Goal: Information Seeking & Learning: Compare options

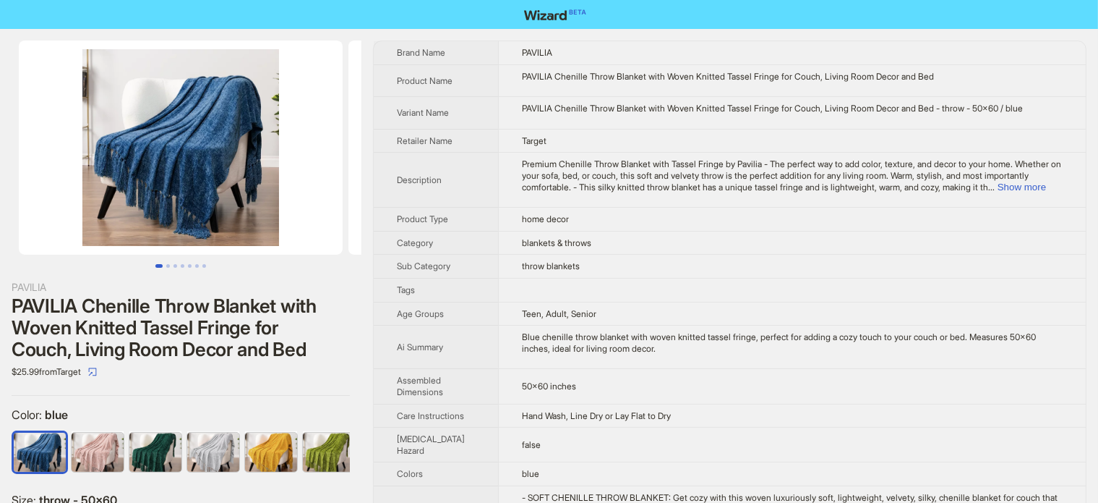
click at [249, 184] on img at bounding box center [181, 147] width 324 height 214
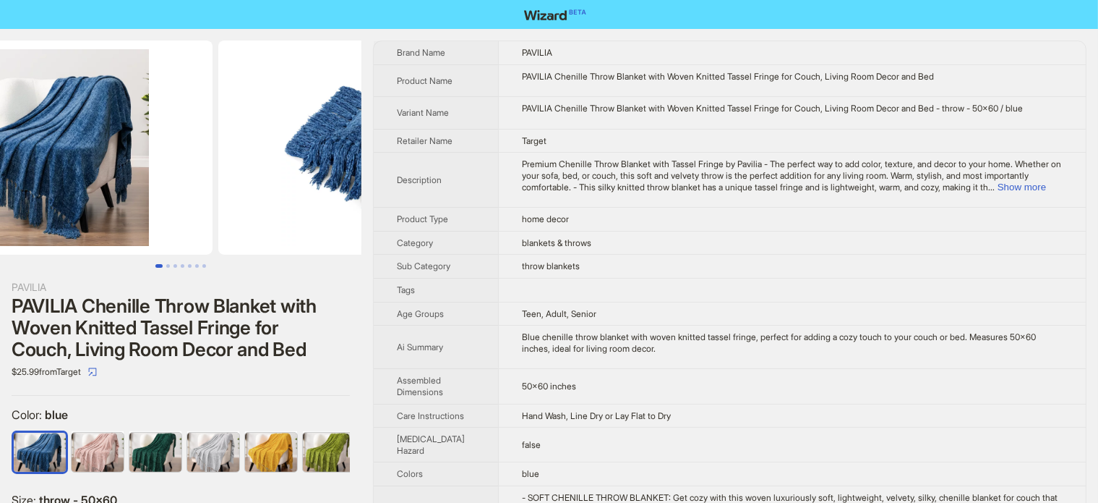
drag, startPoint x: 155, startPoint y: 205, endPoint x: 109, endPoint y: 216, distance: 47.0
click at [109, 216] on img at bounding box center [51, 147] width 324 height 214
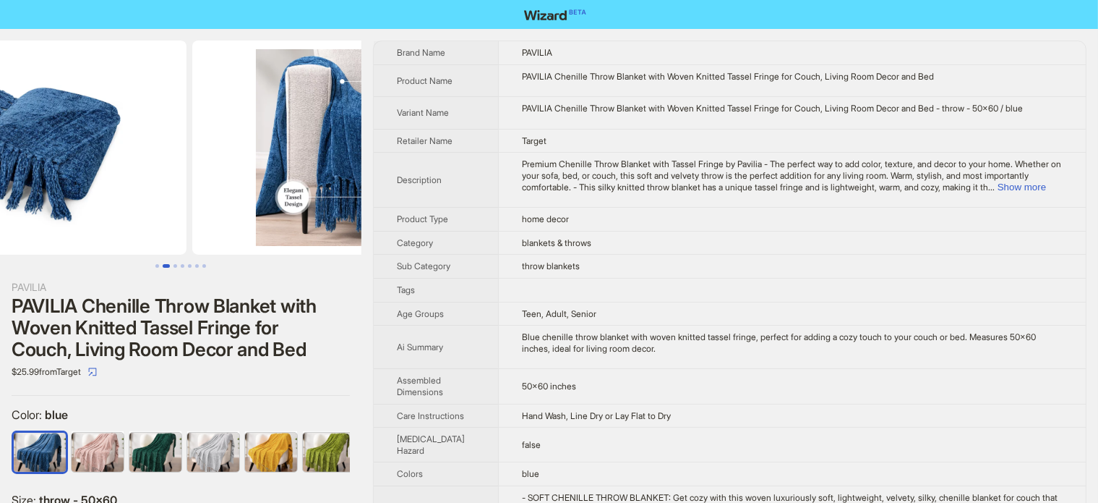
drag, startPoint x: 226, startPoint y: 193, endPoint x: 89, endPoint y: 223, distance: 140.5
click at [90, 223] on img at bounding box center [25, 147] width 324 height 214
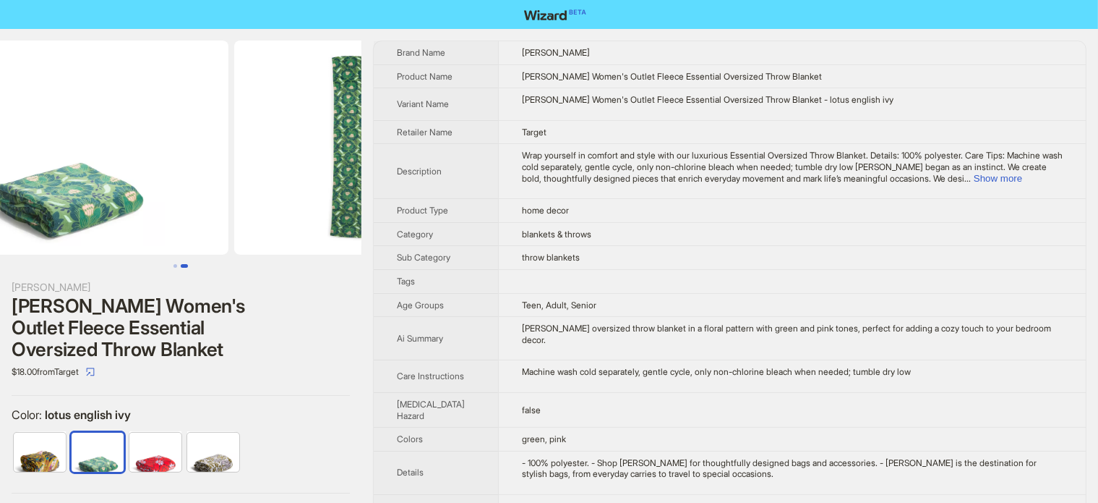
drag, startPoint x: 220, startPoint y: 193, endPoint x: 191, endPoint y: 197, distance: 29.2
click at [191, 197] on ul at bounding box center [181, 147] width 362 height 214
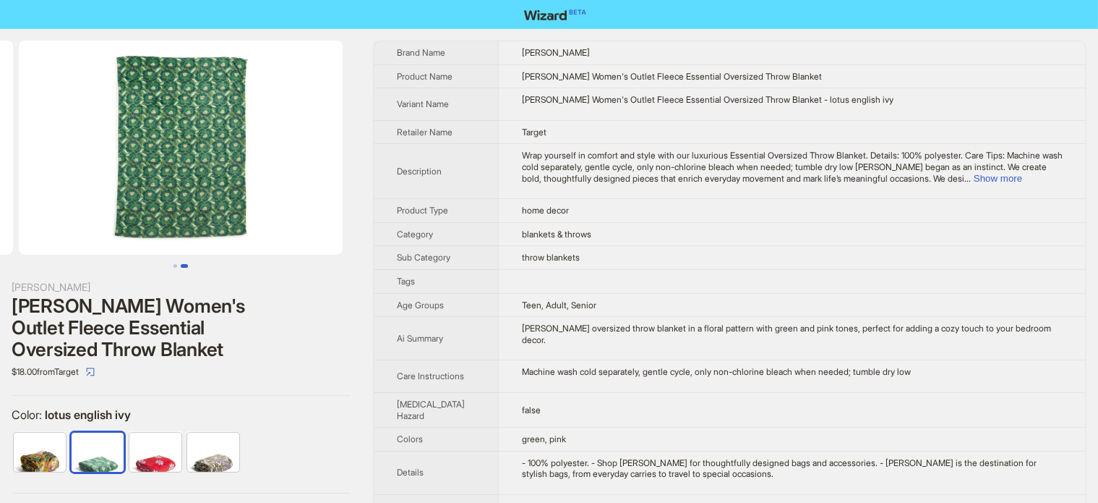
scroll to position [0, 330]
drag, startPoint x: 215, startPoint y: 179, endPoint x: 108, endPoint y: 206, distance: 110.5
click at [109, 206] on img at bounding box center [181, 147] width 324 height 214
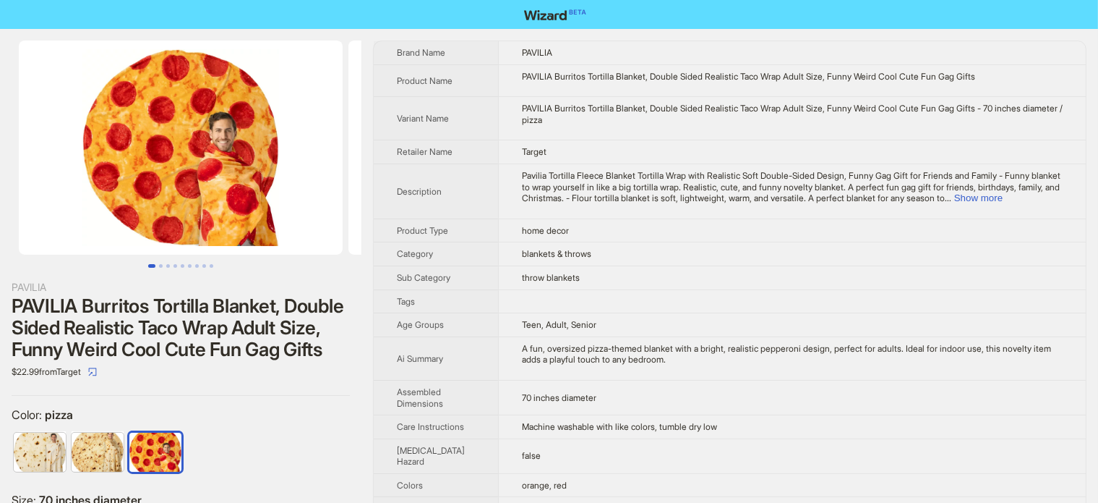
scroll to position [278, 0]
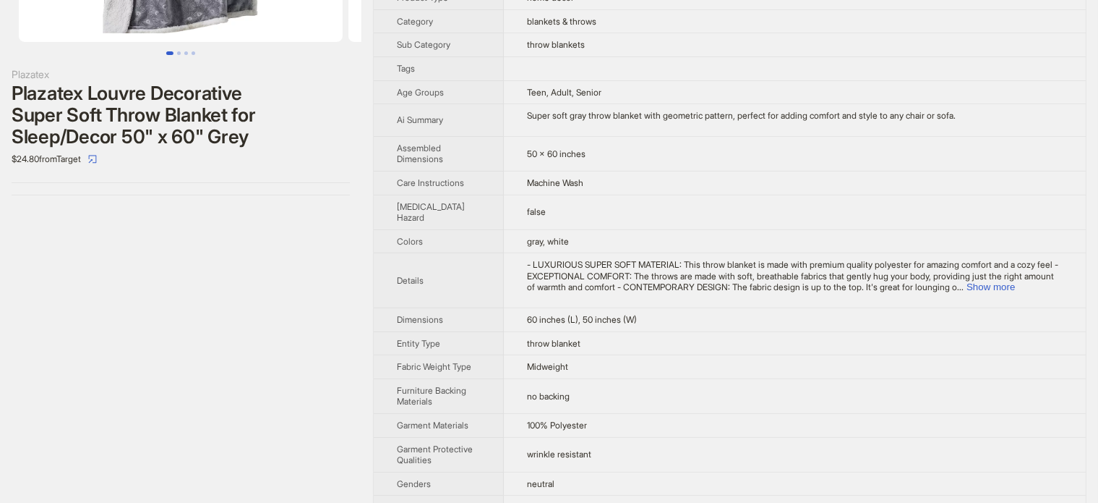
scroll to position [217, 0]
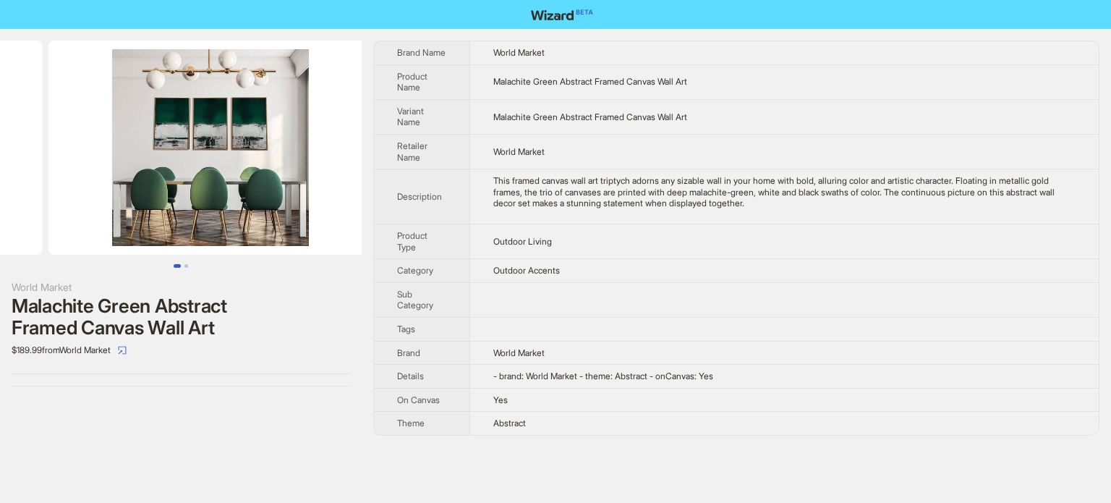
drag, startPoint x: 298, startPoint y: 93, endPoint x: 132, endPoint y: 135, distance: 171.7
click at [133, 135] on ul at bounding box center [181, 147] width 362 height 214
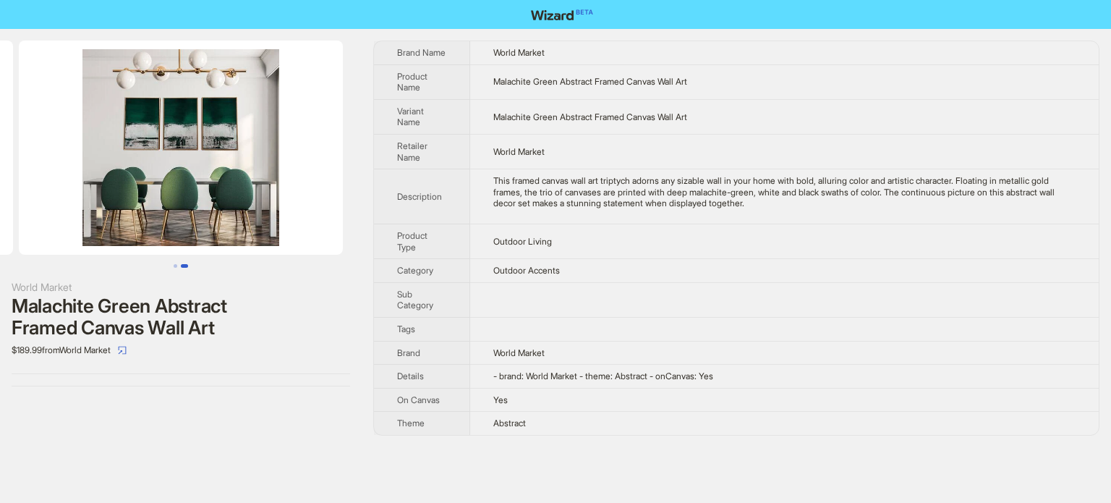
drag, startPoint x: 130, startPoint y: 148, endPoint x: 96, endPoint y: 148, distance: 34.0
click at [96, 148] on img at bounding box center [181, 147] width 324 height 214
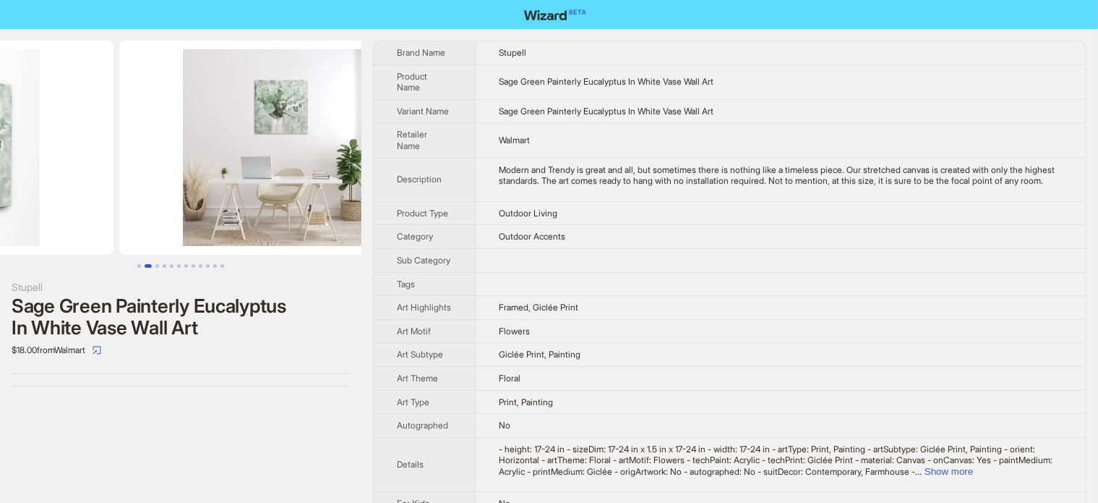
drag, startPoint x: 307, startPoint y: 121, endPoint x: 142, endPoint y: 138, distance: 165.7
click at [146, 136] on ul at bounding box center [181, 147] width 362 height 214
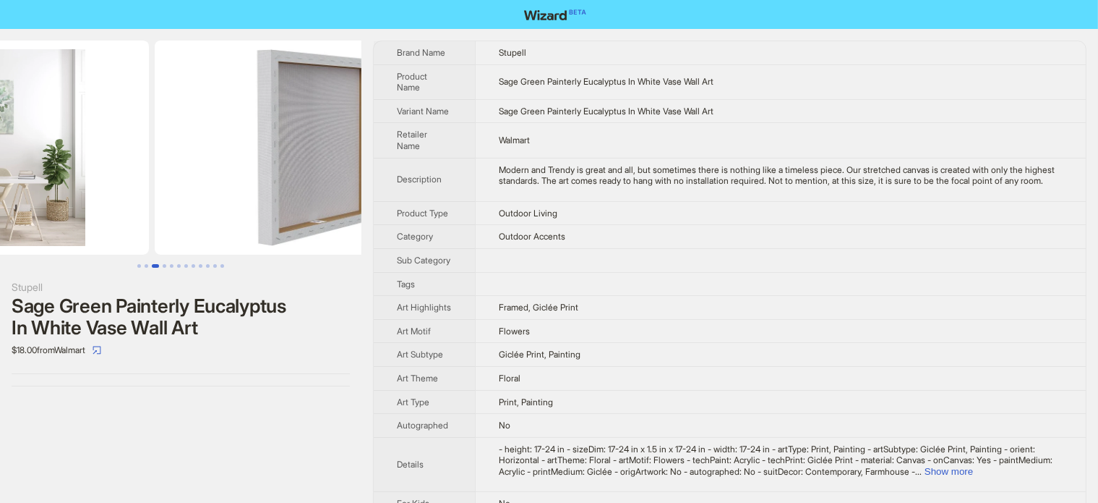
drag, startPoint x: 273, startPoint y: 127, endPoint x: 99, endPoint y: 127, distance: 173.5
click at [99, 127] on ul at bounding box center [181, 147] width 362 height 214
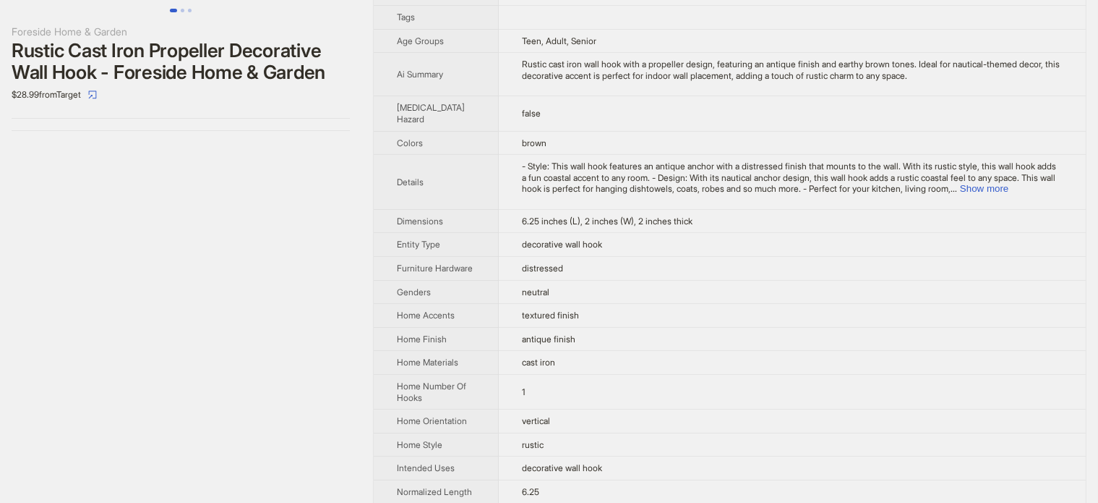
scroll to position [230, 0]
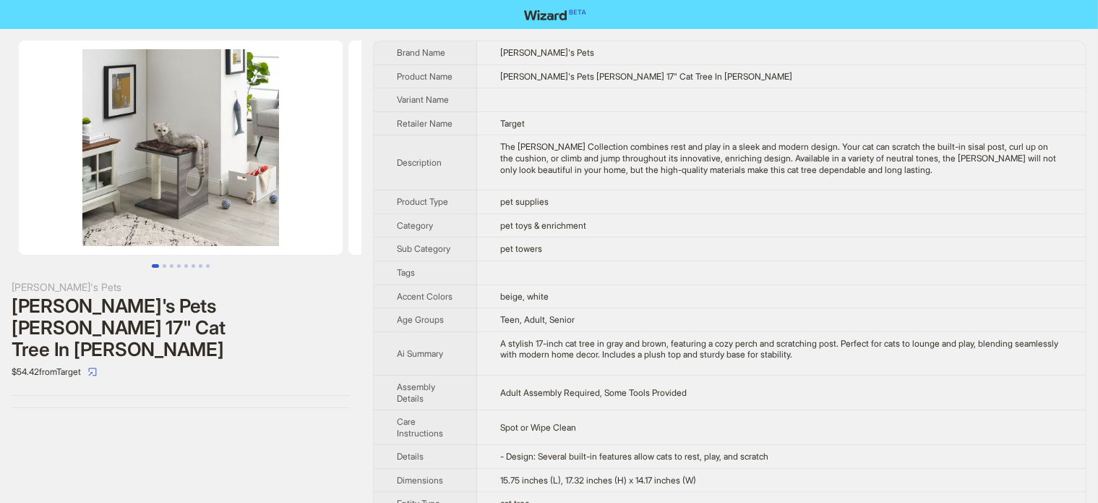
scroll to position [0, 90]
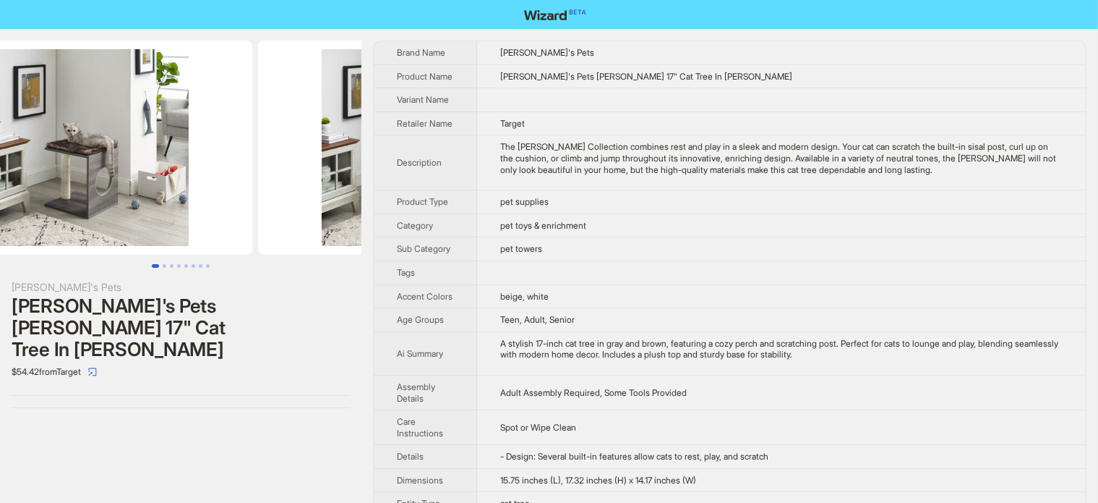
drag, startPoint x: 236, startPoint y: 153, endPoint x: 128, endPoint y: 153, distance: 107.7
click at [132, 153] on img at bounding box center [90, 147] width 324 height 214
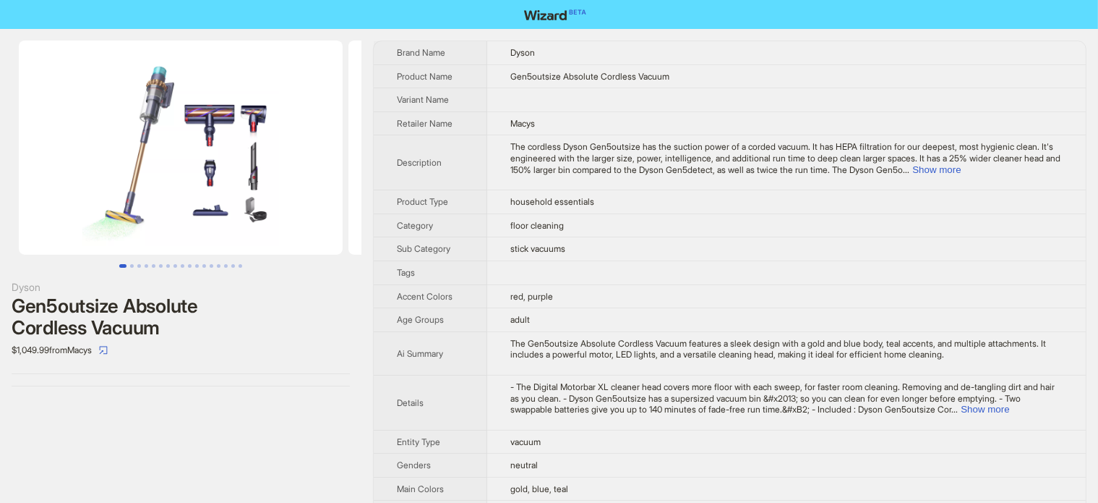
scroll to position [0, 47]
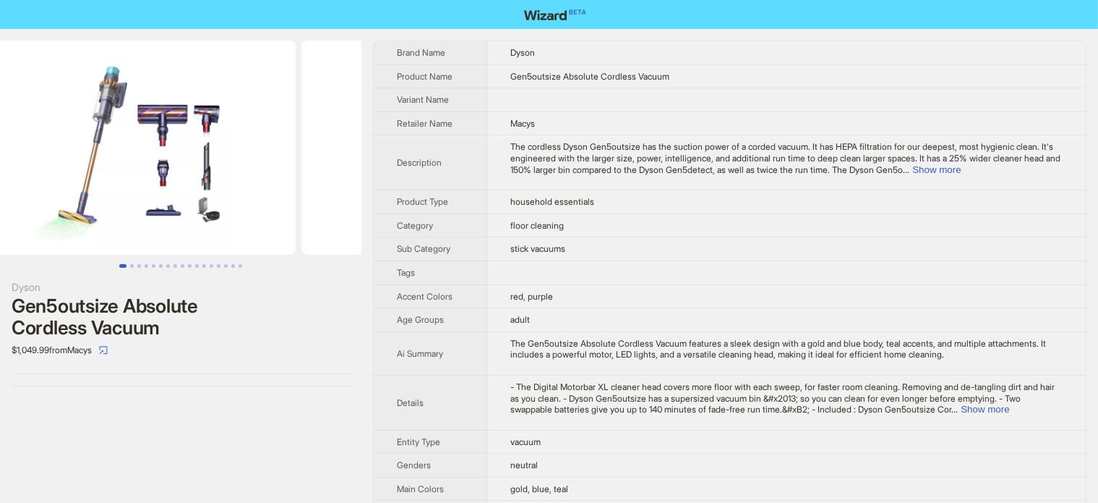
drag, startPoint x: 251, startPoint y: 148, endPoint x: 165, endPoint y: 159, distance: 86.8
click at [168, 159] on img at bounding box center [134, 147] width 324 height 214
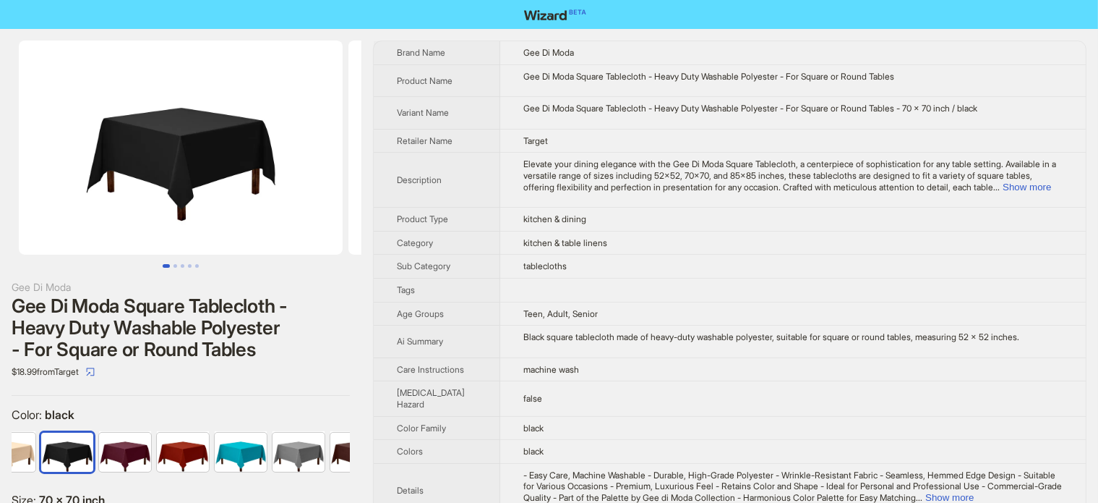
scroll to position [0, 152]
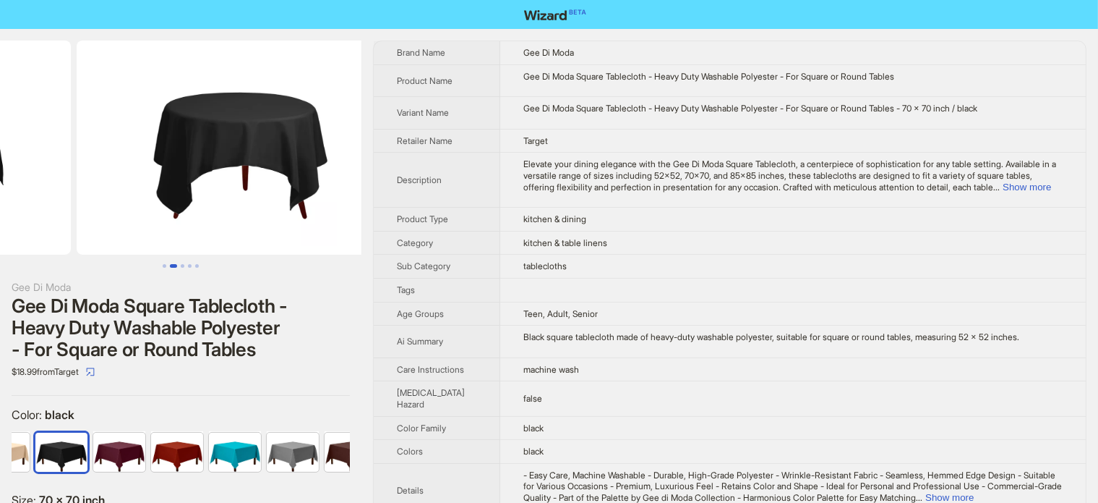
drag, startPoint x: 142, startPoint y: 181, endPoint x: 0, endPoint y: 179, distance: 141.7
click at [0, 180] on ul at bounding box center [181, 147] width 362 height 214
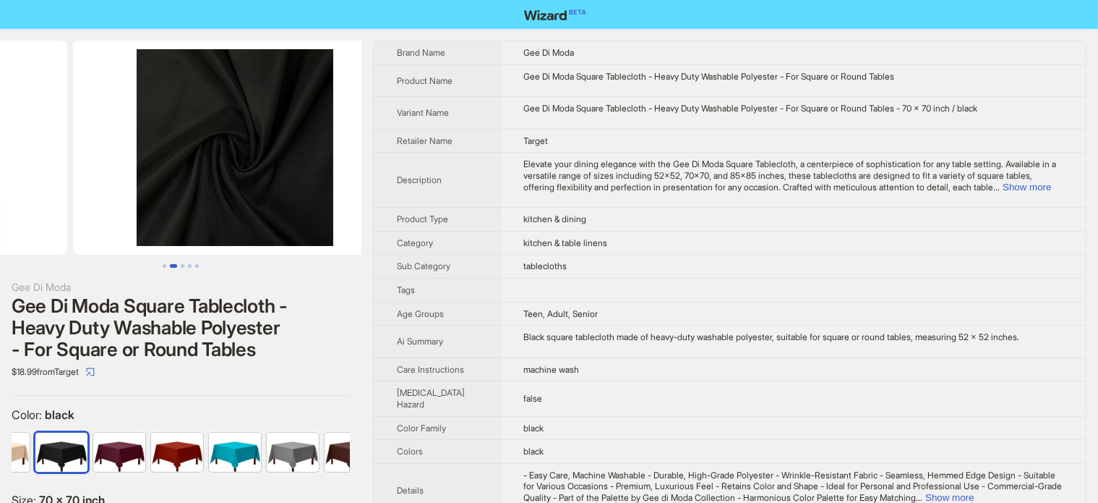
drag, startPoint x: 137, startPoint y: 147, endPoint x: 47, endPoint y: 155, distance: 90.0
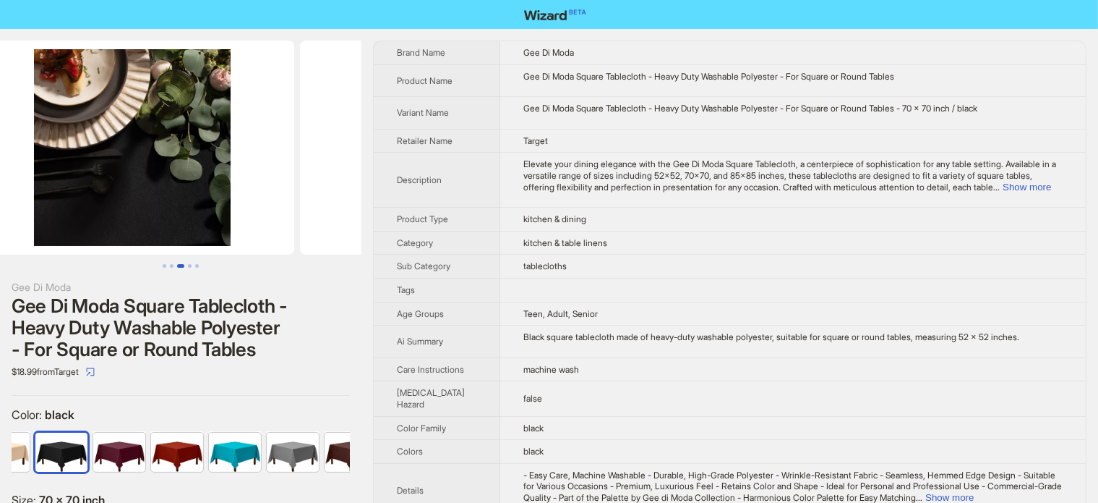
drag, startPoint x: 171, startPoint y: 150, endPoint x: 43, endPoint y: 150, distance: 128.0
click at [43, 150] on ul at bounding box center [181, 147] width 362 height 214
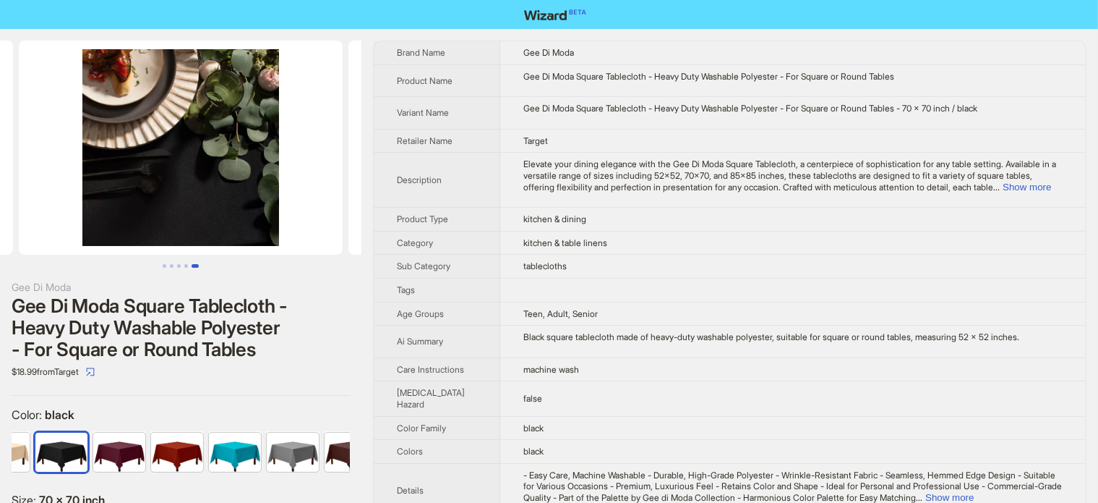
drag, startPoint x: 103, startPoint y: 140, endPoint x: 35, endPoint y: 124, distance: 69.1
click at [19, 140] on img at bounding box center [181, 147] width 324 height 214
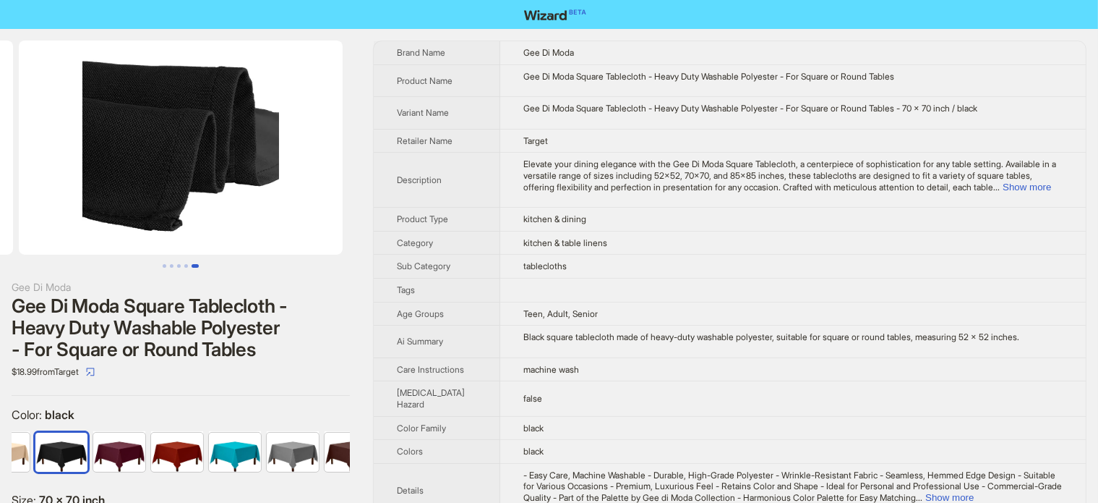
scroll to position [0, 989]
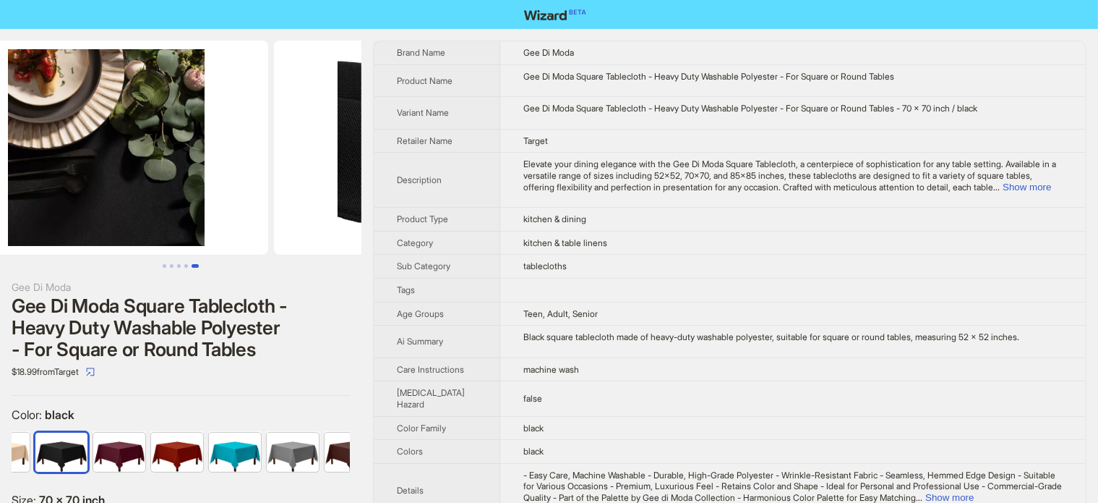
drag, startPoint x: 111, startPoint y: 133, endPoint x: 317, endPoint y: 80, distance: 213.6
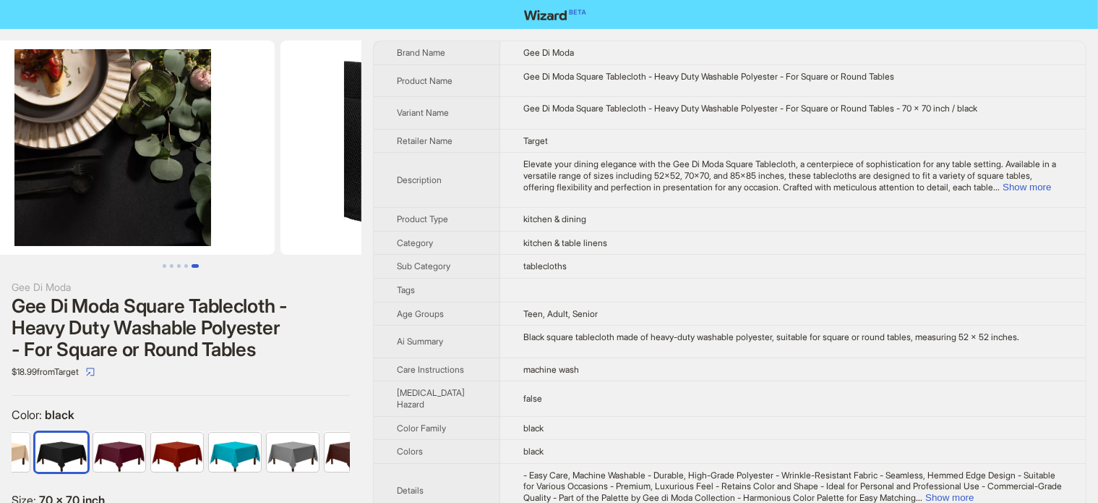
click at [247, 130] on ul at bounding box center [181, 147] width 362 height 214
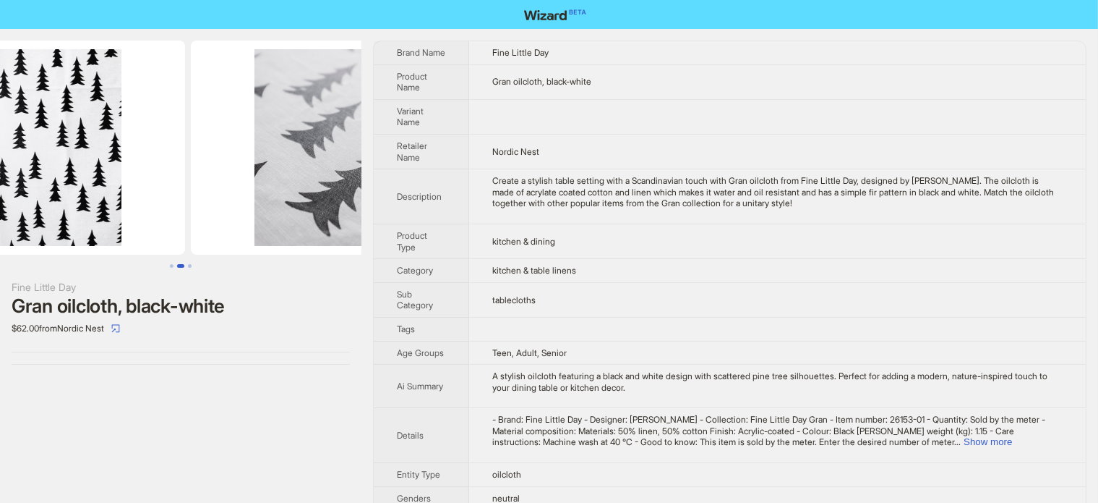
drag, startPoint x: 296, startPoint y: 121, endPoint x: 130, endPoint y: 153, distance: 169.2
click at [124, 152] on ul at bounding box center [181, 147] width 362 height 214
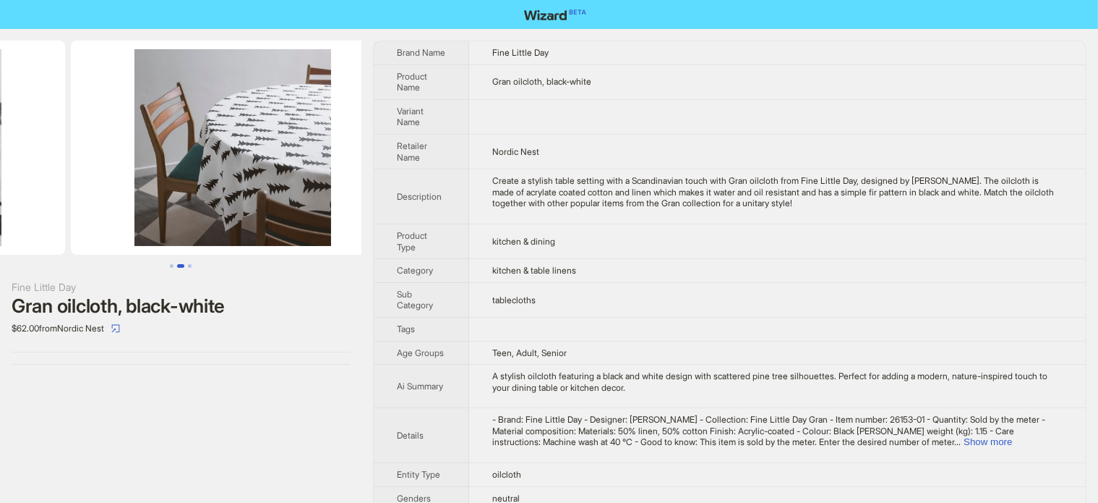
drag, startPoint x: 227, startPoint y: 152, endPoint x: 46, endPoint y: 153, distance: 180.8
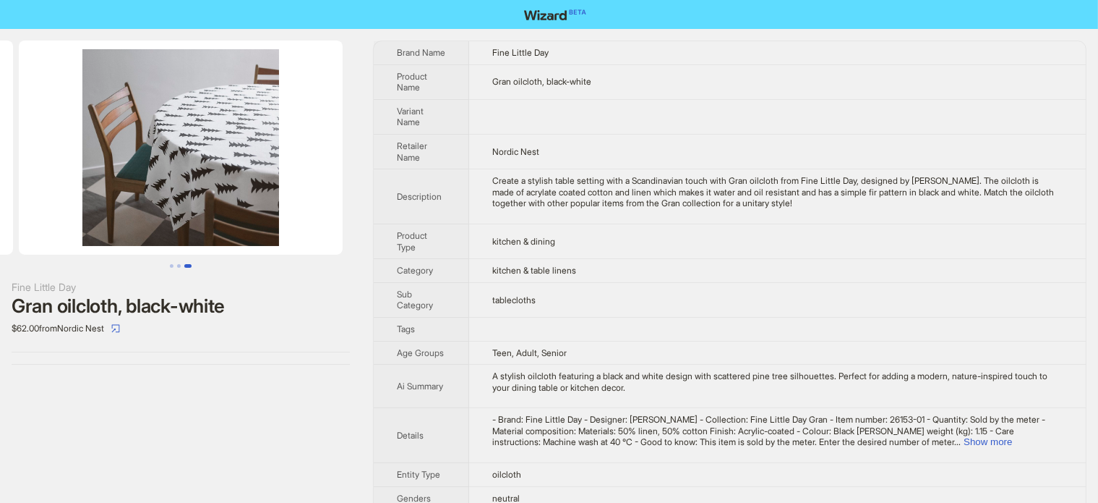
drag, startPoint x: 210, startPoint y: 145, endPoint x: 43, endPoint y: 155, distance: 166.6
click at [44, 155] on img at bounding box center [181, 147] width 324 height 214
click at [214, 145] on img at bounding box center [181, 147] width 324 height 214
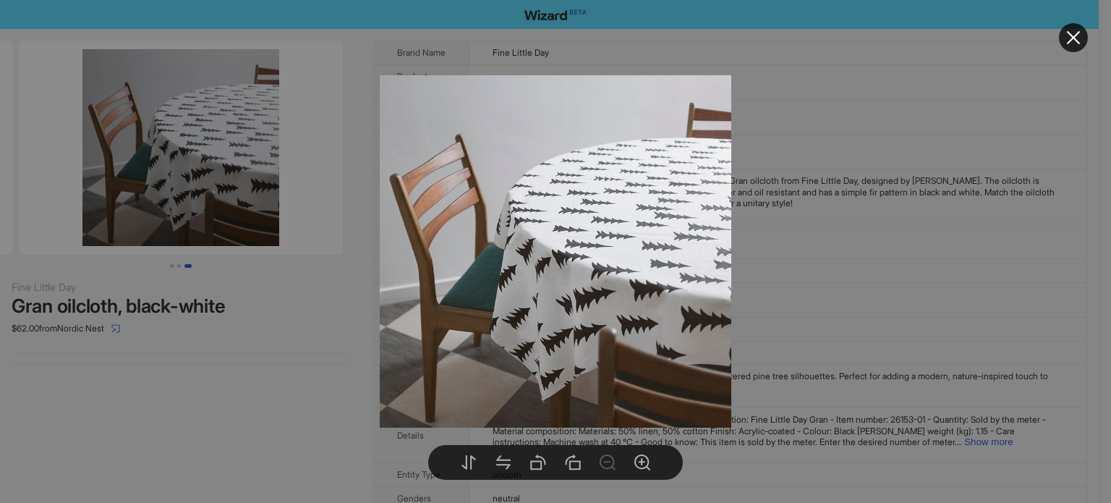
click at [283, 309] on div at bounding box center [555, 251] width 1111 height 503
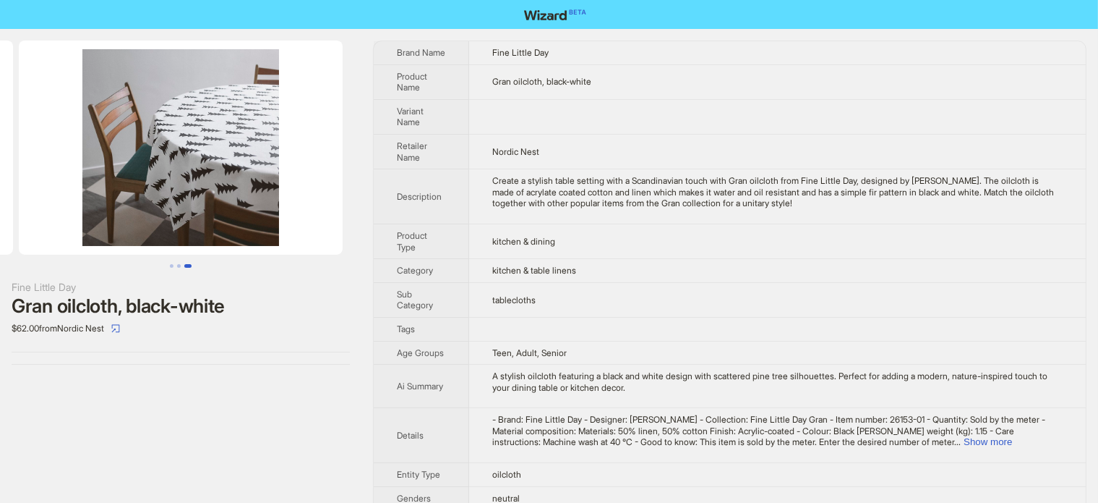
click at [209, 188] on img at bounding box center [181, 147] width 324 height 214
click at [0, 0] on div at bounding box center [0, 0] width 0 height 0
click at [236, 192] on img at bounding box center [181, 147] width 324 height 214
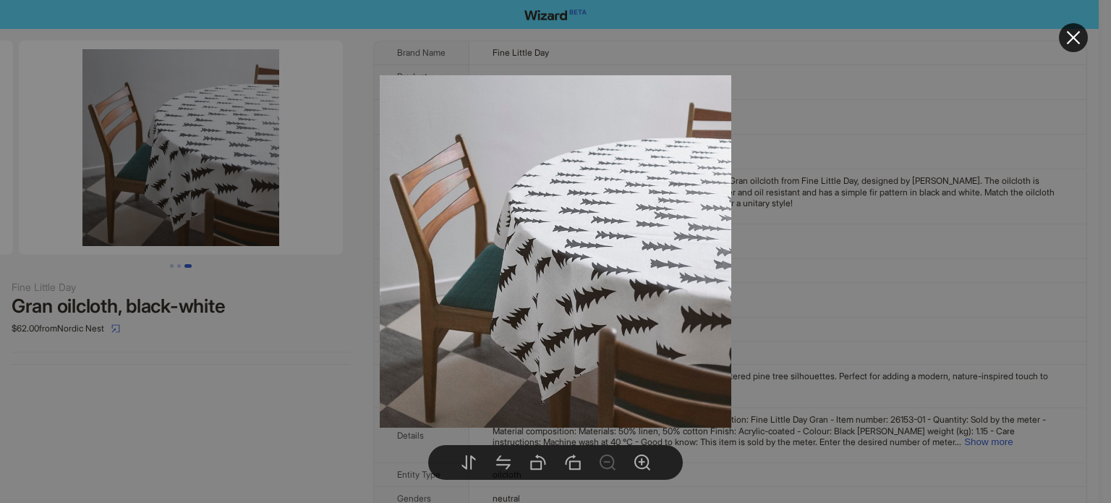
click at [279, 346] on div at bounding box center [555, 251] width 1111 height 503
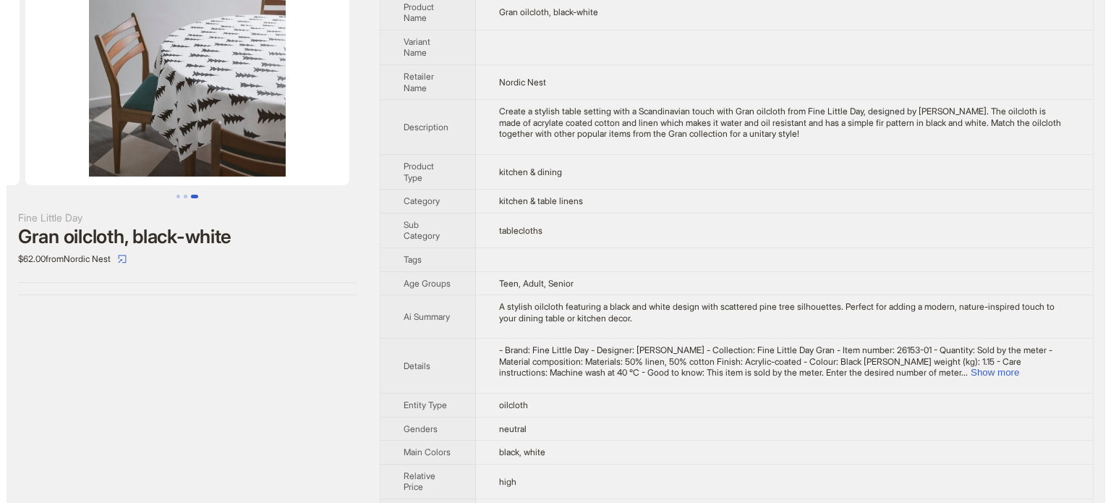
scroll to position [0, 0]
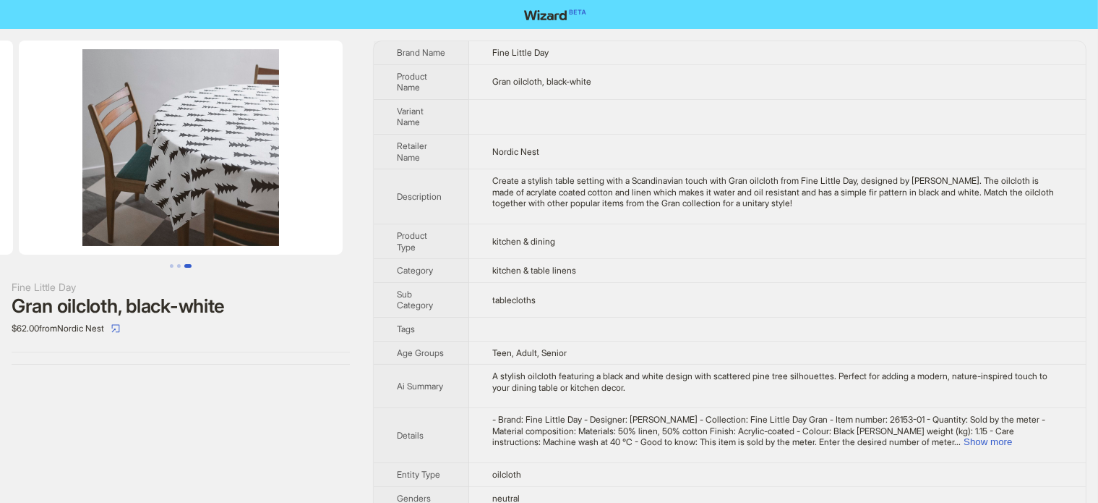
click at [244, 184] on img at bounding box center [181, 147] width 324 height 214
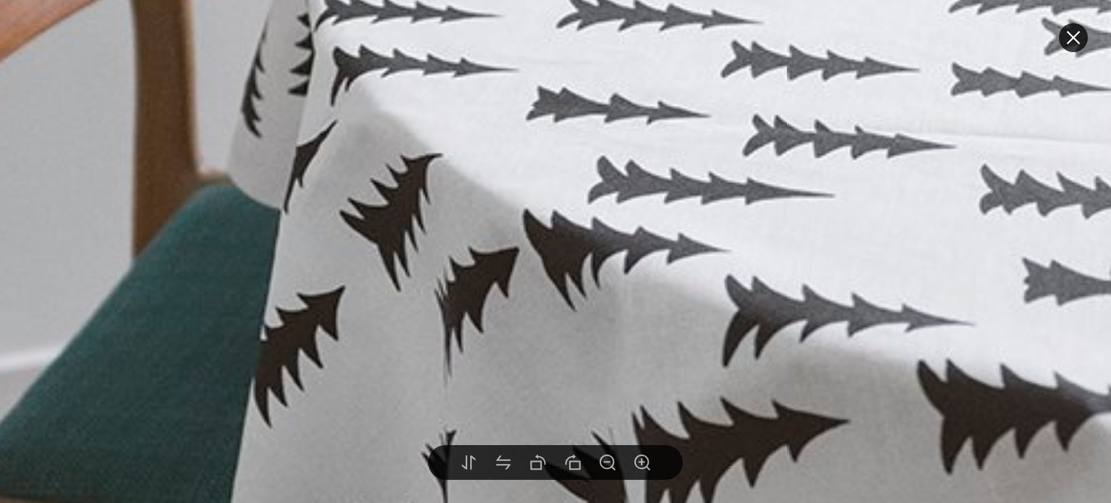
click at [202, 326] on img at bounding box center [540, 219] width 1781 height 1781
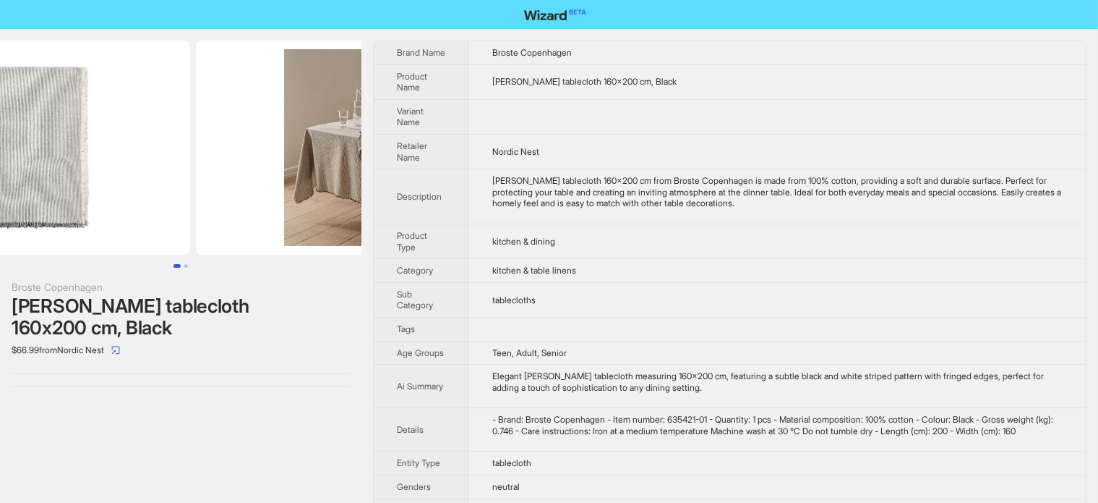
drag, startPoint x: 303, startPoint y: 167, endPoint x: 184, endPoint y: 176, distance: 119.0
click at [184, 176] on ul at bounding box center [181, 147] width 362 height 214
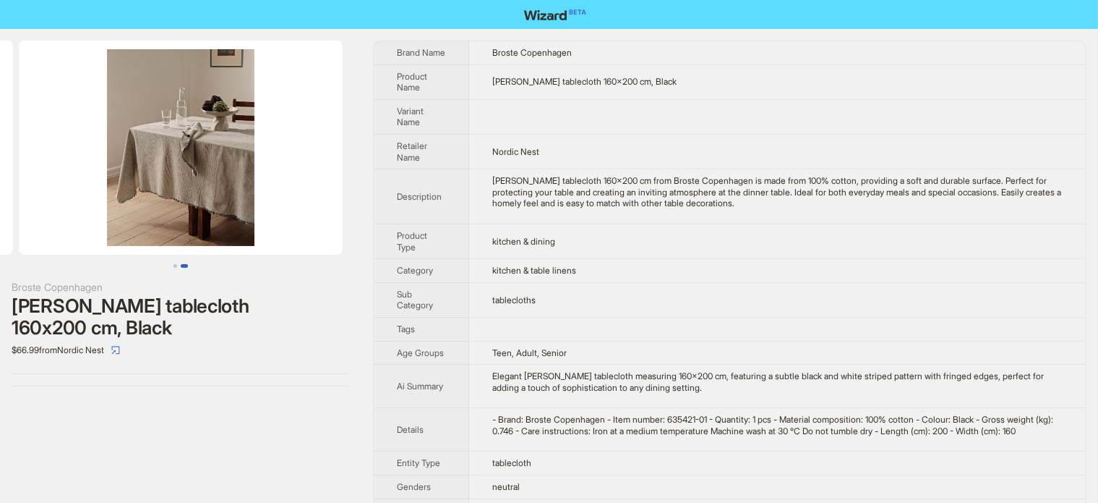
drag, startPoint x: 315, startPoint y: 176, endPoint x: 103, endPoint y: 197, distance: 213.7
click at [103, 197] on img at bounding box center [181, 147] width 324 height 214
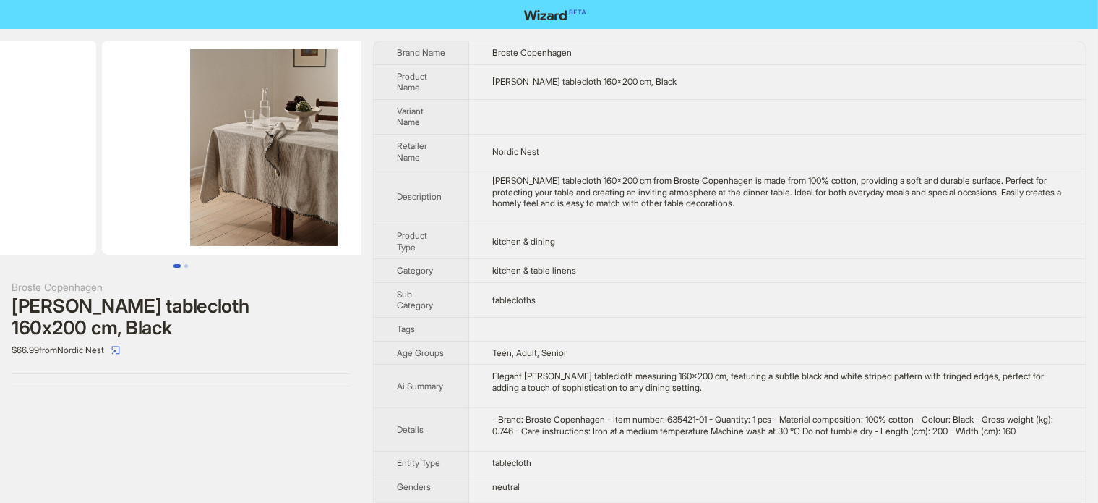
scroll to position [0, 125]
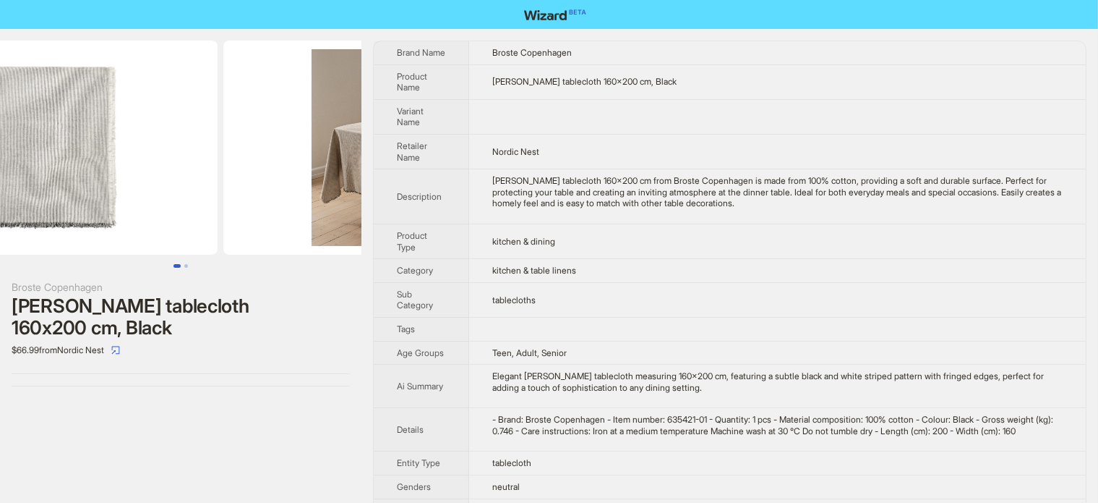
drag, startPoint x: 115, startPoint y: 211, endPoint x: 251, endPoint y: 219, distance: 136.2
click at [251, 219] on img at bounding box center [385, 147] width 324 height 214
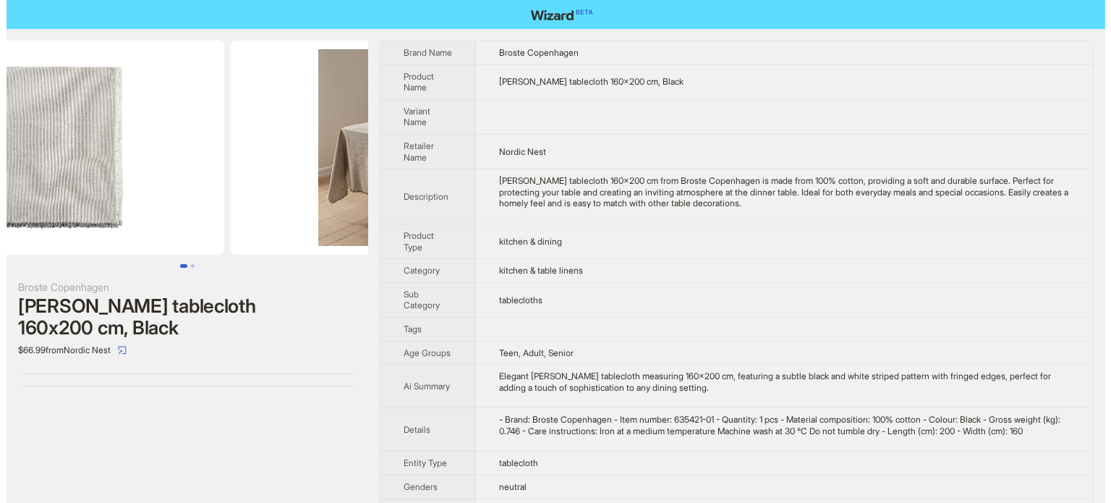
scroll to position [0, 0]
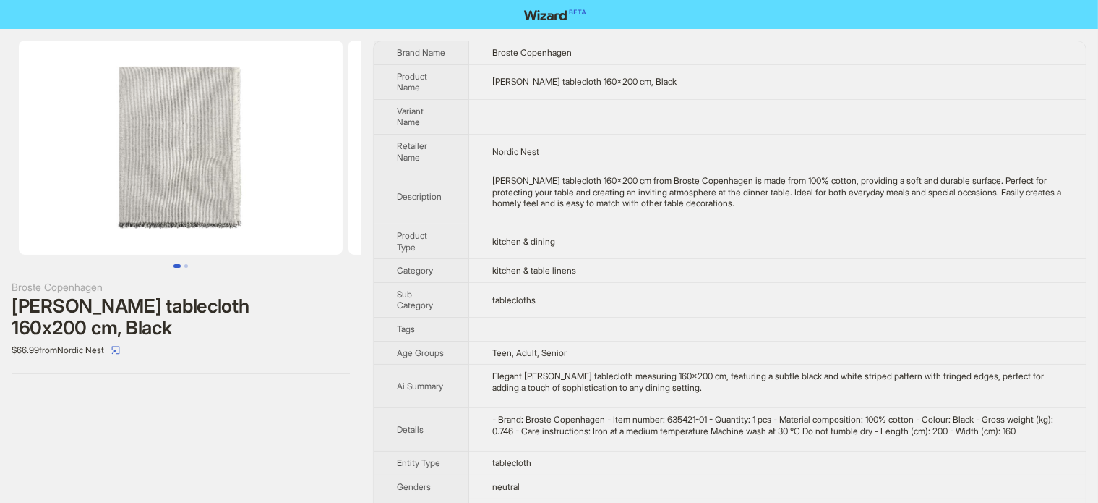
click at [146, 170] on img at bounding box center [181, 147] width 324 height 214
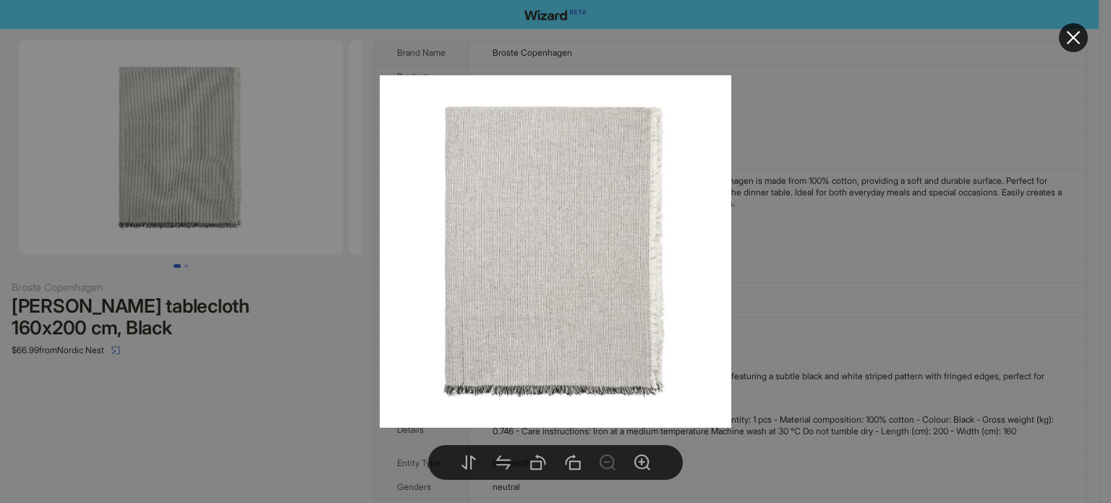
click at [284, 346] on div at bounding box center [555, 251] width 1111 height 503
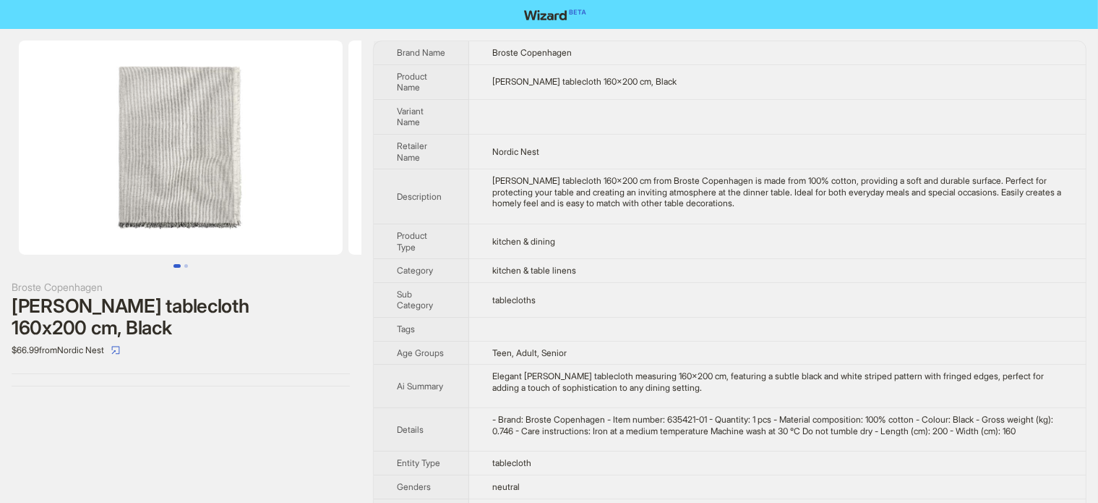
click at [266, 142] on img at bounding box center [181, 147] width 324 height 214
click at [195, 142] on img at bounding box center [181, 147] width 324 height 214
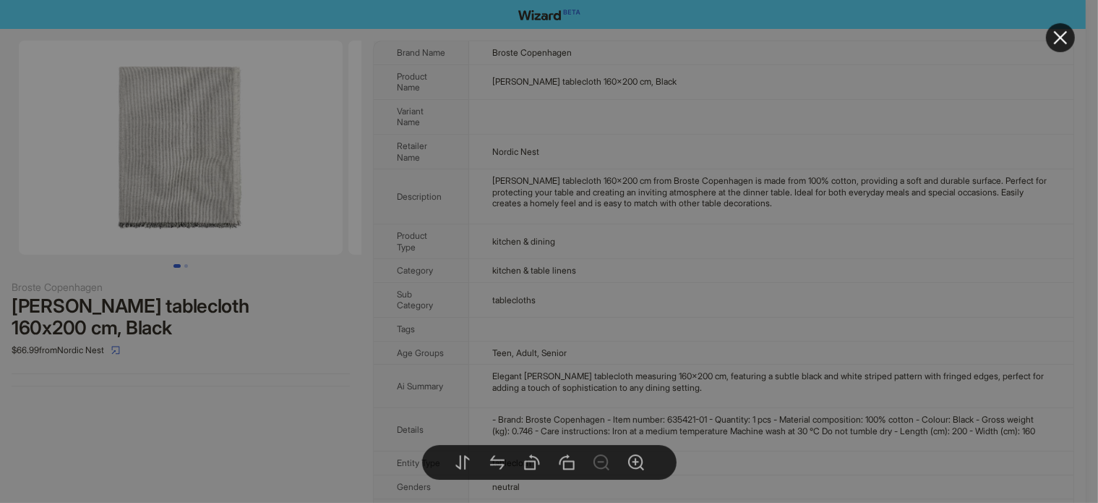
click at [170, 153] on body "Broste Copenhagen Elouise tablecloth 160x200 cm, Black $66.99 from Nordic Nest …" at bounding box center [543, 323] width 1086 height 647
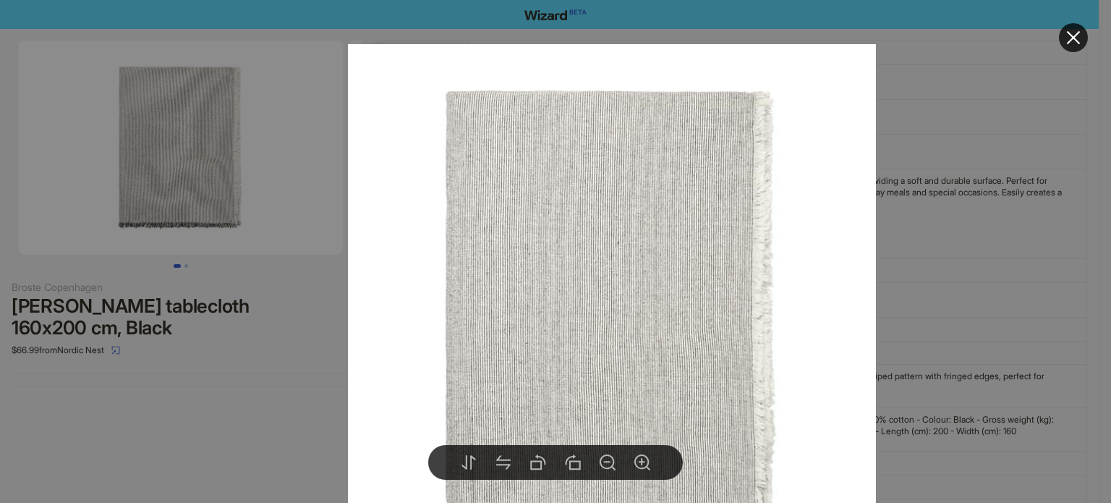
drag, startPoint x: 200, startPoint y: 288, endPoint x: 222, endPoint y: 197, distance: 93.7
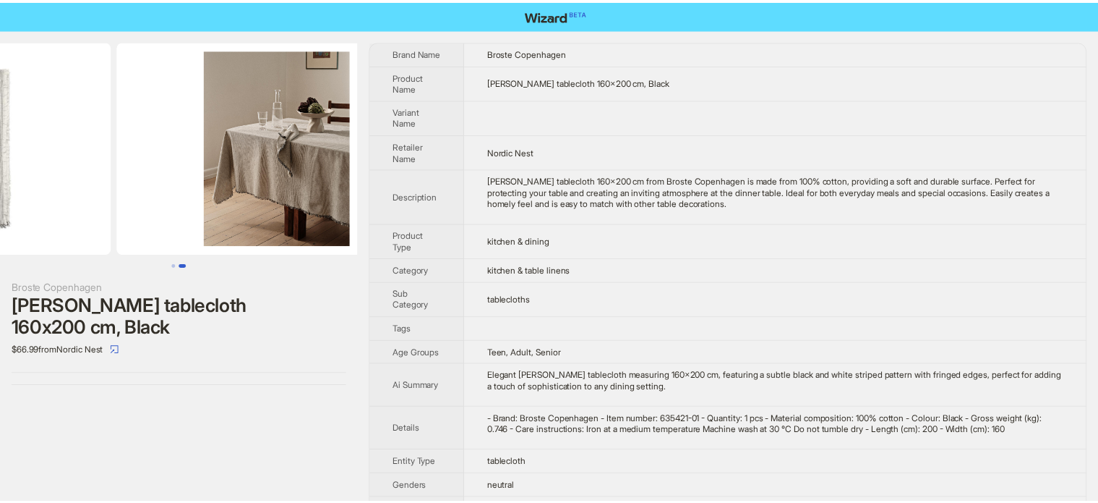
scroll to position [0, 330]
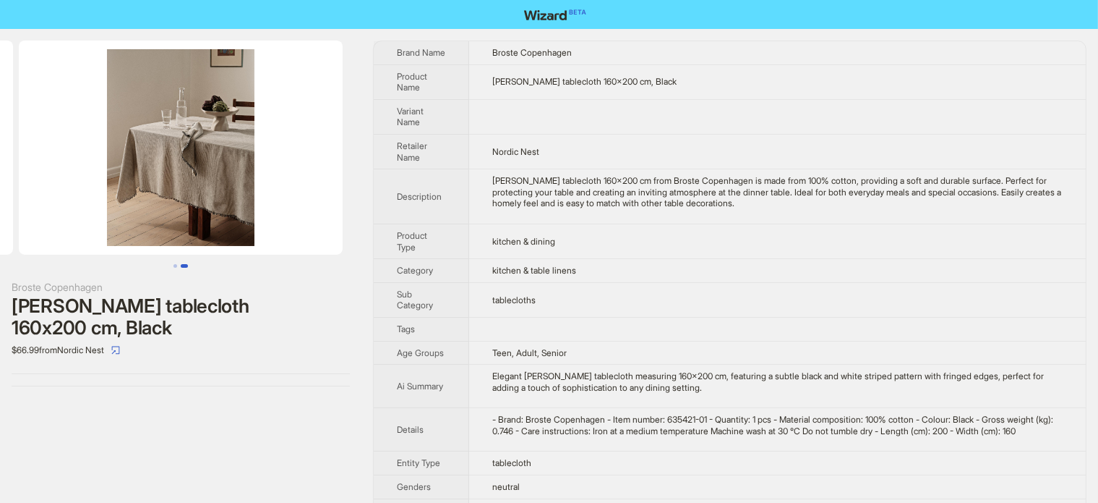
click at [208, 156] on body "Broste Copenhagen Elouise tablecloth 160x200 cm, Black $66.99 from Nordic Nest …" at bounding box center [549, 323] width 1098 height 647
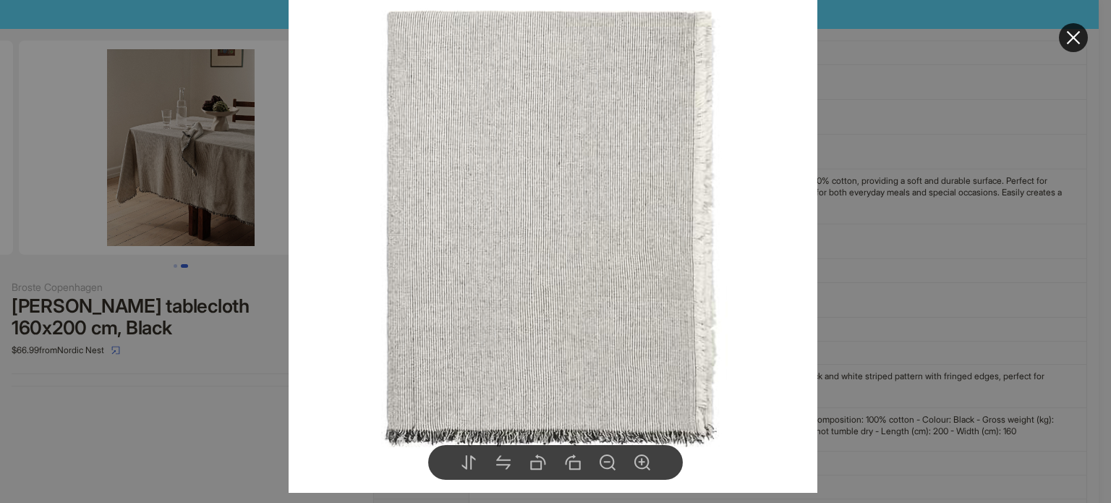
click at [102, 282] on div at bounding box center [555, 251] width 1111 height 503
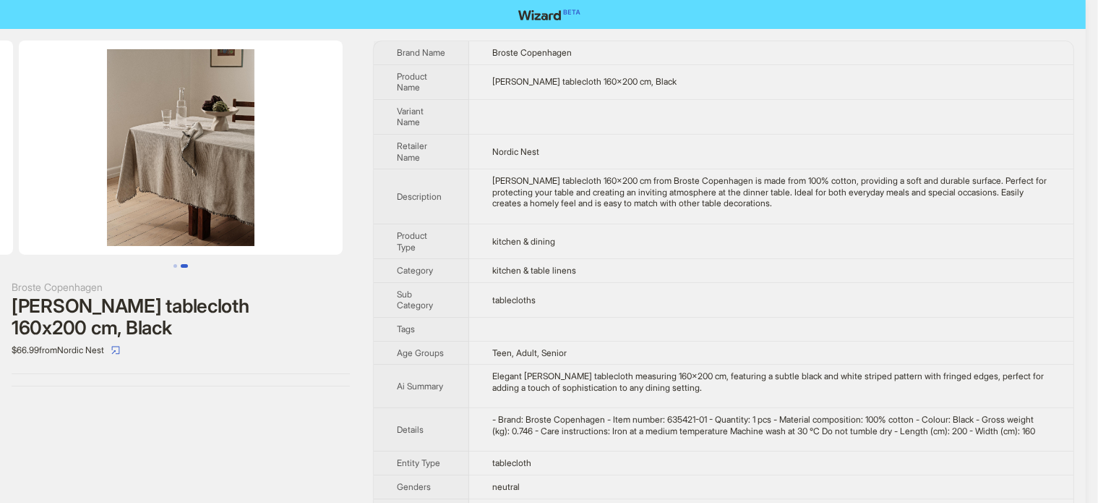
click at [161, 208] on img at bounding box center [181, 147] width 324 height 214
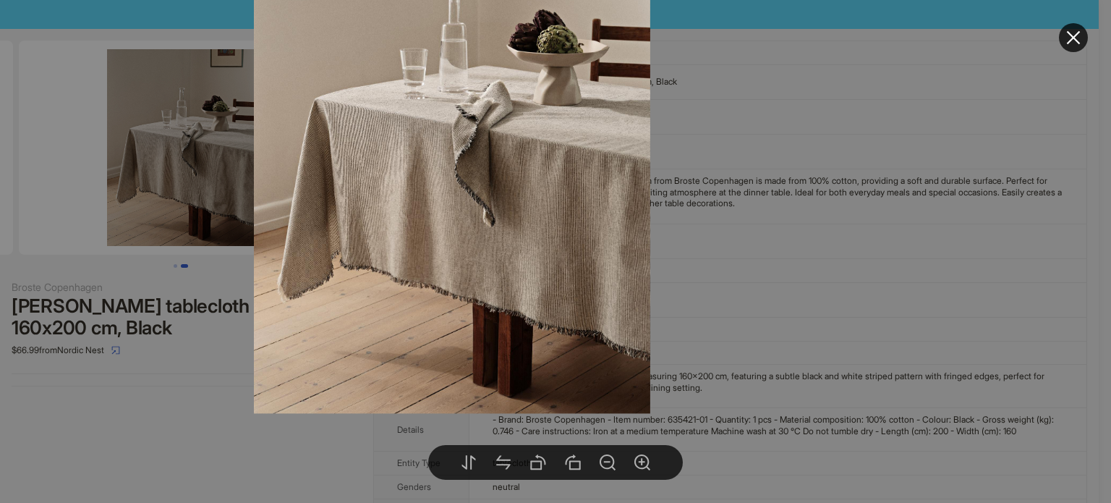
click at [156, 379] on div at bounding box center [555, 251] width 1111 height 503
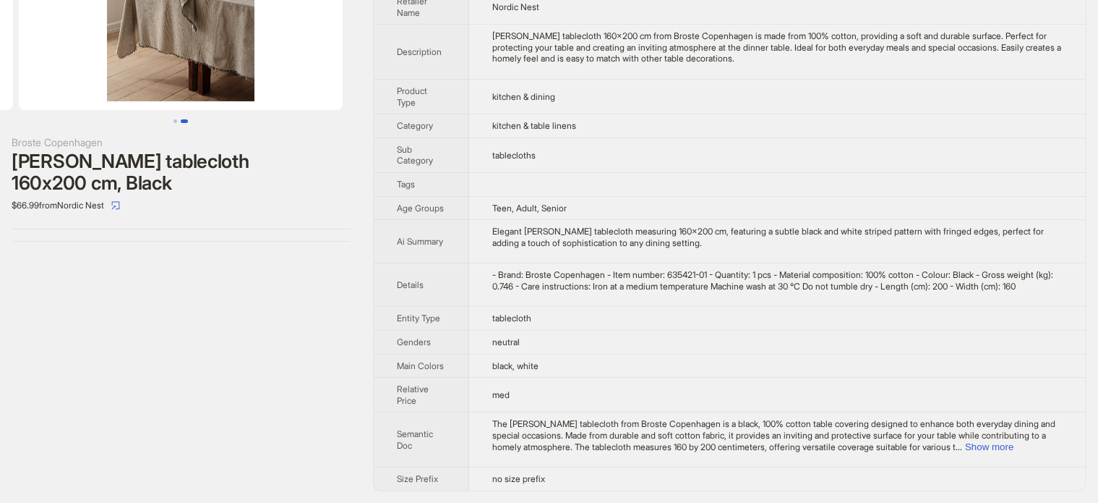
scroll to position [153, 0]
click at [491, 367] on td "black, white" at bounding box center [777, 366] width 617 height 24
drag, startPoint x: 491, startPoint y: 367, endPoint x: 545, endPoint y: 375, distance: 54.9
click at [545, 375] on td "black, white" at bounding box center [777, 366] width 617 height 24
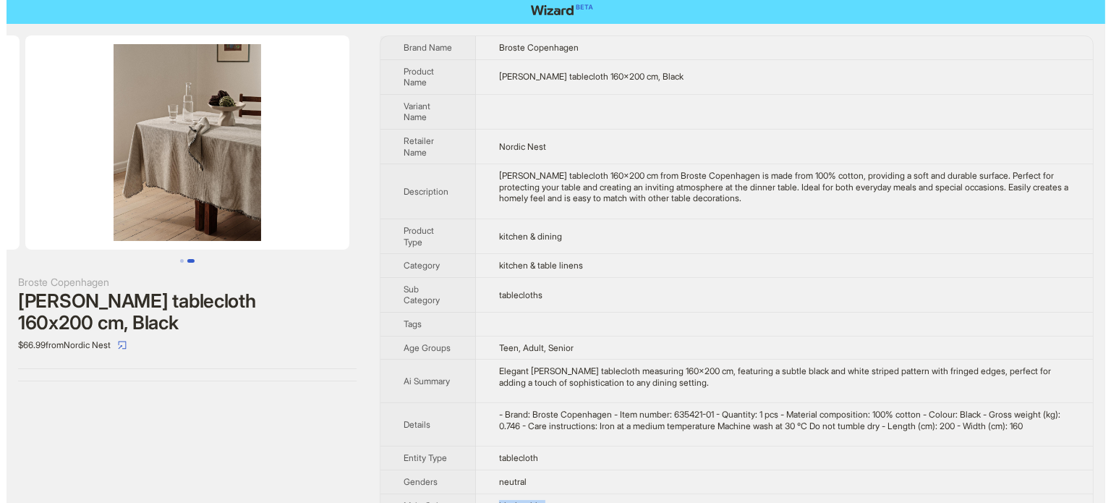
scroll to position [0, 0]
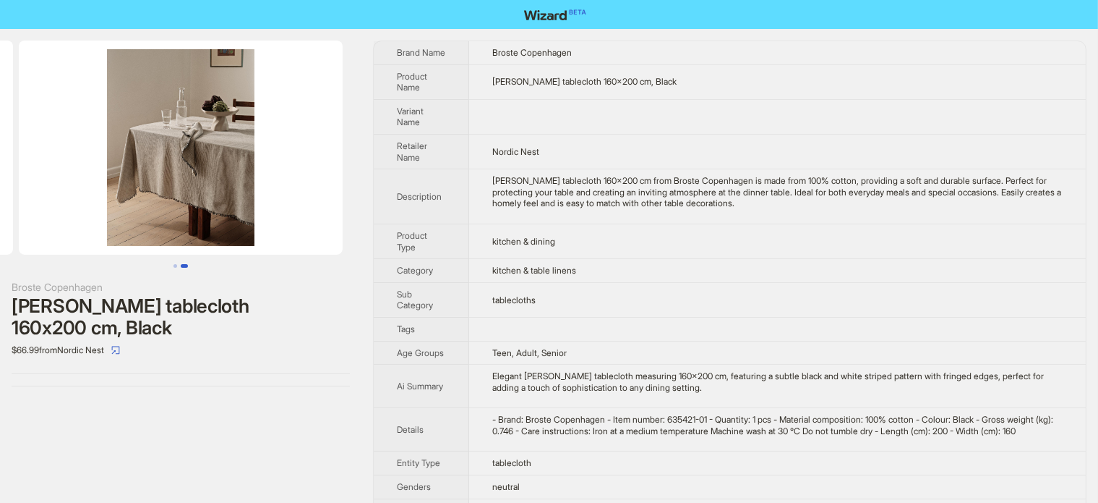
click at [335, 253] on img at bounding box center [181, 147] width 324 height 214
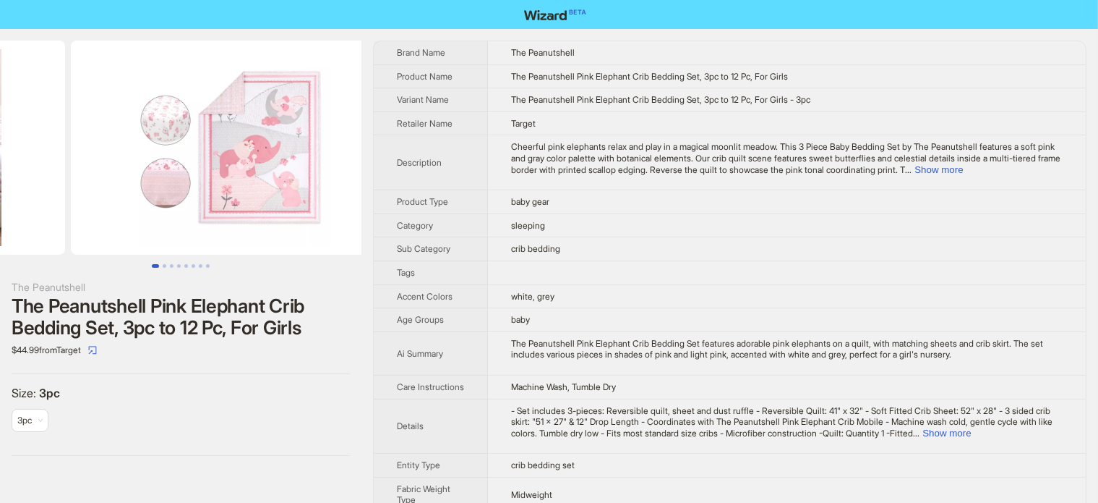
drag, startPoint x: 281, startPoint y: 113, endPoint x: 97, endPoint y: 157, distance: 188.9
click at [97, 157] on ul at bounding box center [181, 147] width 362 height 214
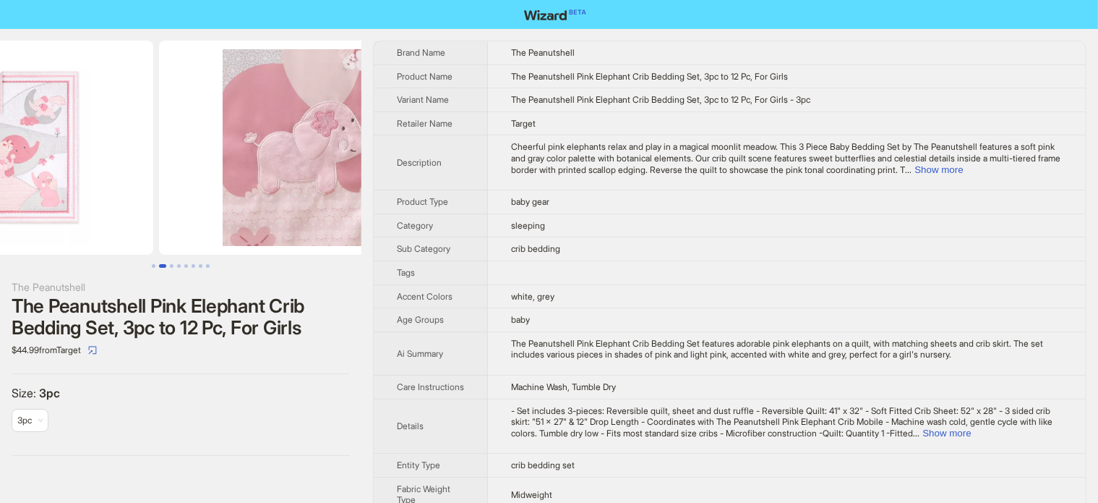
drag, startPoint x: 283, startPoint y: 145, endPoint x: 99, endPoint y: 101, distance: 189.6
click at [90, 153] on ul at bounding box center [181, 147] width 362 height 214
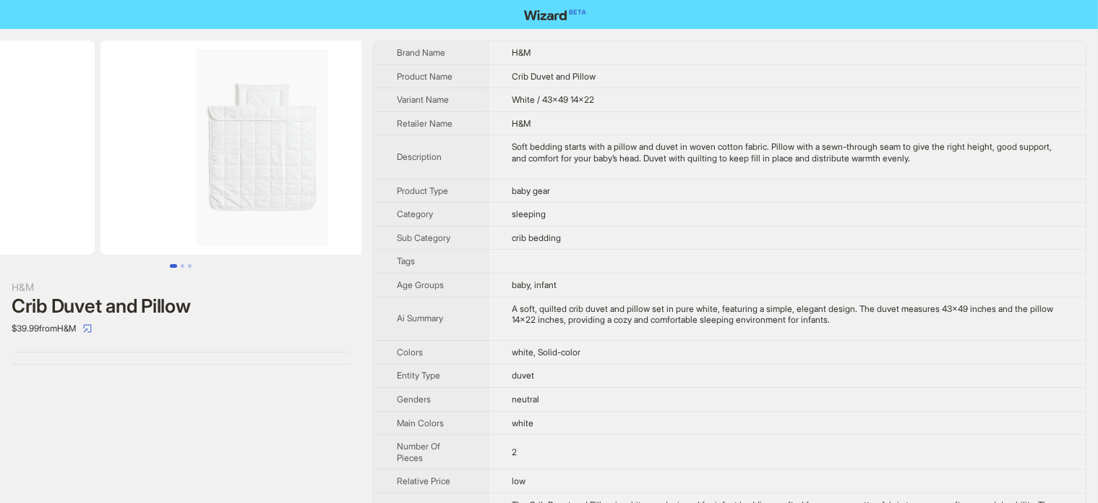
drag, startPoint x: 298, startPoint y: 114, endPoint x: 126, endPoint y: 145, distance: 174.9
click at [132, 145] on ul at bounding box center [181, 147] width 362 height 214
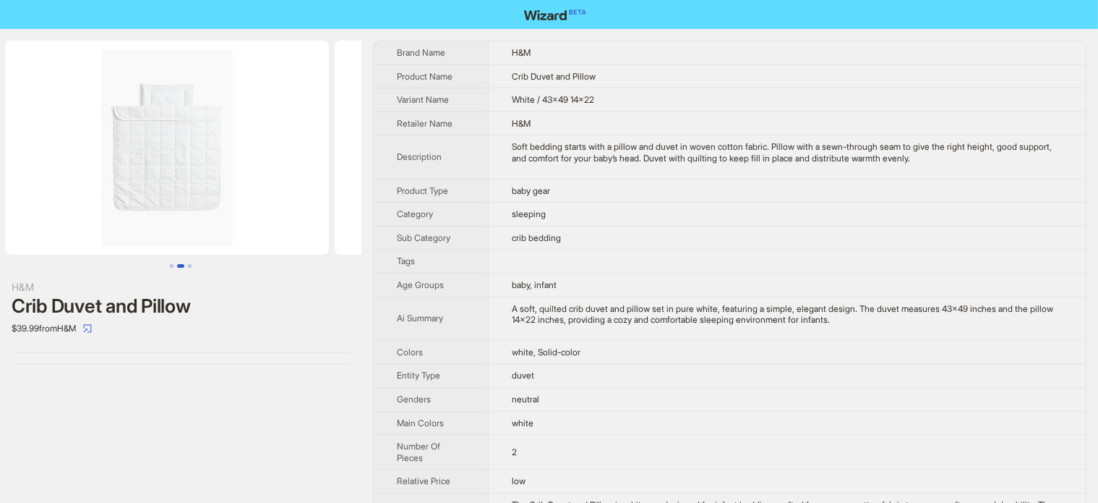
click at [54, 158] on img at bounding box center [167, 147] width 324 height 214
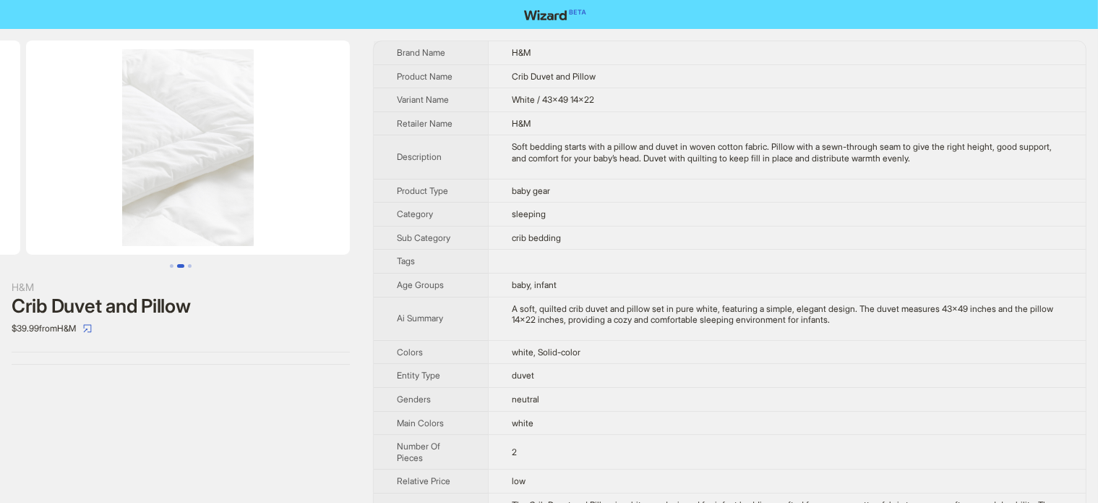
drag, startPoint x: 289, startPoint y: 161, endPoint x: 75, endPoint y: 190, distance: 216.0
click at [75, 190] on ul at bounding box center [181, 147] width 362 height 214
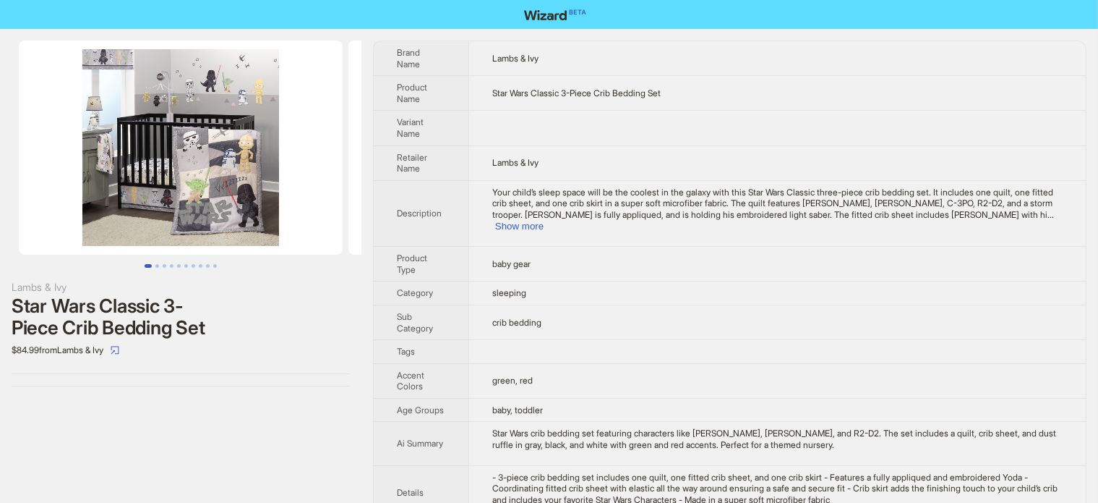
drag, startPoint x: 167, startPoint y: 174, endPoint x: 83, endPoint y: 174, distance: 83.9
click at [89, 179] on img at bounding box center [181, 147] width 324 height 214
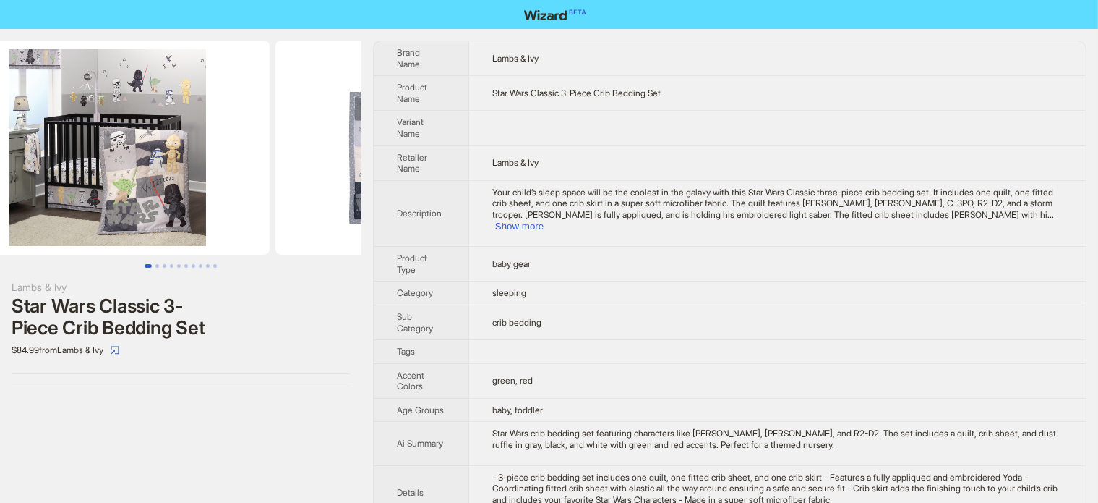
drag, startPoint x: 200, startPoint y: 199, endPoint x: 83, endPoint y: 200, distance: 116.4
click at [91, 205] on img at bounding box center [108, 147] width 324 height 214
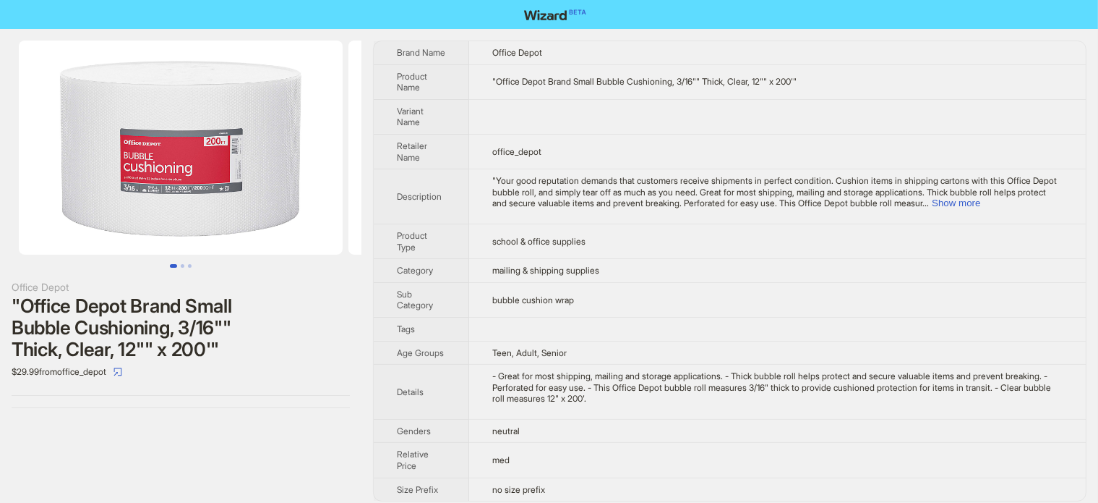
click at [239, 161] on img at bounding box center [181, 147] width 324 height 214
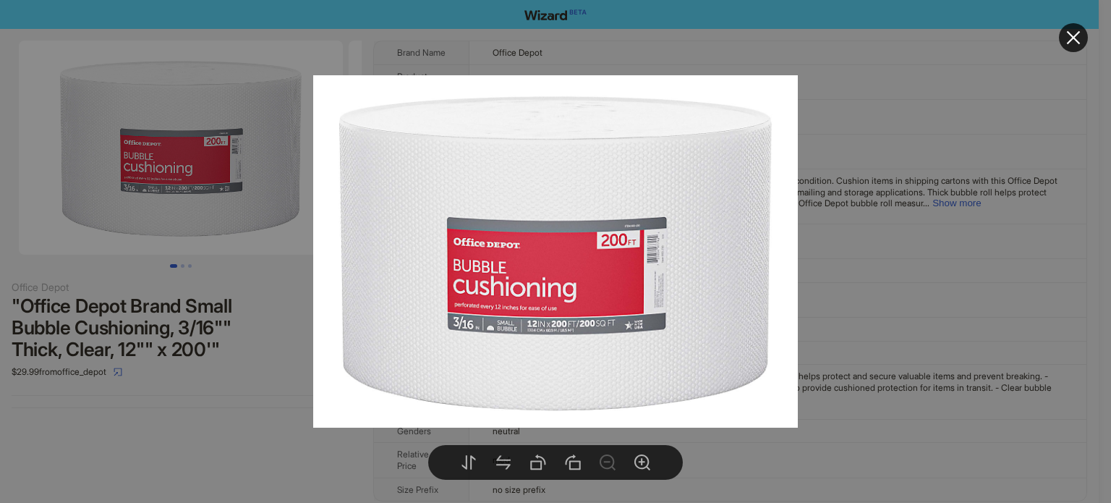
click at [249, 312] on div at bounding box center [555, 251] width 1111 height 503
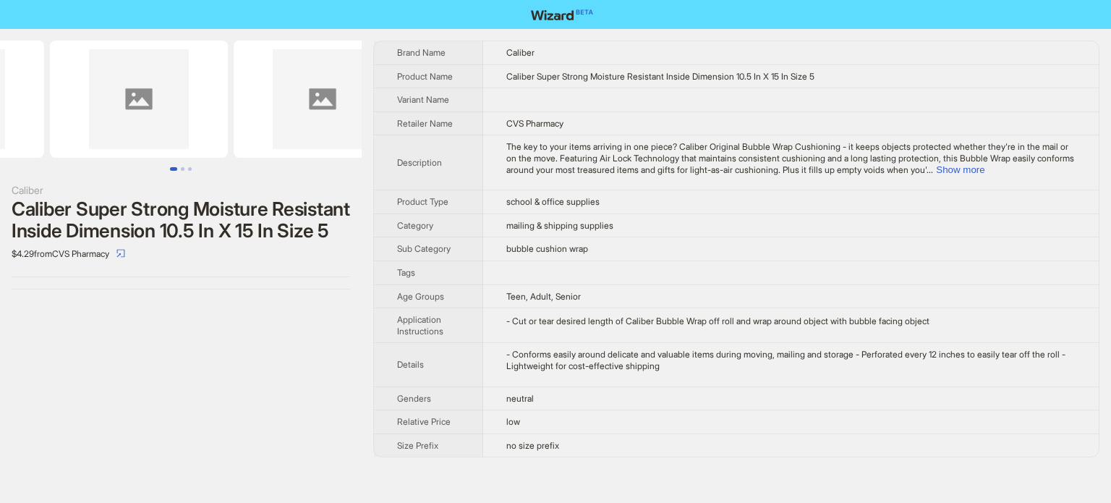
drag, startPoint x: 218, startPoint y: 142, endPoint x: 103, endPoint y: 153, distance: 114.8
click at [103, 152] on img at bounding box center [139, 98] width 178 height 117
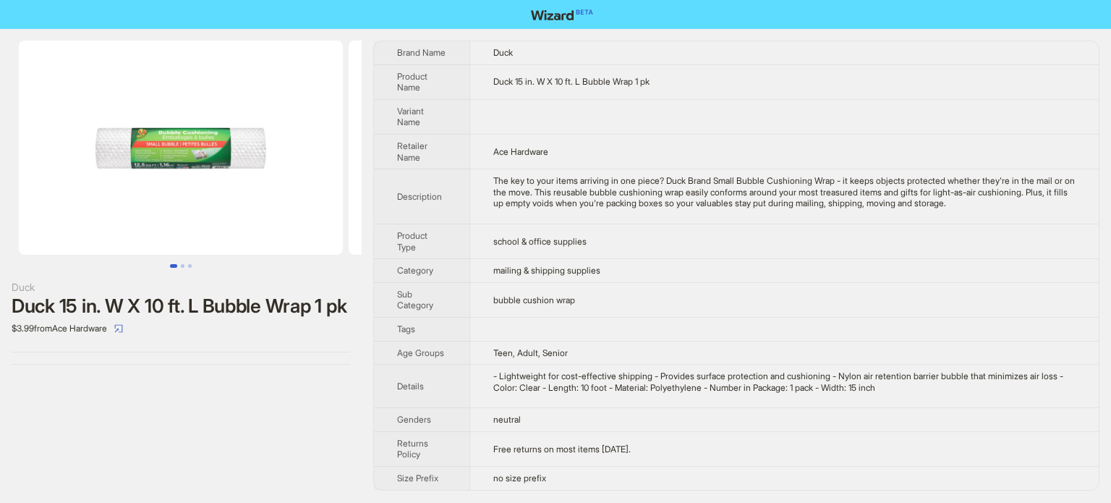
click at [180, 172] on img at bounding box center [181, 147] width 324 height 214
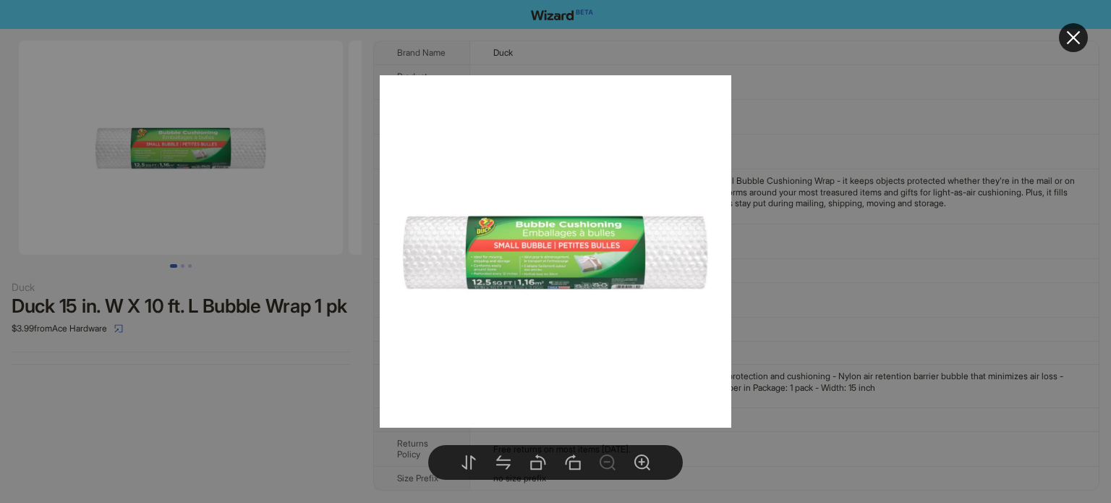
drag, startPoint x: 224, startPoint y: 288, endPoint x: 231, endPoint y: 306, distance: 18.8
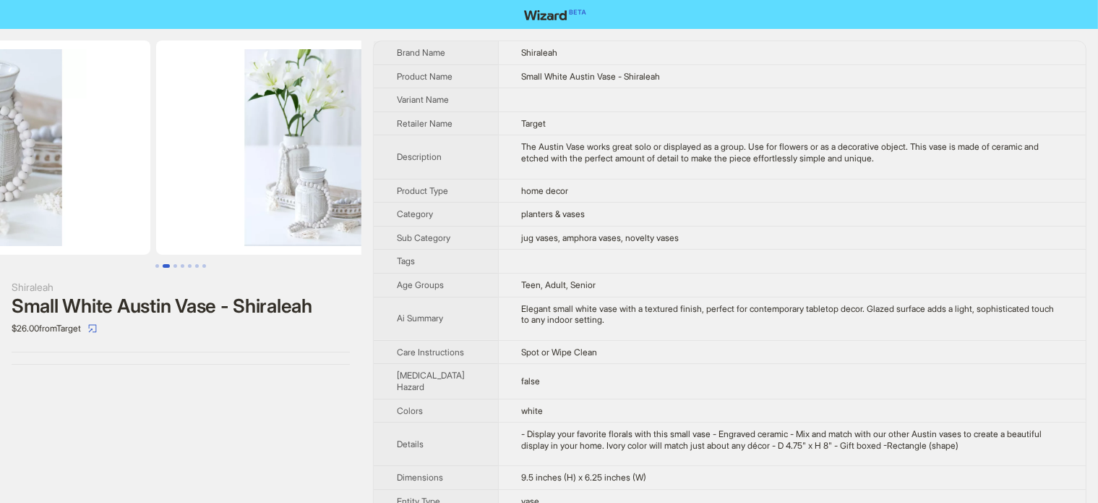
drag, startPoint x: 108, startPoint y: 178, endPoint x: 52, endPoint y: 193, distance: 58.4
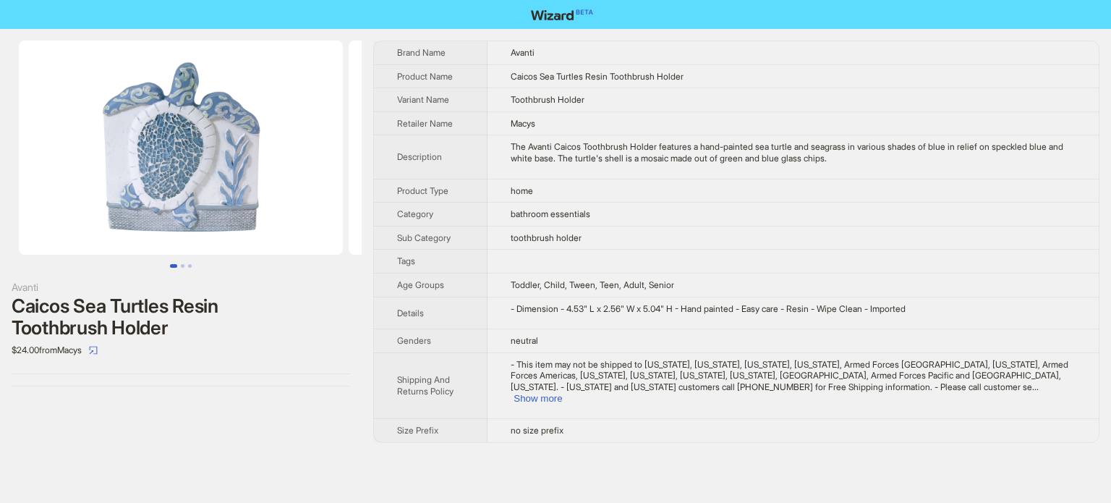
drag, startPoint x: 134, startPoint y: 158, endPoint x: 209, endPoint y: 156, distance: 74.5
click at [184, 164] on img at bounding box center [181, 147] width 324 height 214
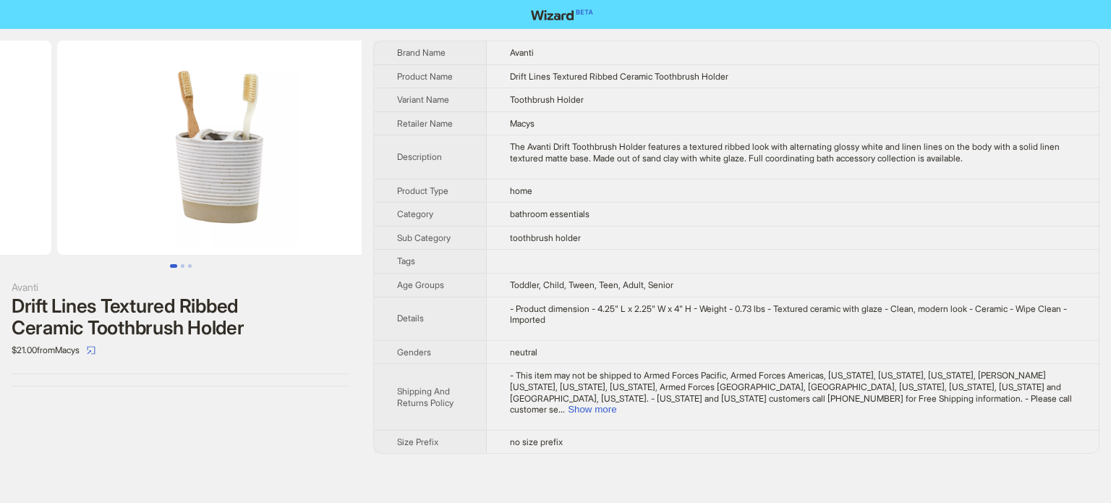
drag, startPoint x: 30, startPoint y: 166, endPoint x: 0, endPoint y: 178, distance: 32.1
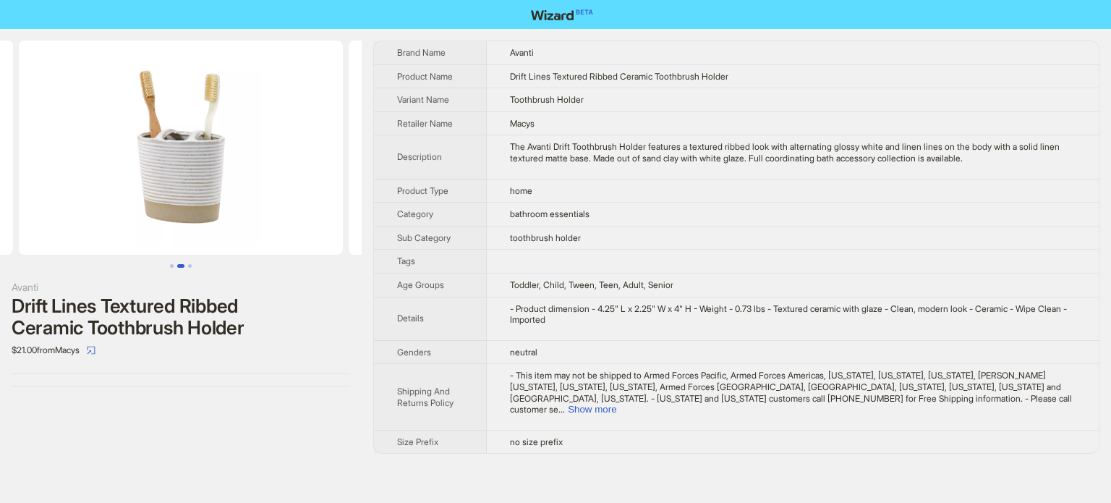
click at [192, 90] on img at bounding box center [181, 147] width 324 height 214
click at [229, 134] on img at bounding box center [181, 147] width 324 height 214
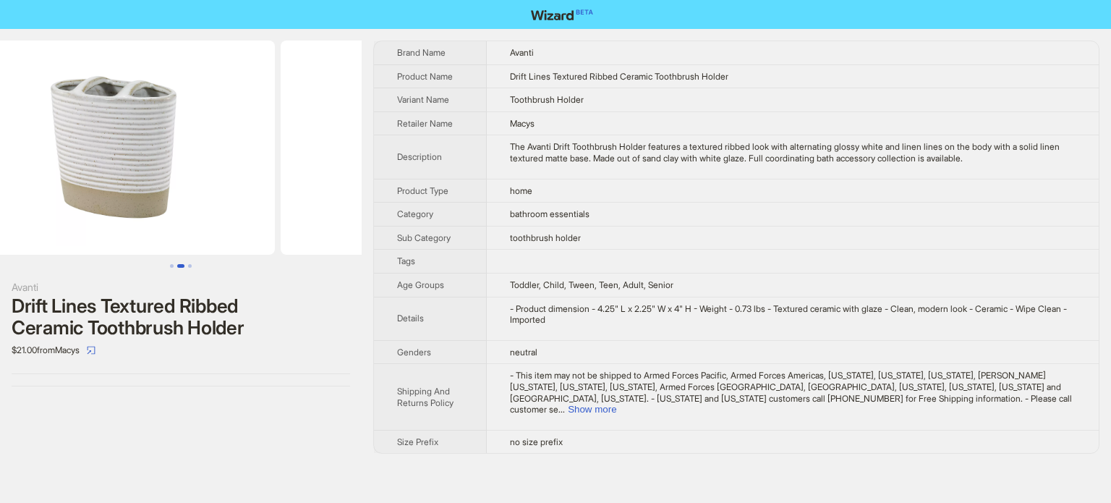
drag, startPoint x: 101, startPoint y: 202, endPoint x: 257, endPoint y: 203, distance: 155.5
click at [277, 208] on ul at bounding box center [181, 147] width 362 height 214
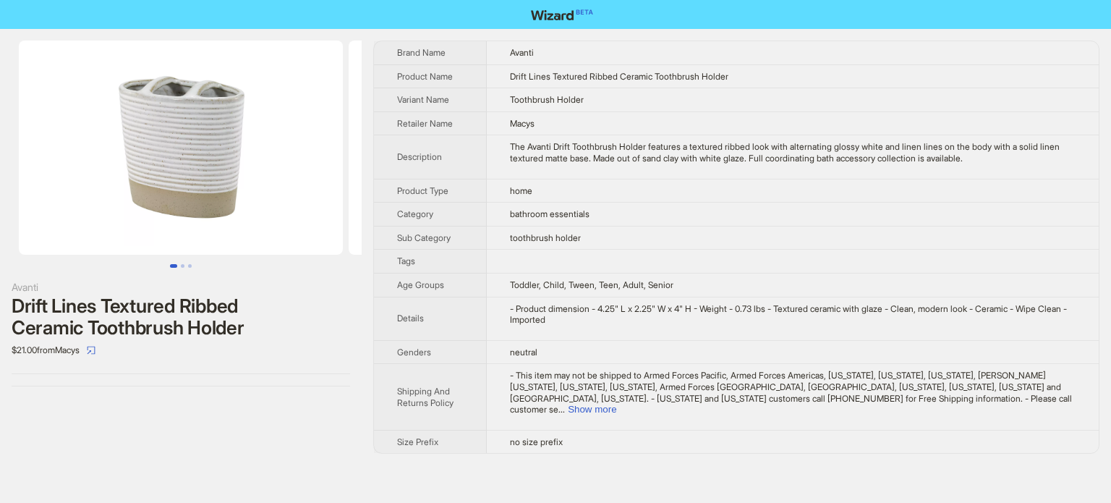
click at [169, 202] on img at bounding box center [181, 147] width 324 height 214
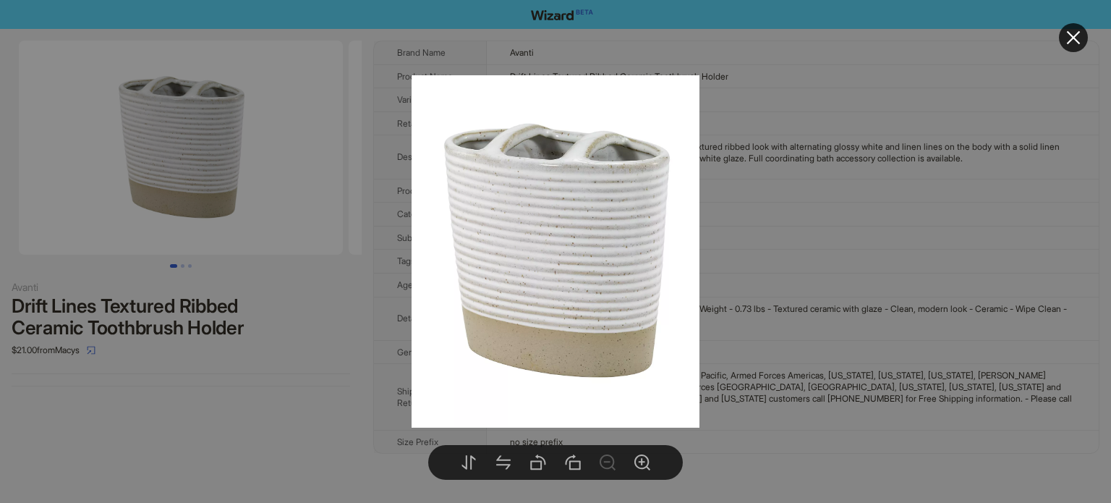
click at [179, 205] on div at bounding box center [555, 251] width 1111 height 503
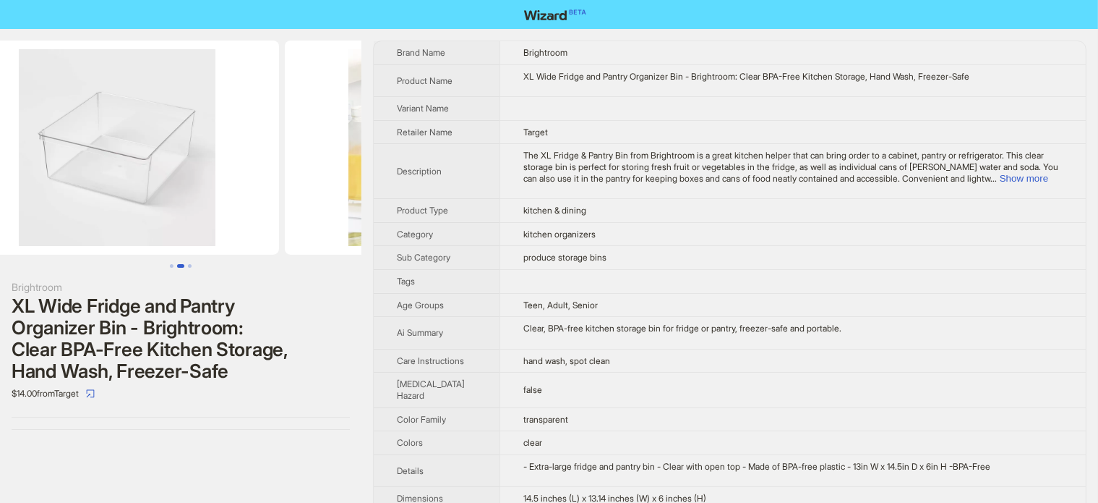
scroll to position [0, 330]
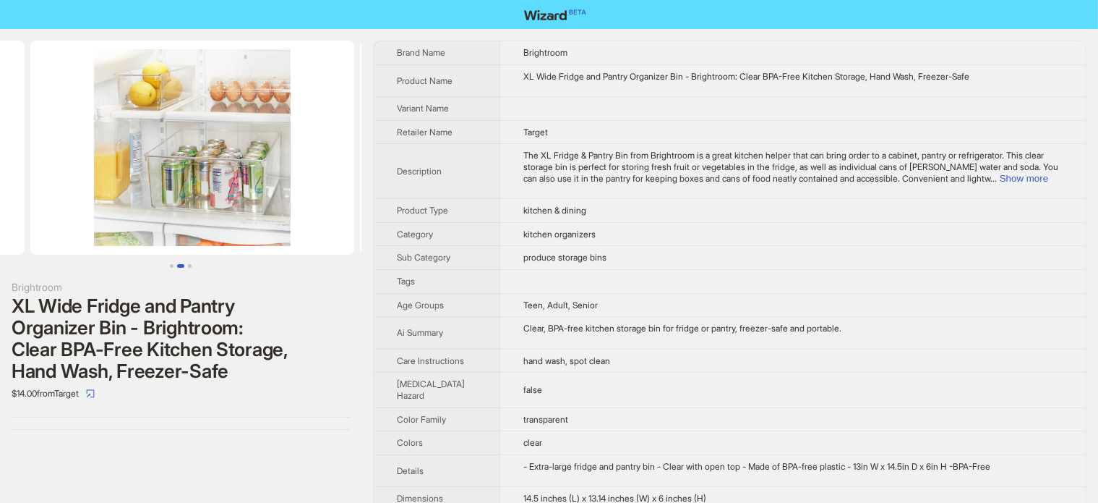
drag, startPoint x: 259, startPoint y: 187, endPoint x: 18, endPoint y: 234, distance: 245.2
click at [22, 234] on ul at bounding box center [181, 147] width 362 height 214
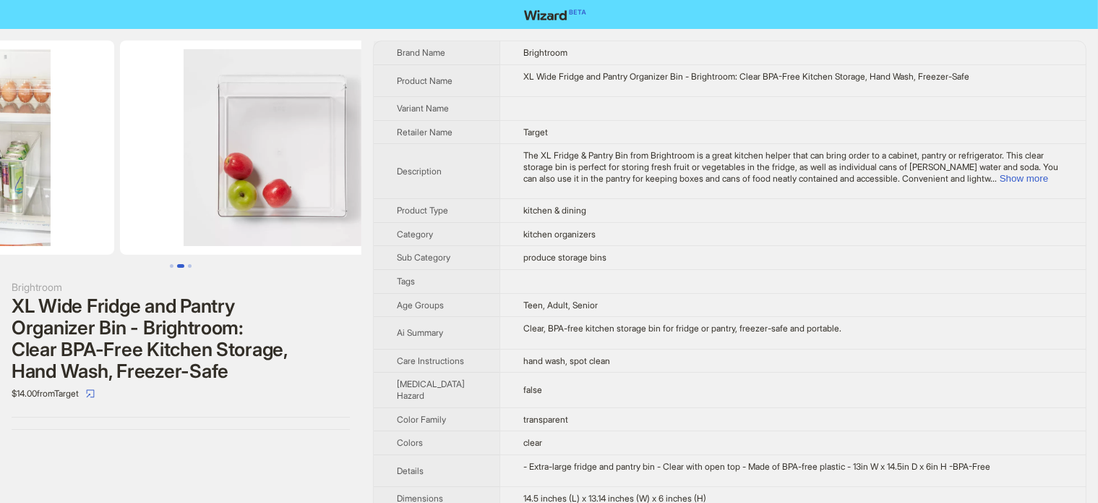
drag, startPoint x: 283, startPoint y: 189, endPoint x: 118, endPoint y: 191, distance: 165.6
click at [124, 191] on ul at bounding box center [181, 147] width 362 height 214
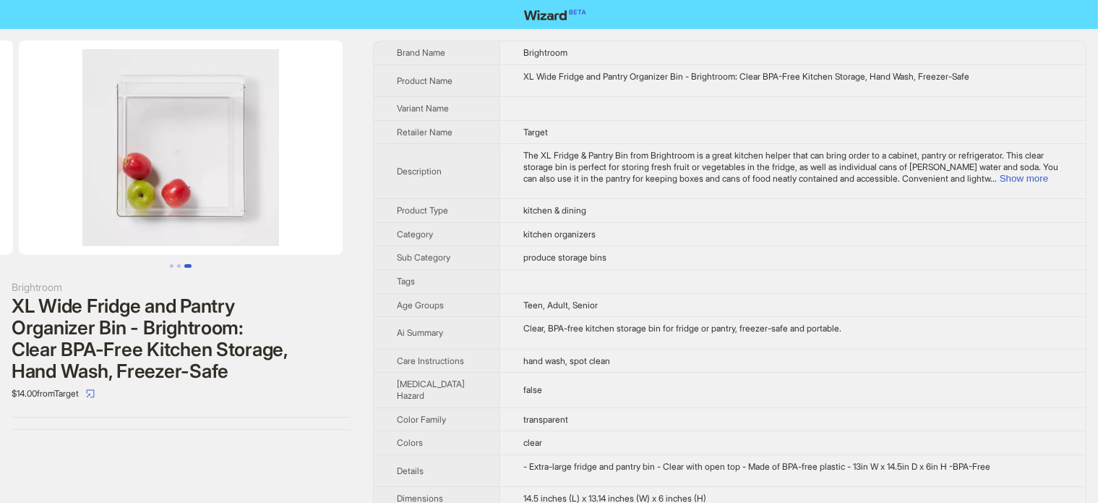
drag, startPoint x: 257, startPoint y: 196, endPoint x: 130, endPoint y: 213, distance: 128.3
click at [131, 213] on img at bounding box center [181, 147] width 324 height 214
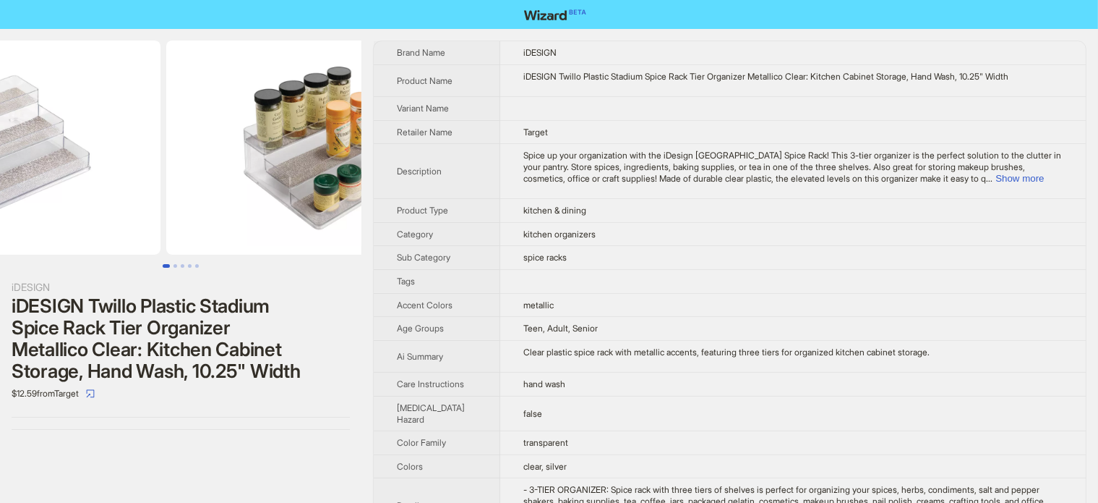
drag, startPoint x: 269, startPoint y: 163, endPoint x: 80, endPoint y: 208, distance: 194.0
click at [78, 208] on ul at bounding box center [181, 147] width 362 height 214
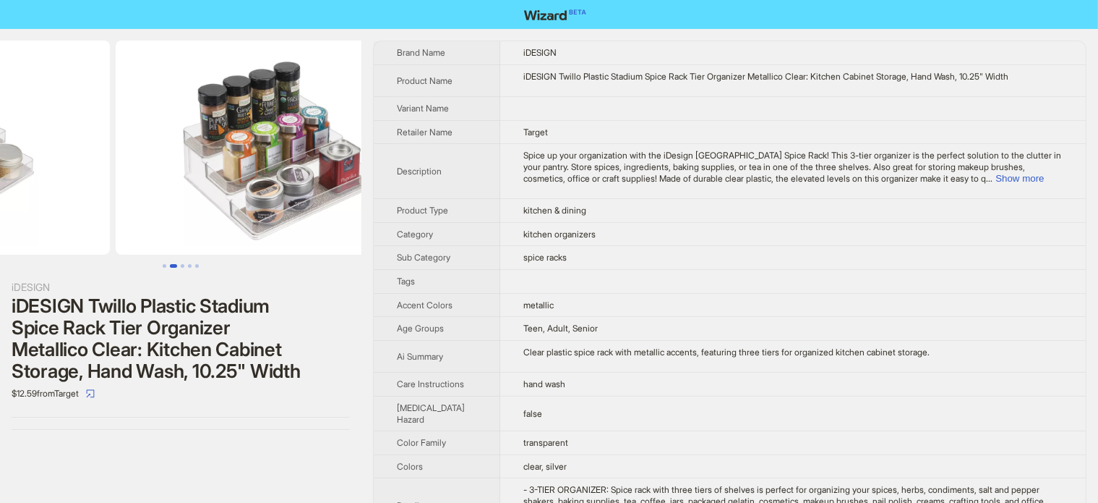
drag, startPoint x: 243, startPoint y: 179, endPoint x: 27, endPoint y: 231, distance: 221.7
click at [27, 231] on ul at bounding box center [181, 147] width 362 height 214
click at [116, 231] on img at bounding box center [278, 147] width 324 height 214
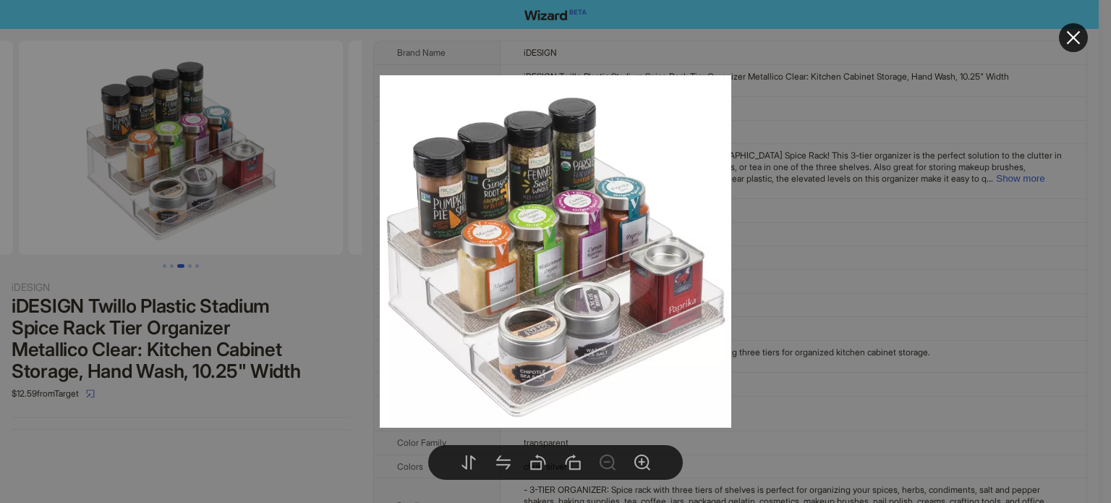
click at [330, 278] on div at bounding box center [555, 251] width 1111 height 503
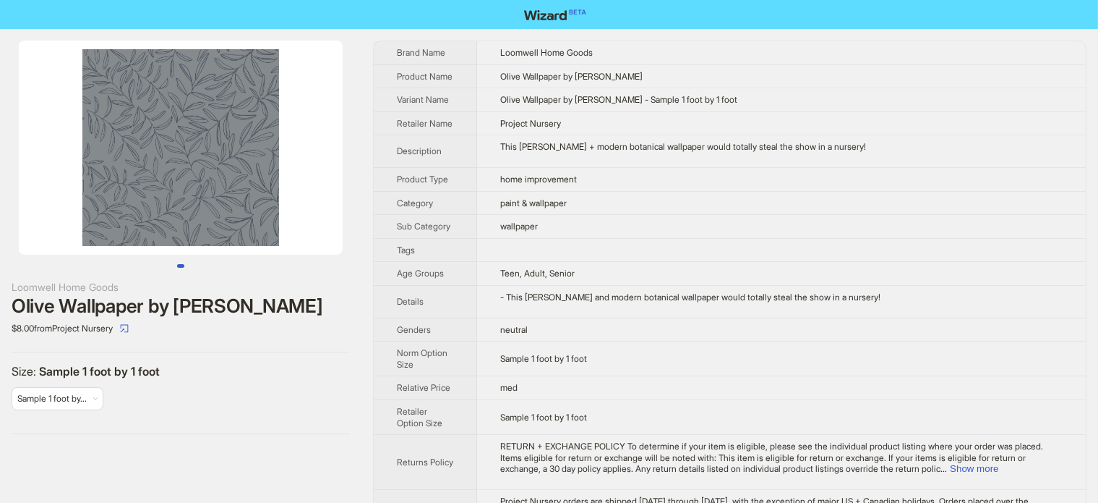
click at [268, 391] on div "Size : Sample 1 foot by 1 foot Sample 1 foot by..." at bounding box center [181, 393] width 338 height 59
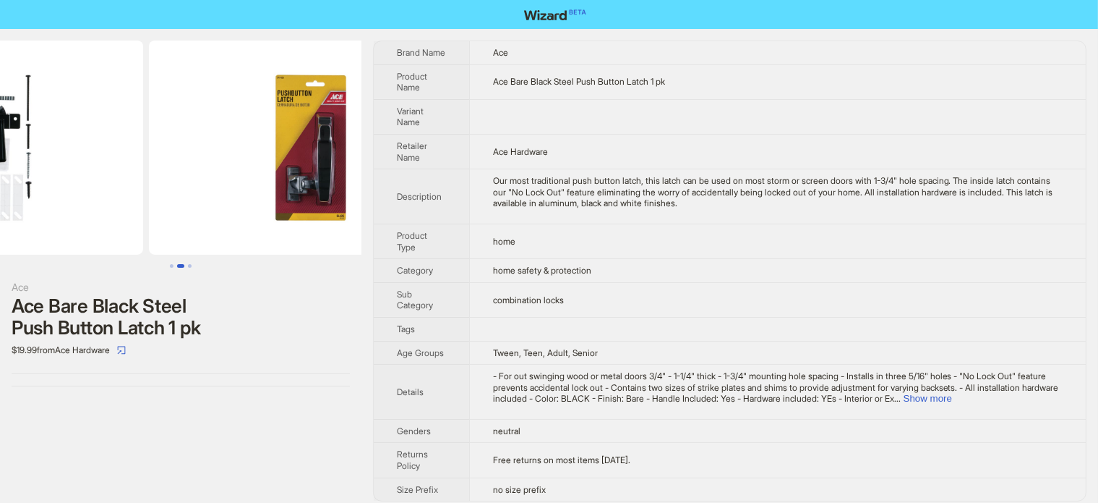
scroll to position [0, 330]
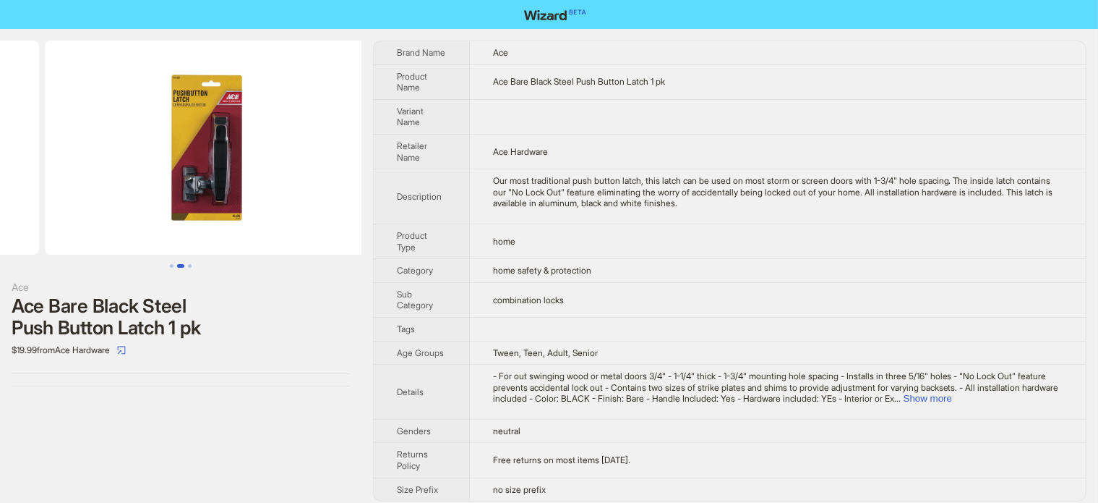
drag, startPoint x: 308, startPoint y: 181, endPoint x: 105, endPoint y: 210, distance: 205.3
click at [108, 210] on ul at bounding box center [181, 147] width 362 height 214
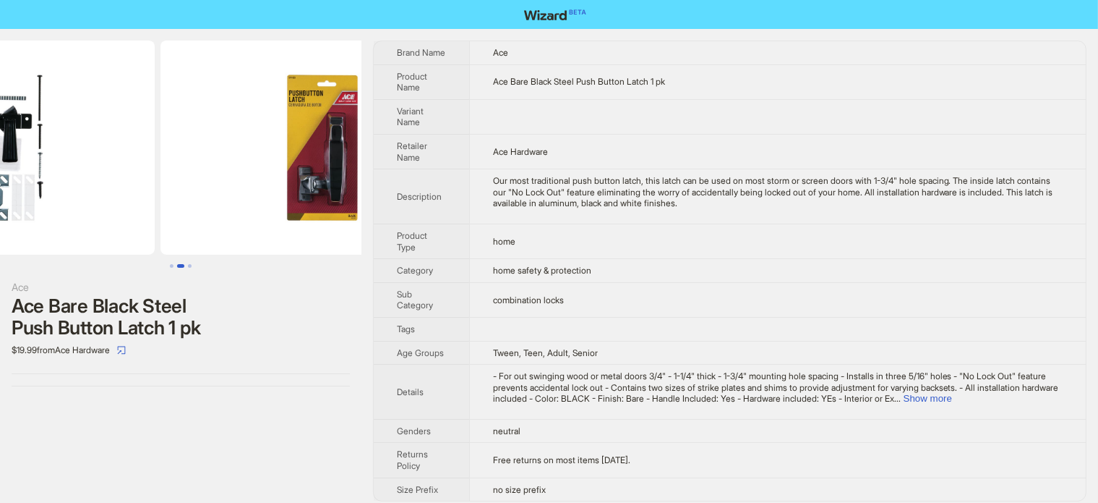
scroll to position [0, 113]
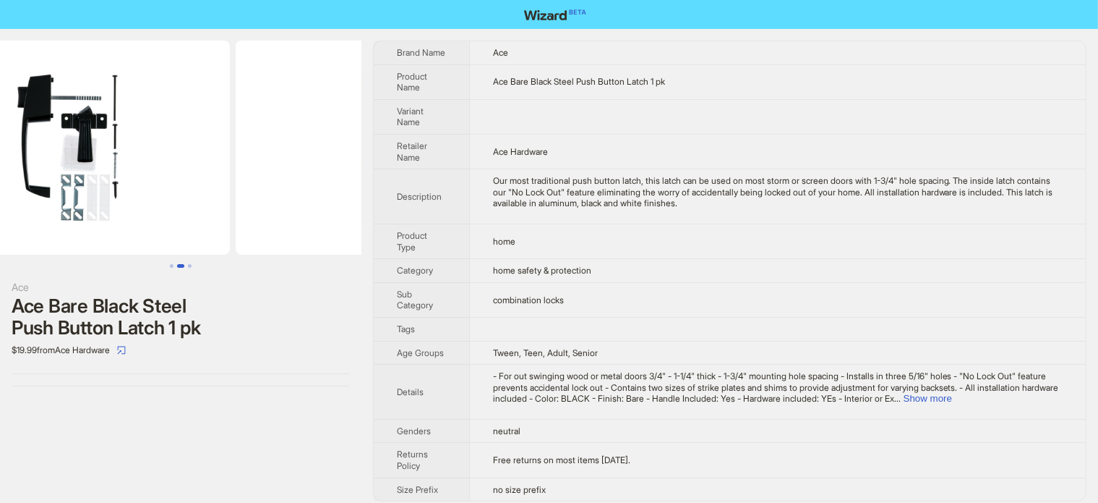
drag, startPoint x: 136, startPoint y: 184, endPoint x: 289, endPoint y: 184, distance: 153.3
click at [286, 184] on img at bounding box center [398, 147] width 324 height 214
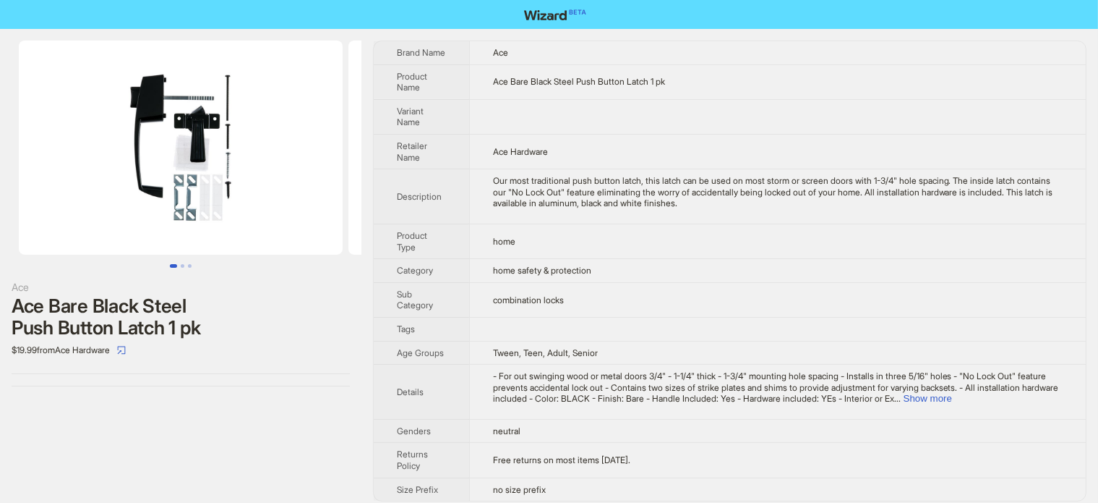
click at [277, 108] on img at bounding box center [181, 147] width 324 height 214
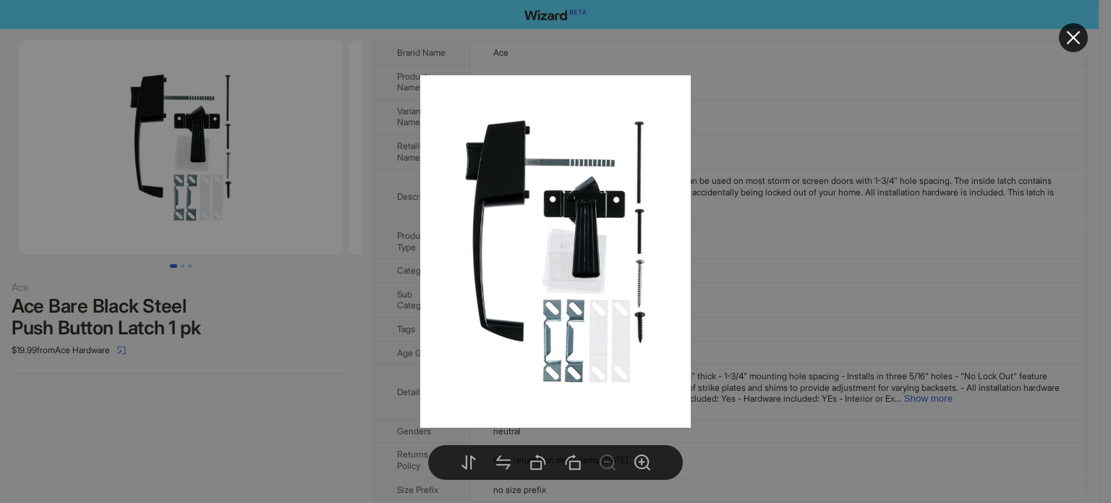
click at [301, 335] on div at bounding box center [555, 251] width 1111 height 503
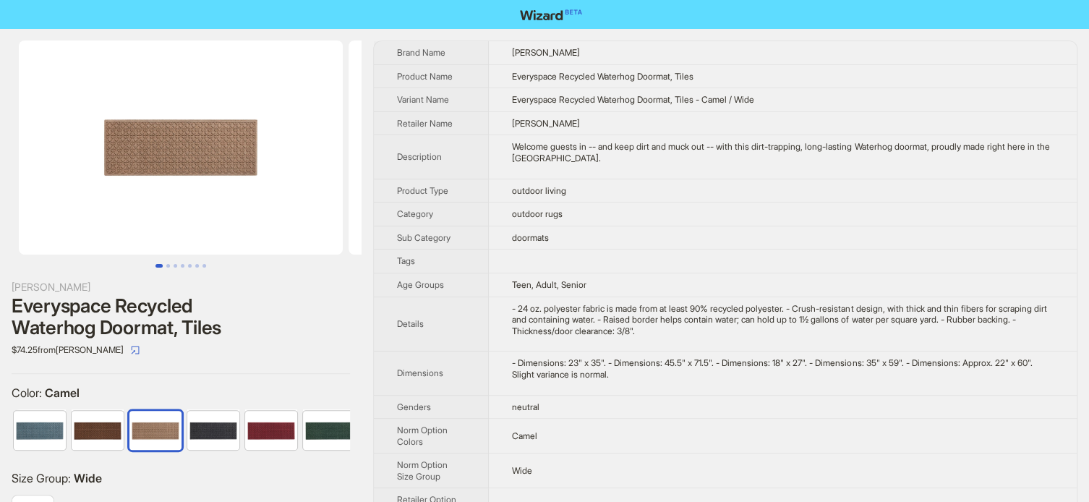
scroll to position [0, 94]
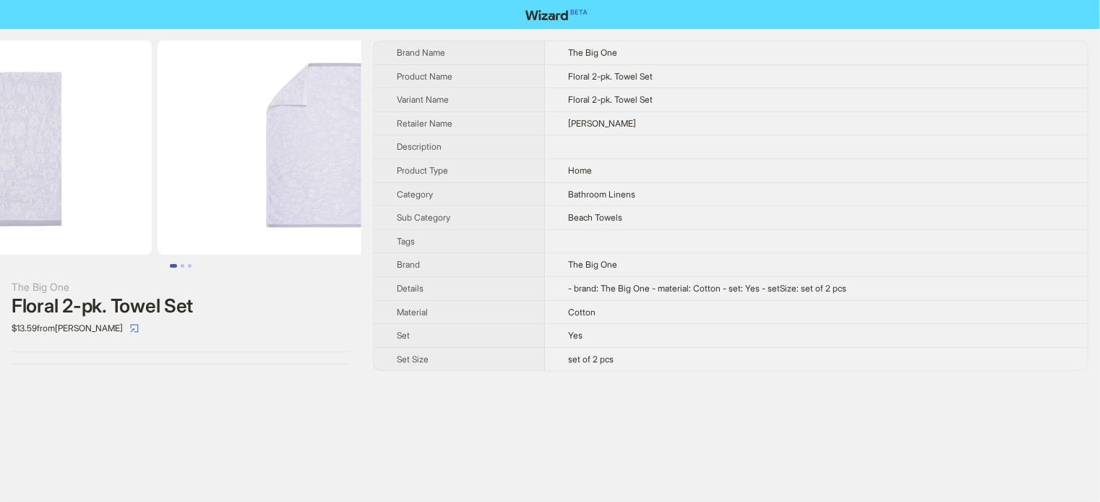
drag, startPoint x: 255, startPoint y: 134, endPoint x: 72, endPoint y: 140, distance: 183.8
click at [72, 140] on ul at bounding box center [181, 147] width 362 height 214
click at [158, 140] on img at bounding box center [320, 147] width 324 height 214
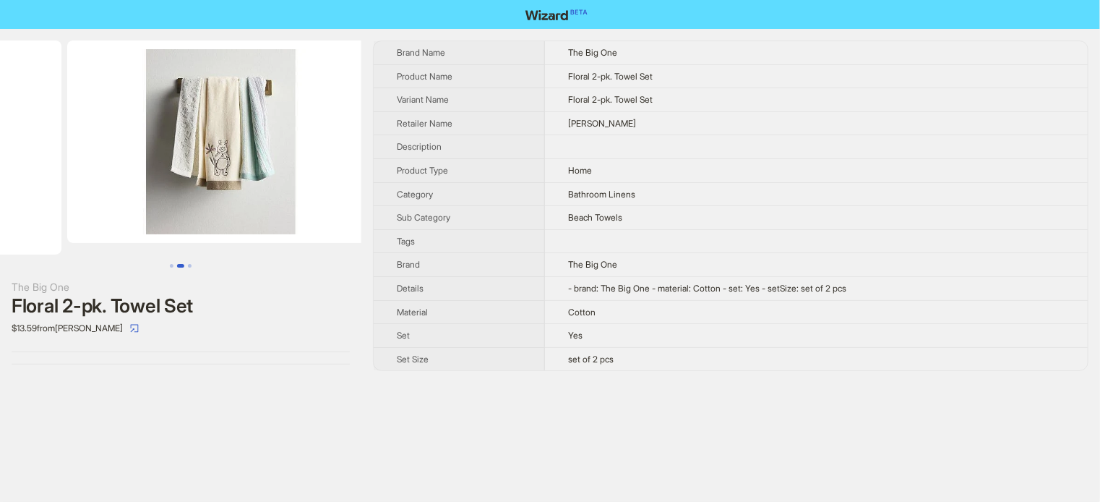
drag, startPoint x: 101, startPoint y: 142, endPoint x: -6, endPoint y: 142, distance: 106.3
click at [0, 142] on html "The Big One Floral 2-pk. Towel Set $13.59 from Kohl's Brand Name The Big One Pr…" at bounding box center [550, 251] width 1100 height 502
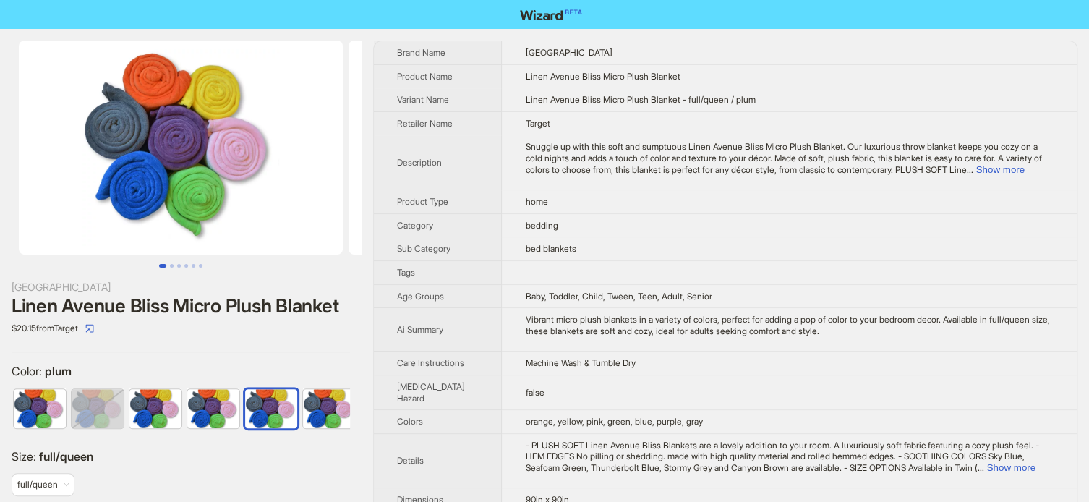
scroll to position [0, 67]
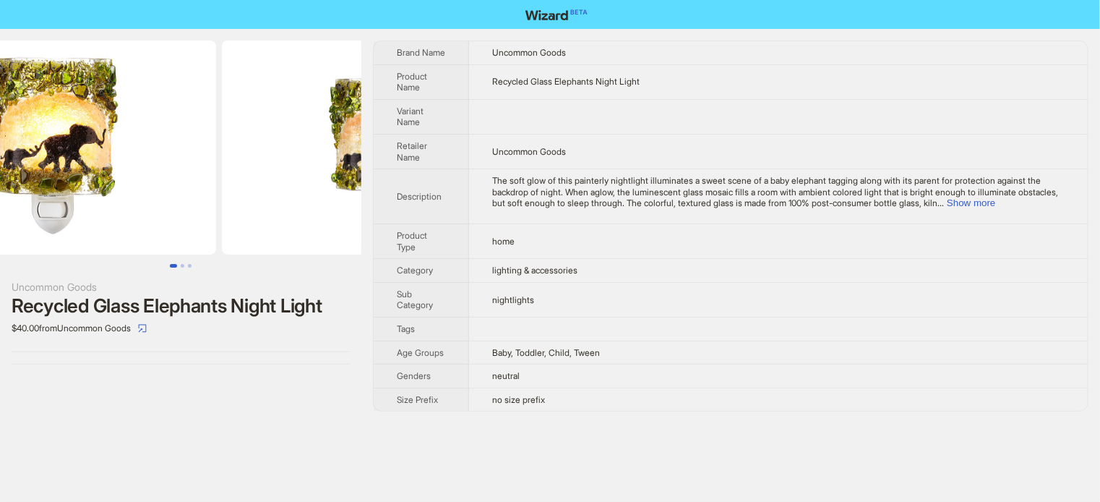
drag, startPoint x: 260, startPoint y: 150, endPoint x: 150, endPoint y: 150, distance: 109.9
click at [150, 150] on img at bounding box center [54, 147] width 324 height 214
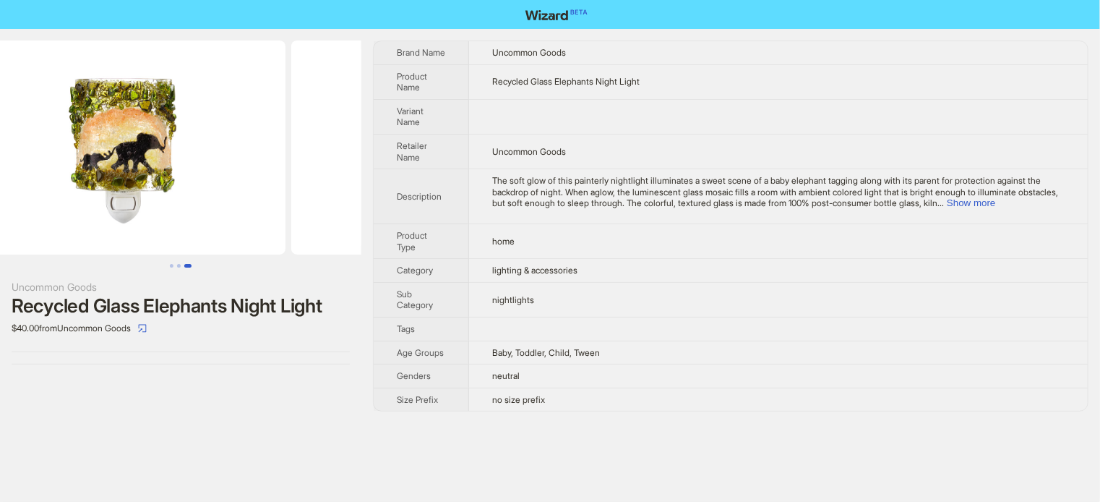
scroll to position [0, 659]
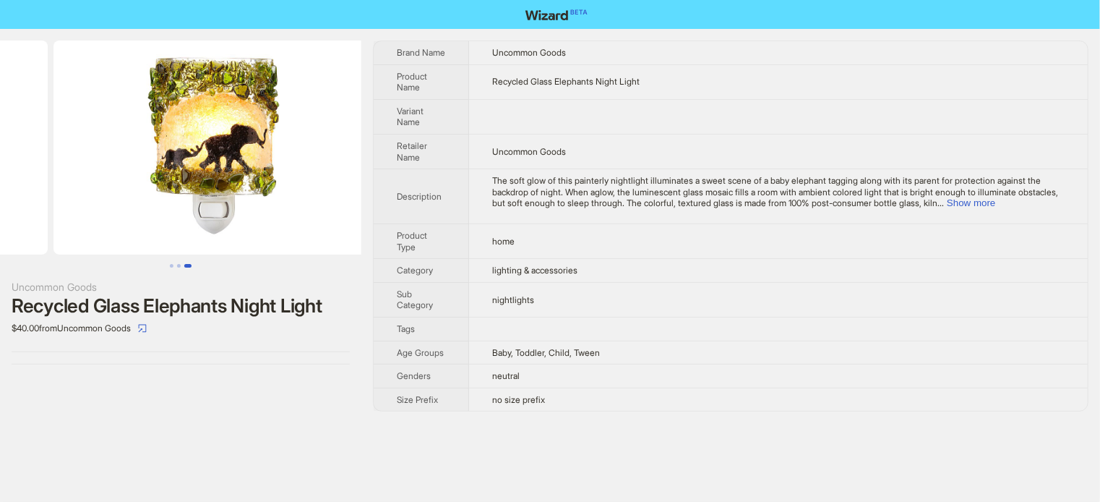
drag, startPoint x: 278, startPoint y: 101, endPoint x: 95, endPoint y: 103, distance: 182.2
click at [95, 103] on ul at bounding box center [181, 147] width 362 height 214
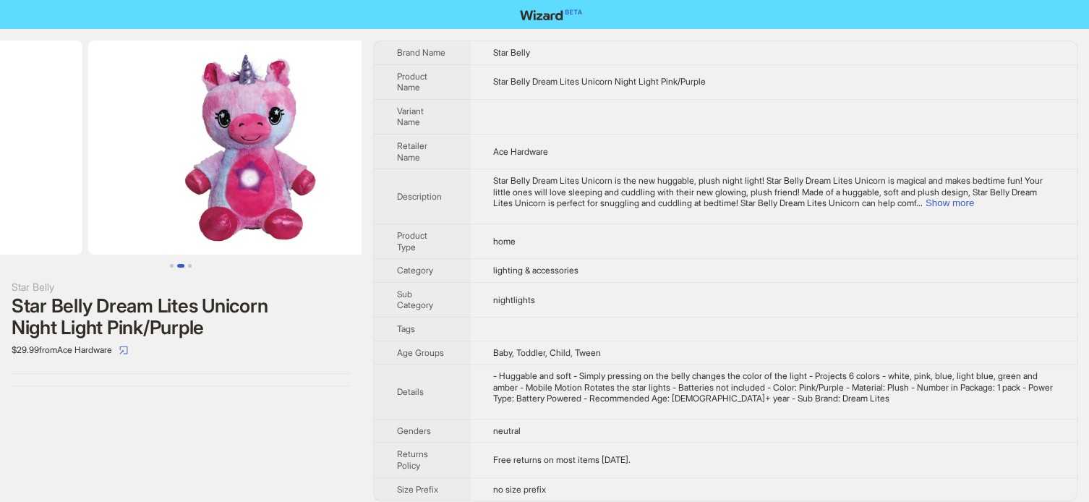
drag, startPoint x: 255, startPoint y: 163, endPoint x: 85, endPoint y: 159, distance: 169.2
click at [87, 159] on ul at bounding box center [181, 147] width 362 height 214
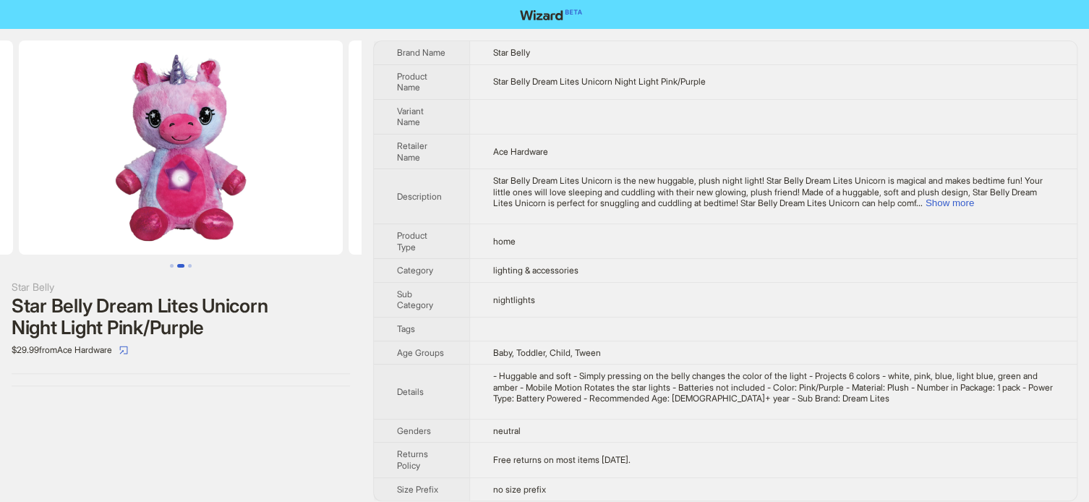
click at [84, 159] on img at bounding box center [181, 147] width 324 height 214
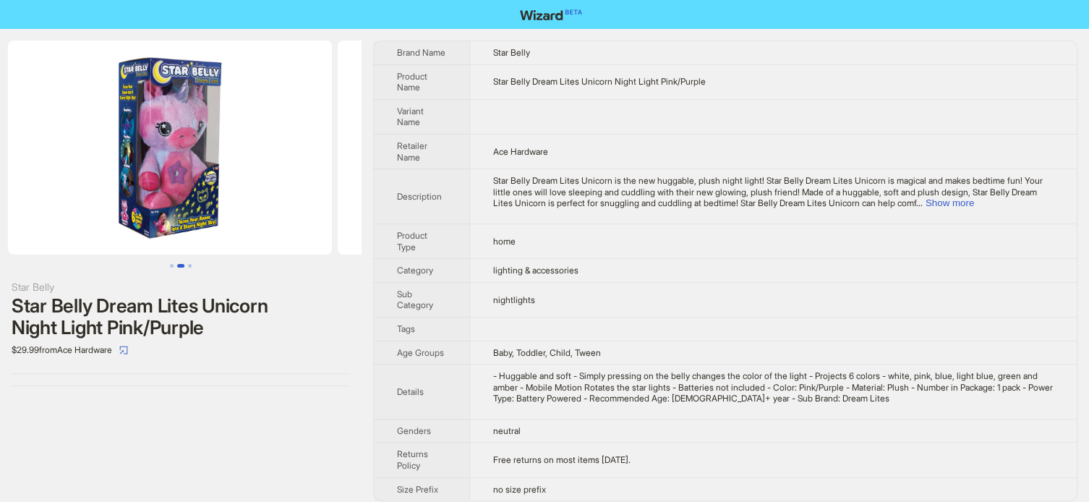
drag, startPoint x: 132, startPoint y: 146, endPoint x: 263, endPoint y: 163, distance: 132.0
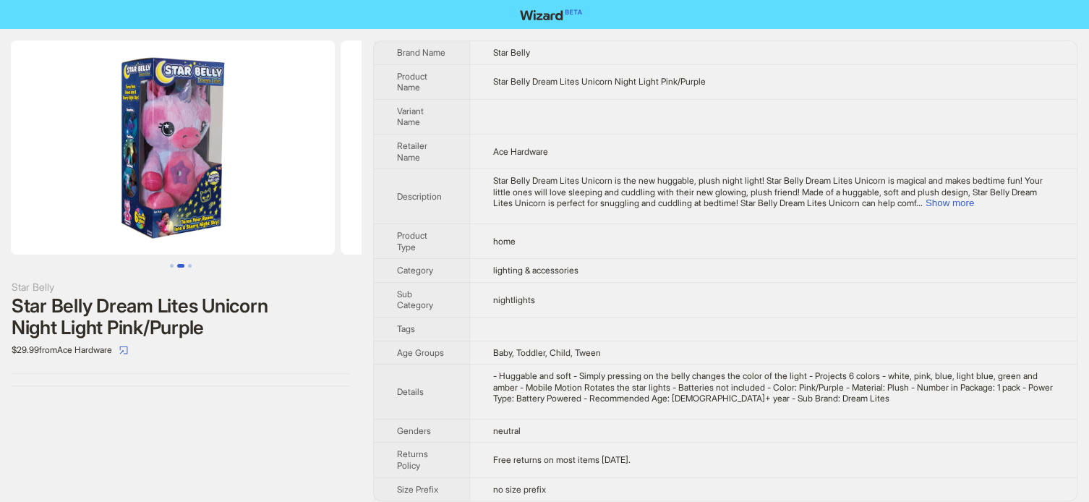
click at [341, 163] on img at bounding box center [503, 147] width 324 height 214
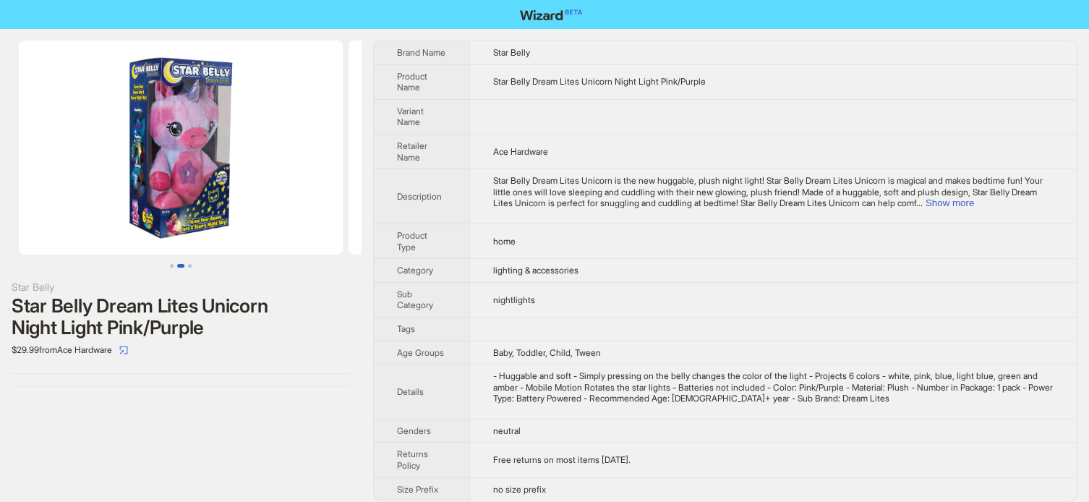
click at [264, 163] on img at bounding box center [181, 147] width 324 height 214
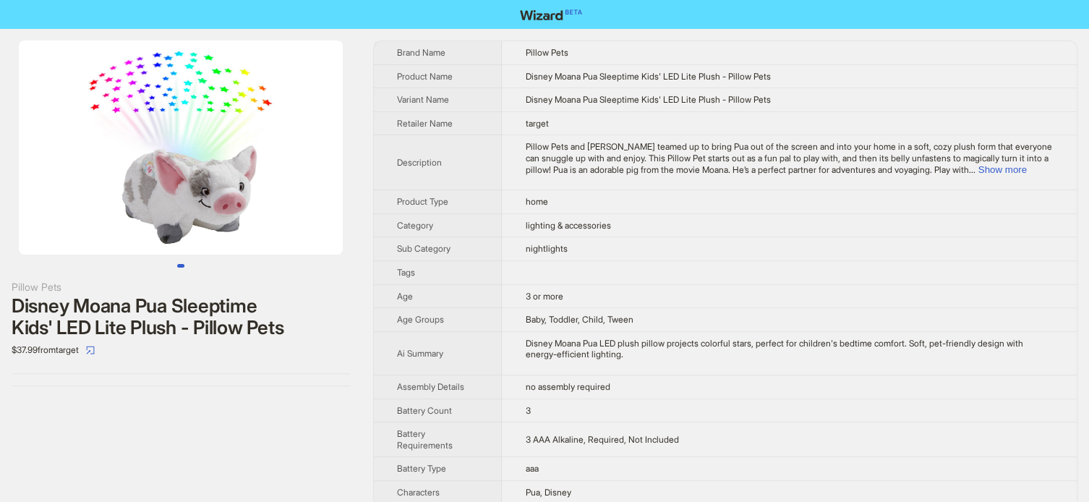
drag, startPoint x: 254, startPoint y: 184, endPoint x: 194, endPoint y: 176, distance: 60.5
click at [192, 179] on img at bounding box center [181, 147] width 324 height 214
drag, startPoint x: 239, startPoint y: 163, endPoint x: 102, endPoint y: 160, distance: 137.4
click at [103, 160] on img at bounding box center [181, 147] width 324 height 214
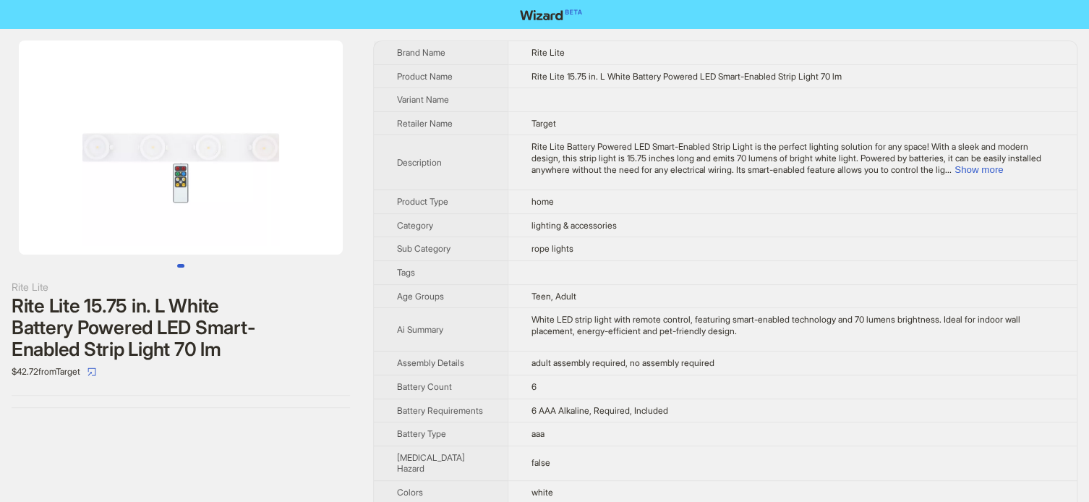
drag, startPoint x: 266, startPoint y: 230, endPoint x: 111, endPoint y: 223, distance: 155.6
click at [113, 226] on img at bounding box center [181, 147] width 324 height 214
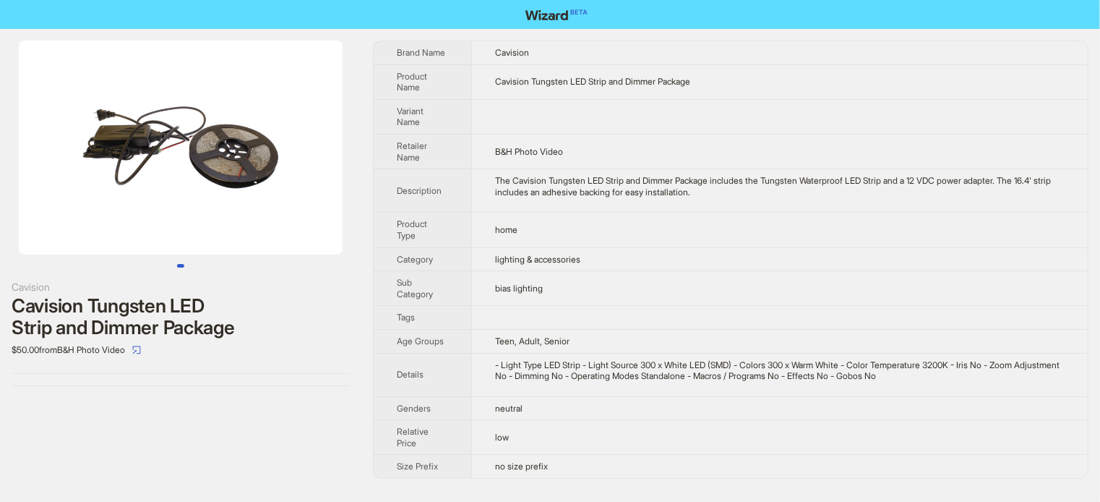
click at [244, 161] on img at bounding box center [181, 147] width 324 height 214
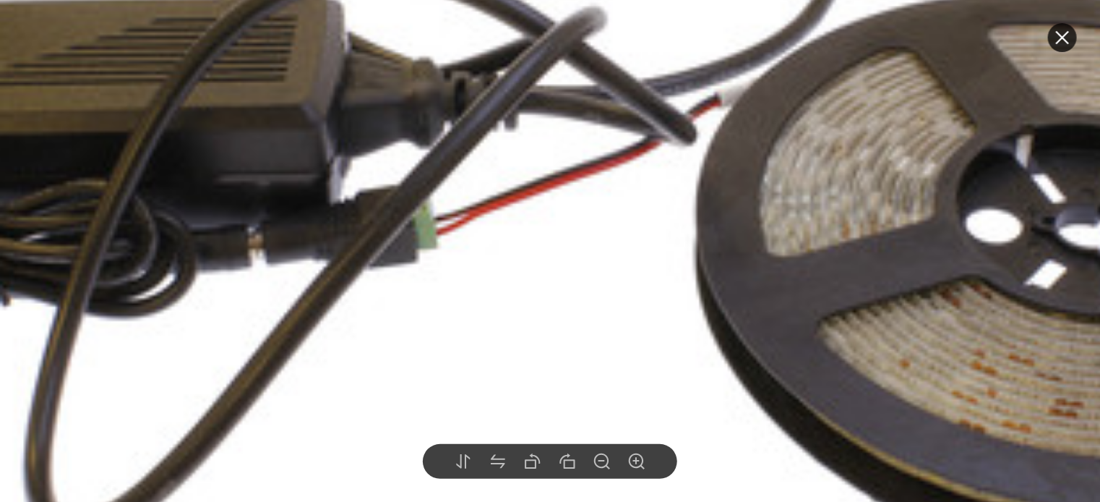
click at [294, 249] on img at bounding box center [618, 202] width 1778 height 1778
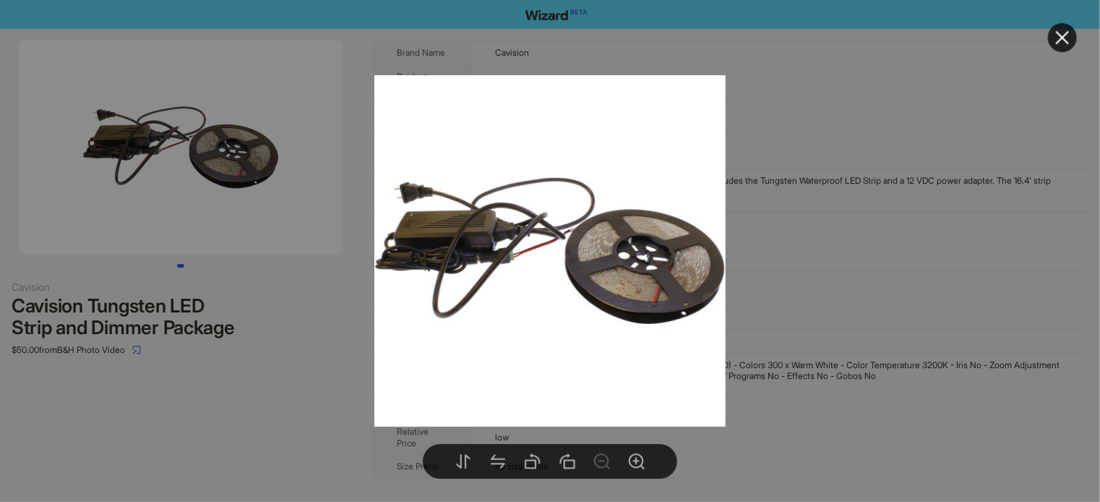
drag, startPoint x: 292, startPoint y: 200, endPoint x: 136, endPoint y: 201, distance: 156.2
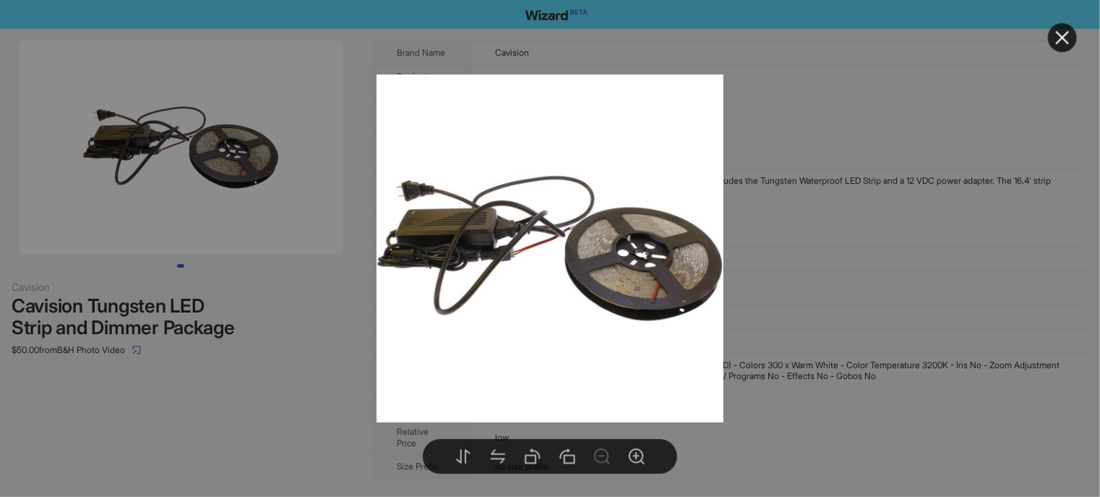
drag, startPoint x: 321, startPoint y: 226, endPoint x: 222, endPoint y: 237, distance: 99.7
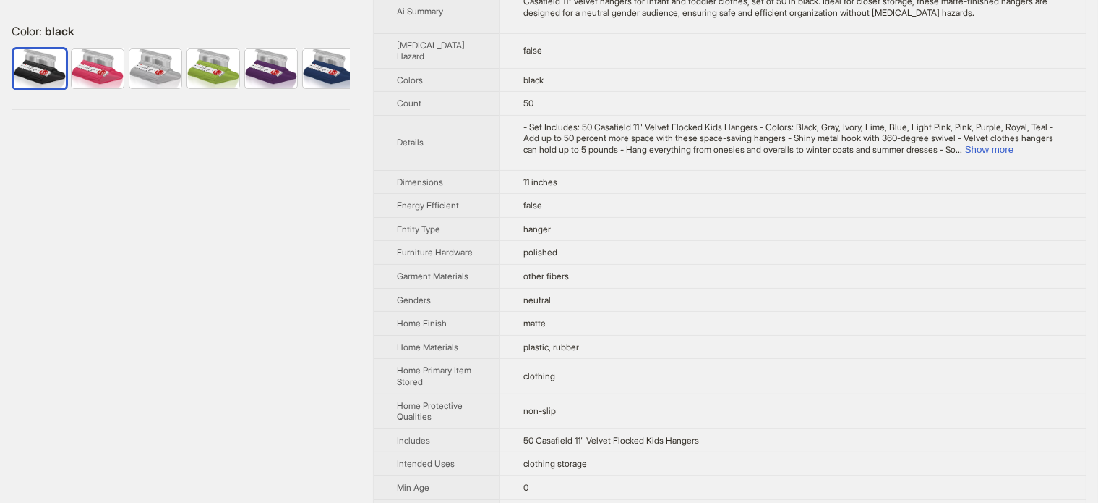
scroll to position [72, 0]
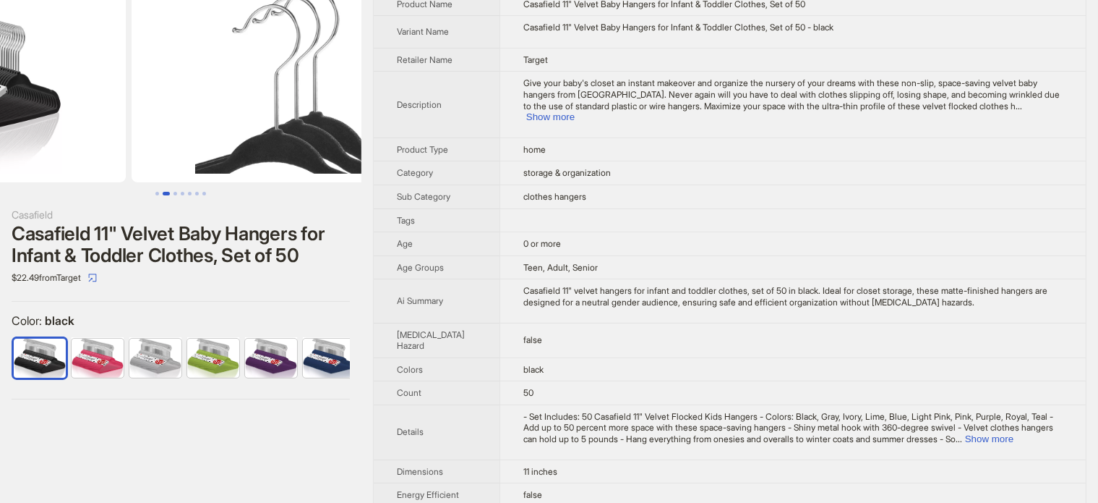
drag, startPoint x: 150, startPoint y: 121, endPoint x: 0, endPoint y: 124, distance: 150.4
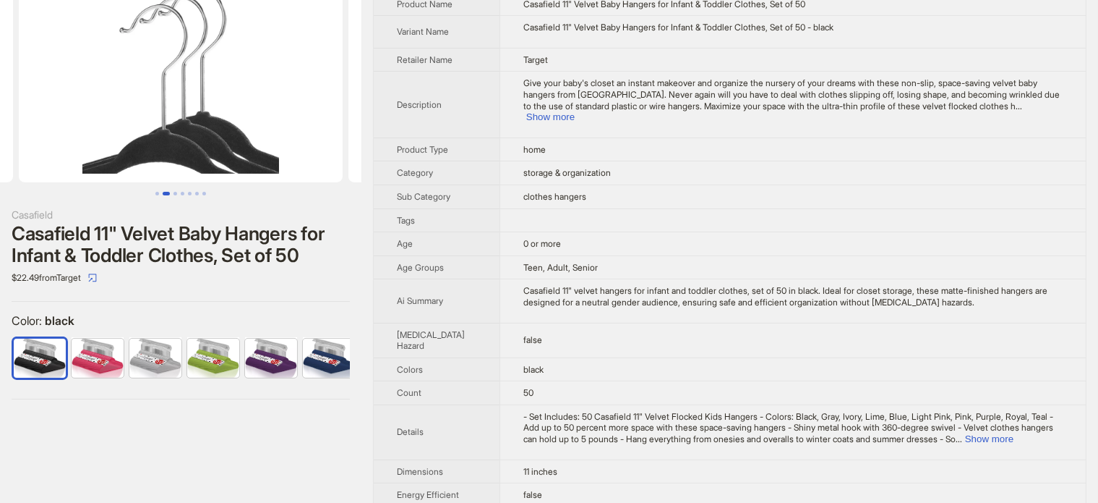
drag, startPoint x: 237, startPoint y: 117, endPoint x: 85, endPoint y: 114, distance: 151.9
click at [87, 115] on img at bounding box center [181, 75] width 324 height 214
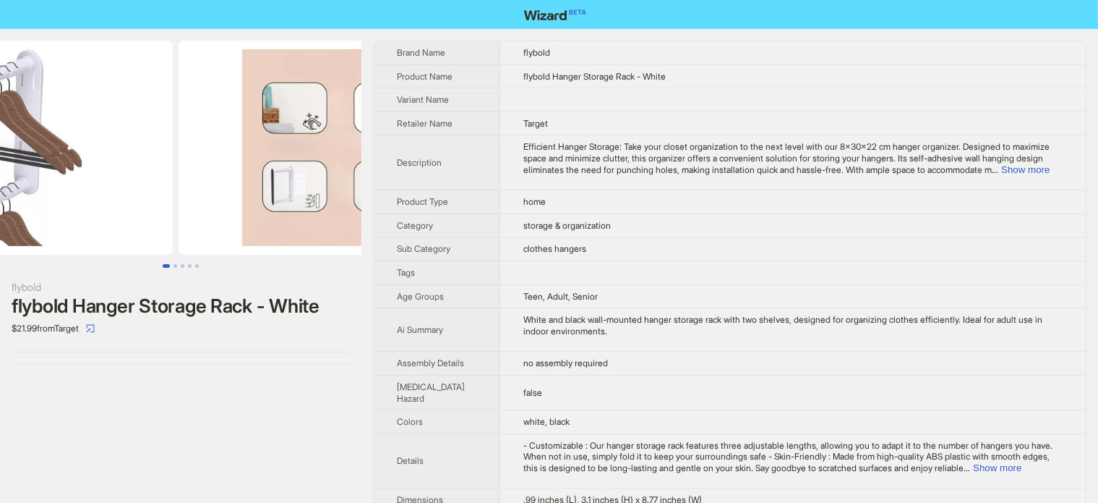
drag, startPoint x: 234, startPoint y: 129, endPoint x: 103, endPoint y: 129, distance: 130.9
click at [114, 129] on img at bounding box center [11, 147] width 324 height 214
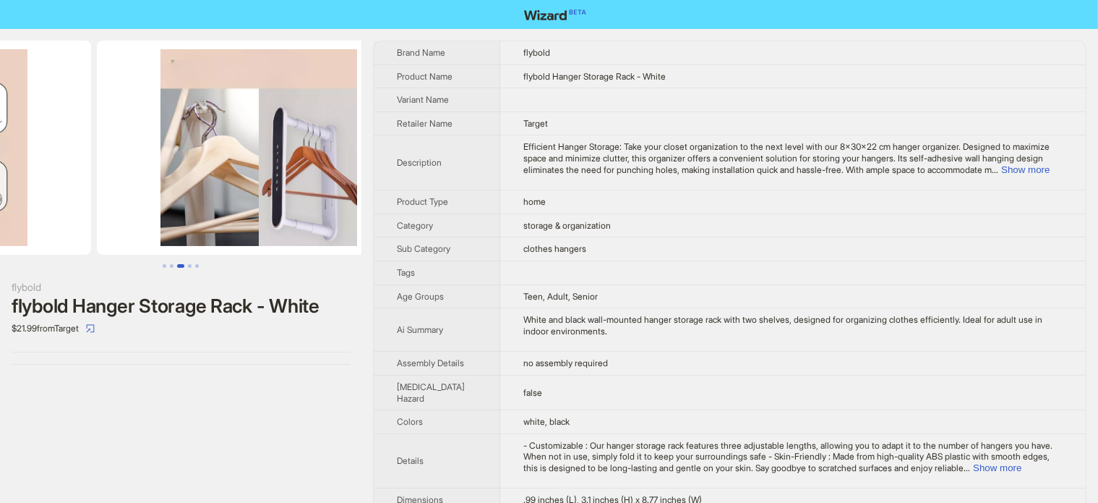
drag, startPoint x: 246, startPoint y: 124, endPoint x: 32, endPoint y: 118, distance: 214.1
click at [20, 121] on ul at bounding box center [181, 147] width 362 height 214
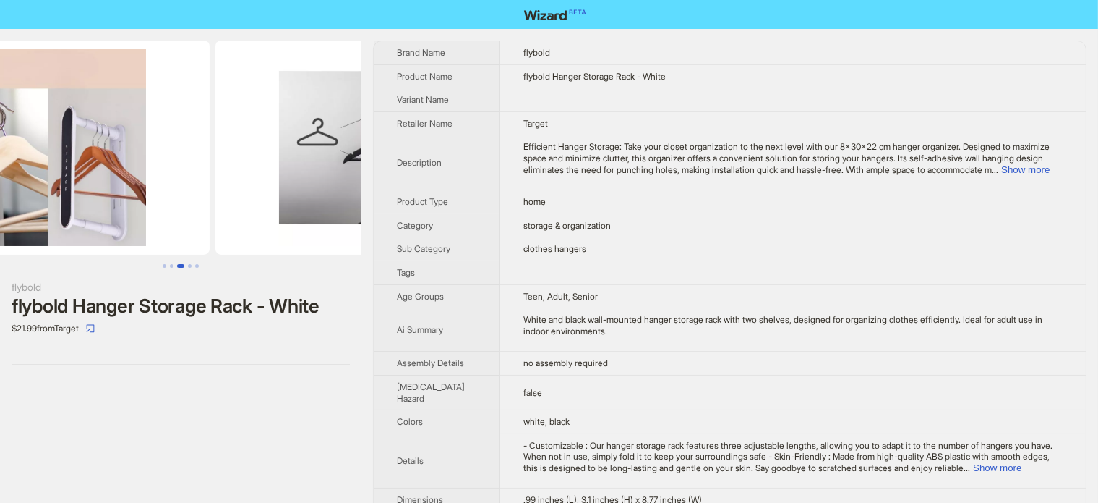
drag, startPoint x: 197, startPoint y: 119, endPoint x: 43, endPoint y: 134, distance: 154.8
click at [46, 134] on img at bounding box center [48, 147] width 324 height 214
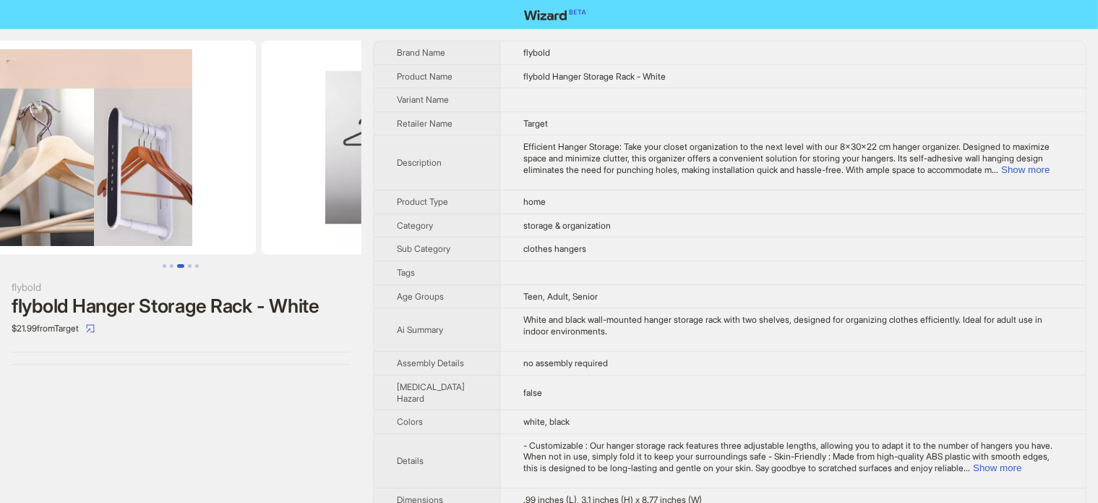
drag, startPoint x: 69, startPoint y: 132, endPoint x: 250, endPoint y: 139, distance: 180.9
click at [250, 139] on ul at bounding box center [181, 147] width 362 height 214
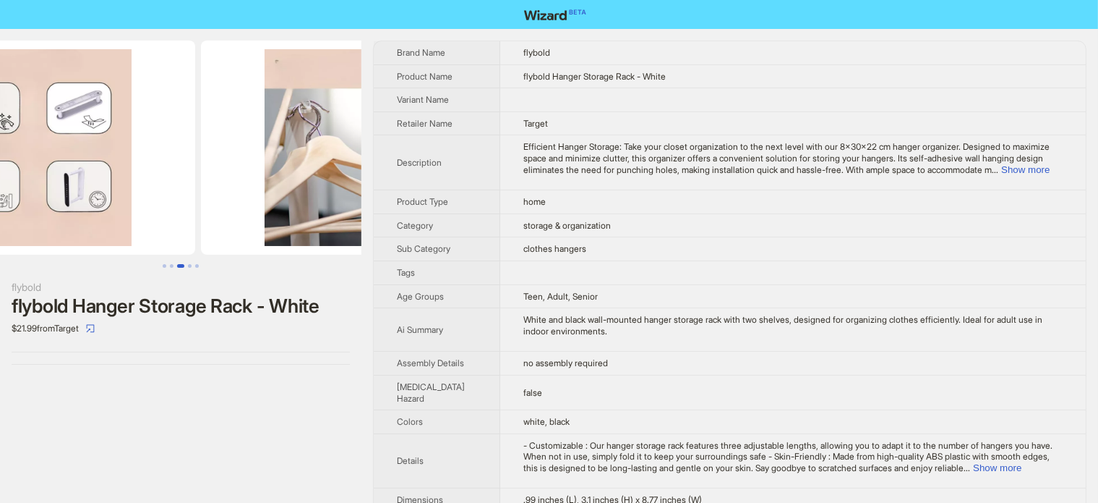
drag, startPoint x: 80, startPoint y: 129, endPoint x: 217, endPoint y: 117, distance: 137.9
click at [217, 117] on ul at bounding box center [181, 147] width 362 height 214
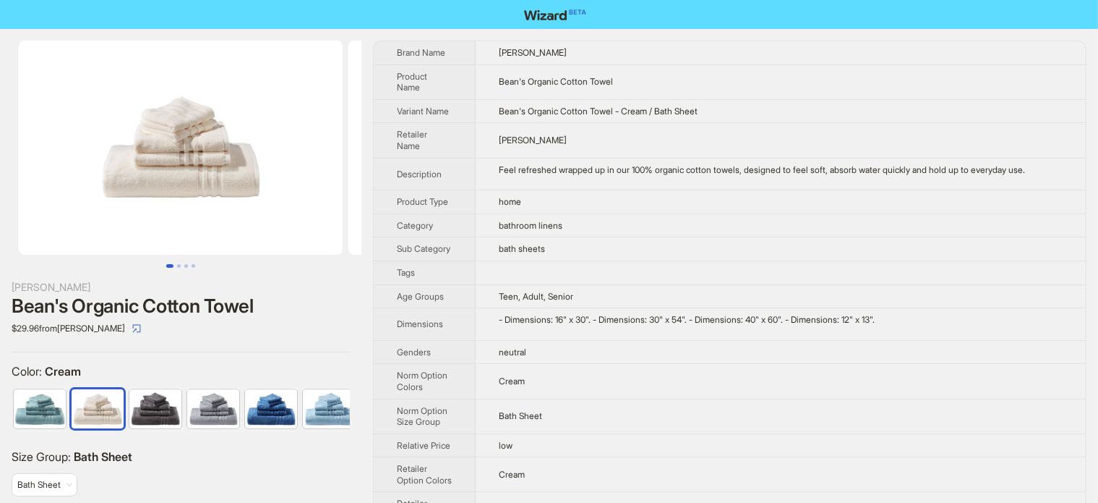
scroll to position [0, 36]
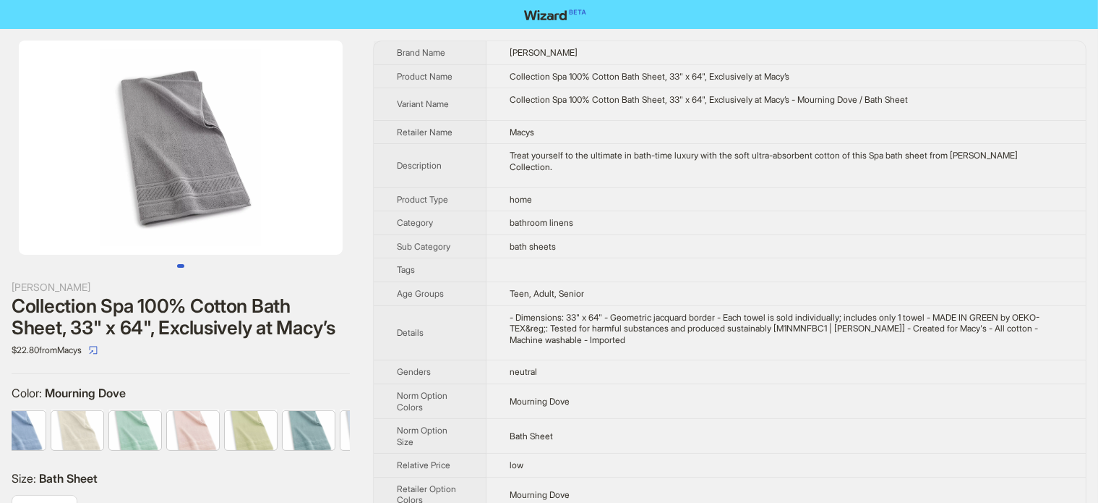
scroll to position [0, 240]
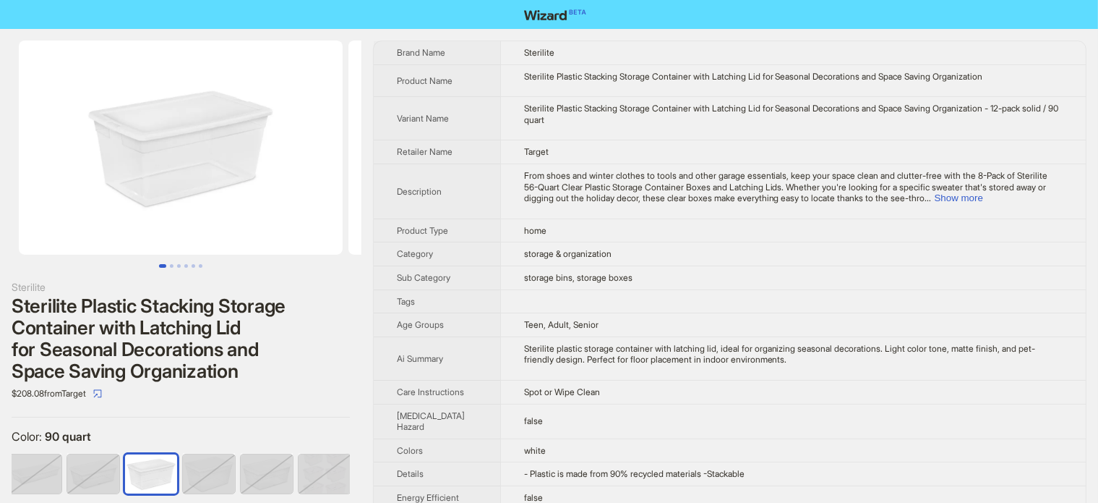
scroll to position [0, 67]
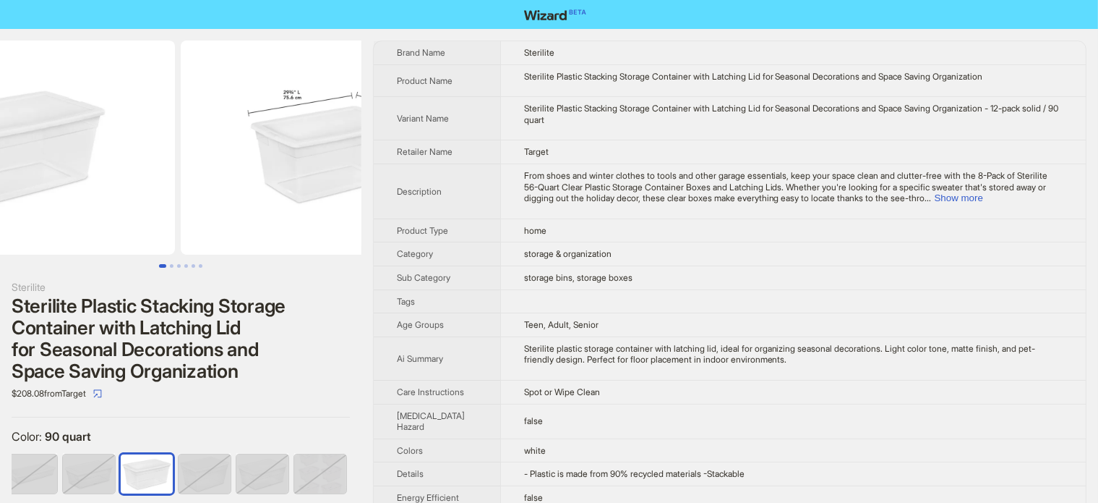
drag, startPoint x: 231, startPoint y: 101, endPoint x: 32, endPoint y: 54, distance: 205.0
click at [1, 109] on ul at bounding box center [181, 147] width 362 height 214
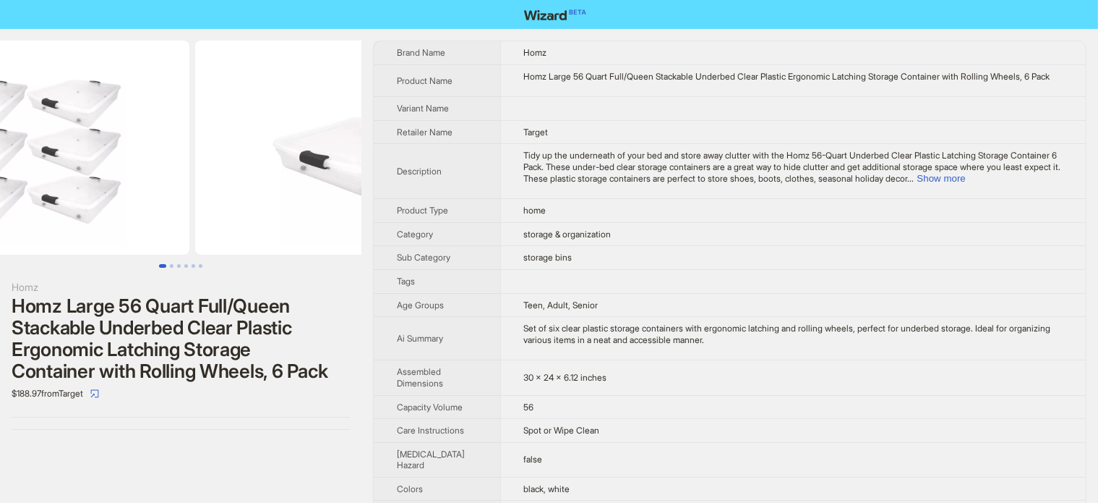
drag, startPoint x: 179, startPoint y: 106, endPoint x: 150, endPoint y: 104, distance: 28.3
click at [150, 106] on ul at bounding box center [181, 147] width 362 height 214
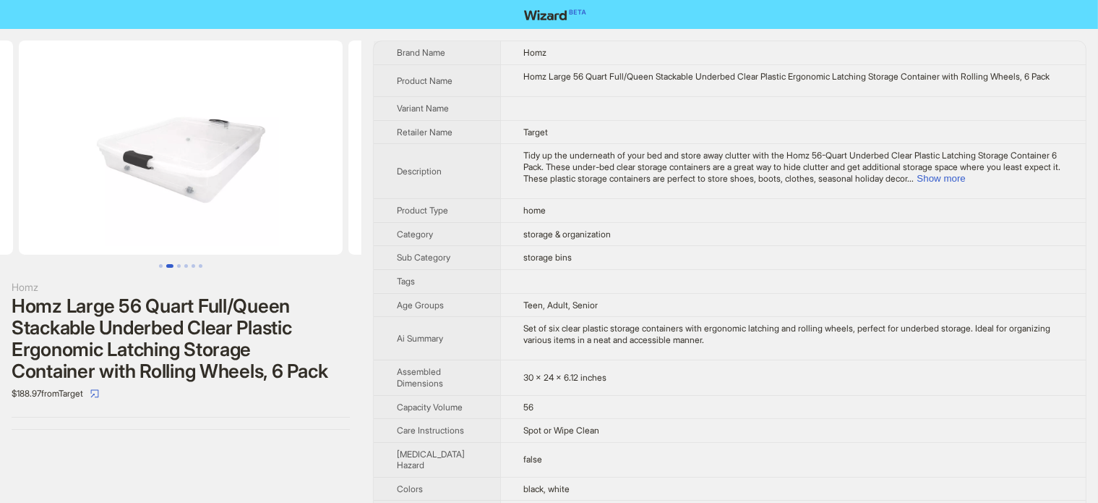
drag, startPoint x: 194, startPoint y: 155, endPoint x: 414, endPoint y: 161, distance: 220.6
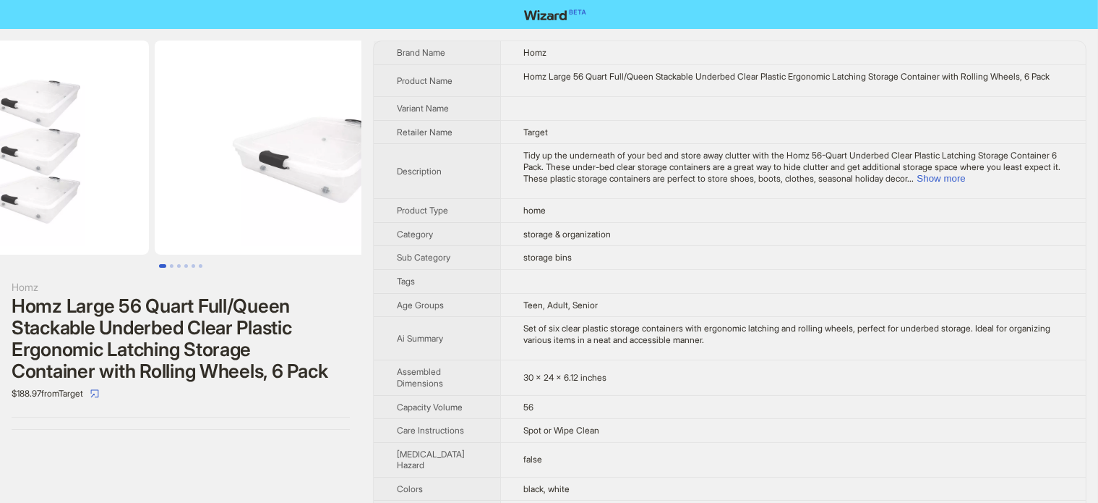
drag, startPoint x: 234, startPoint y: 184, endPoint x: 72, endPoint y: 184, distance: 162.7
click at [149, 184] on ul at bounding box center [181, 147] width 362 height 214
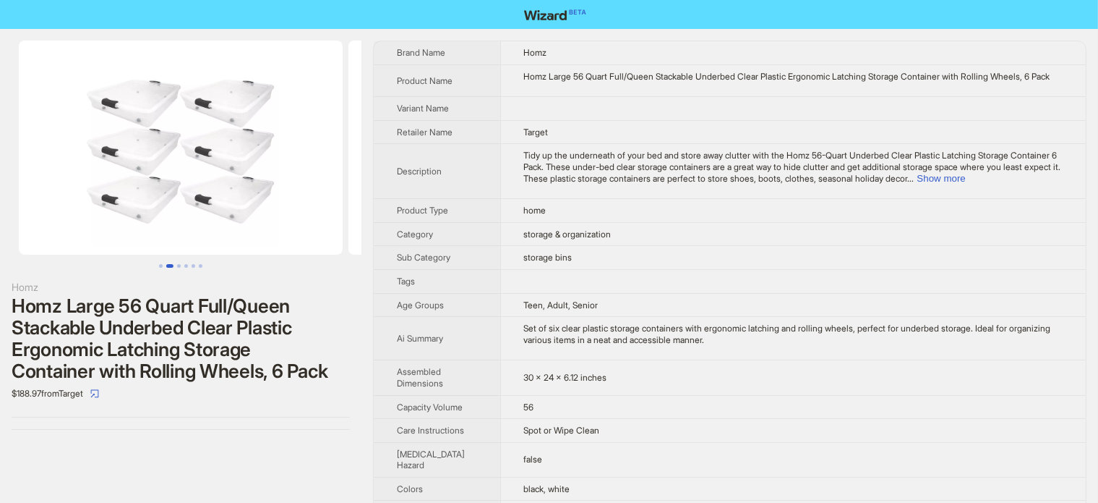
drag, startPoint x: 72, startPoint y: 184, endPoint x: 596, endPoint y: 222, distance: 525.6
drag, startPoint x: 232, startPoint y: 217, endPoint x: 509, endPoint y: 219, distance: 276.9
drag, startPoint x: 12, startPoint y: 214, endPoint x: 276, endPoint y: 213, distance: 263.9
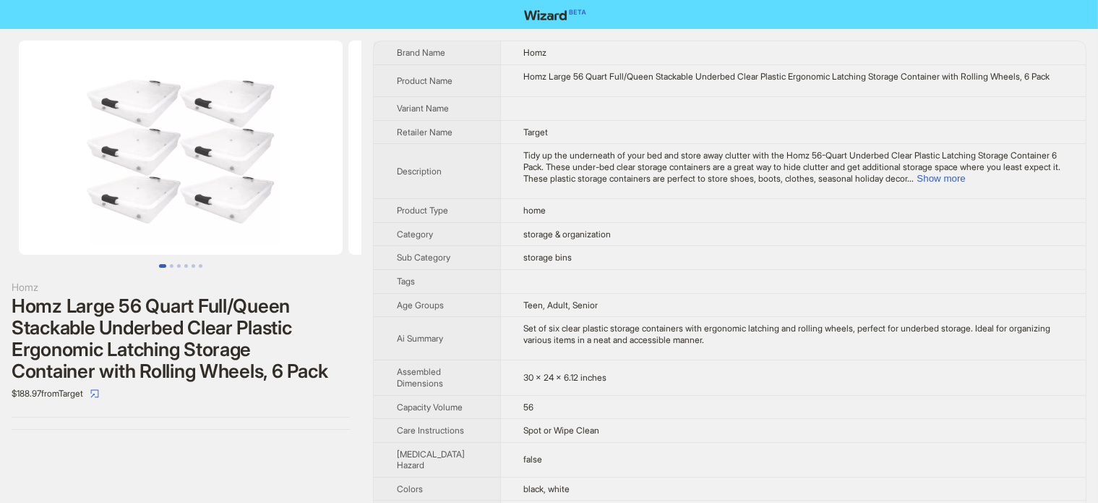
click at [276, 213] on li at bounding box center [173, 147] width 346 height 214
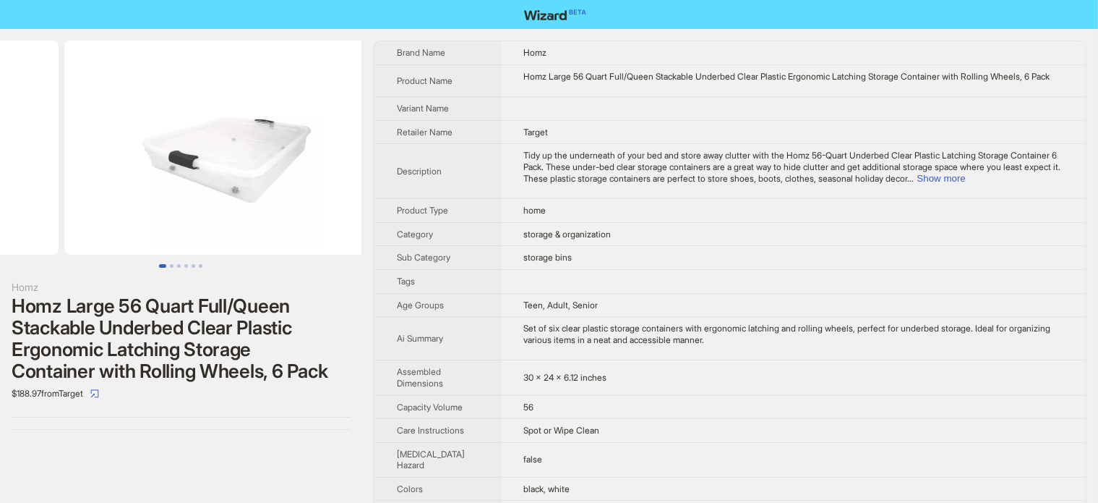
drag, startPoint x: 216, startPoint y: 199, endPoint x: 41, endPoint y: 205, distance: 175.1
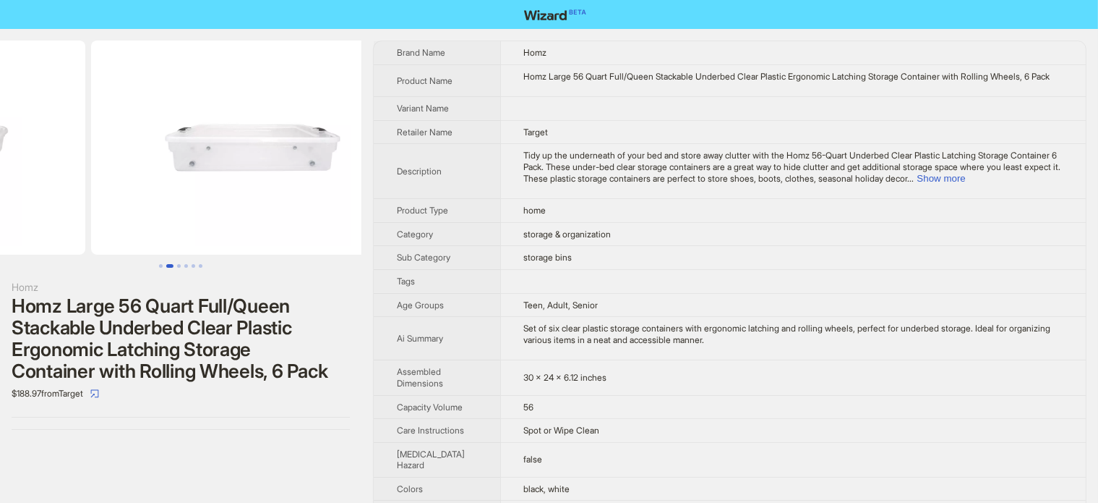
drag, startPoint x: 251, startPoint y: 198, endPoint x: 244, endPoint y: 196, distance: 7.5
click at [9, 196] on ul at bounding box center [181, 147] width 362 height 214
drag, startPoint x: 290, startPoint y: 188, endPoint x: 62, endPoint y: 181, distance: 227.9
click at [67, 181] on ul at bounding box center [181, 147] width 362 height 214
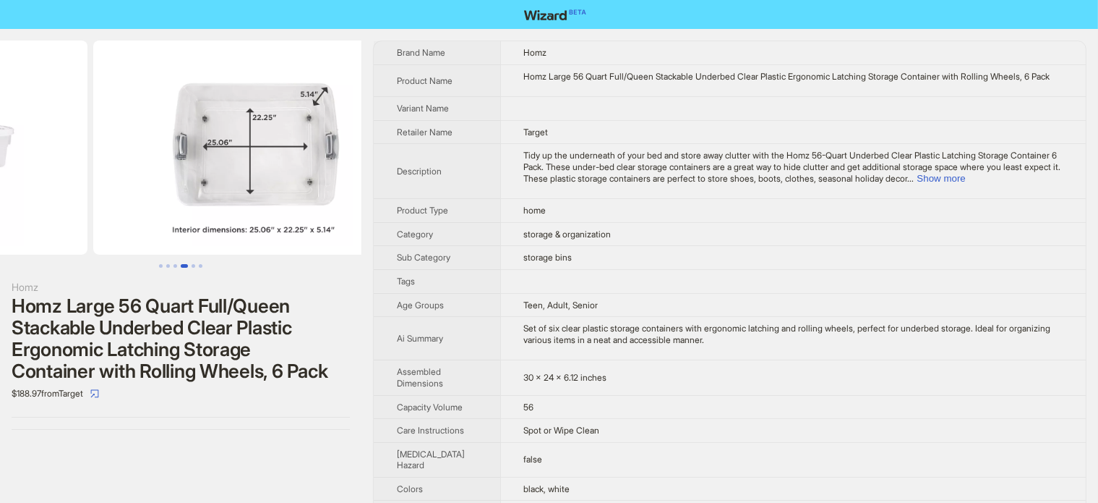
drag, startPoint x: 254, startPoint y: 164, endPoint x: 103, endPoint y: 106, distance: 161.1
click at [101, 116] on ul at bounding box center [181, 147] width 362 height 214
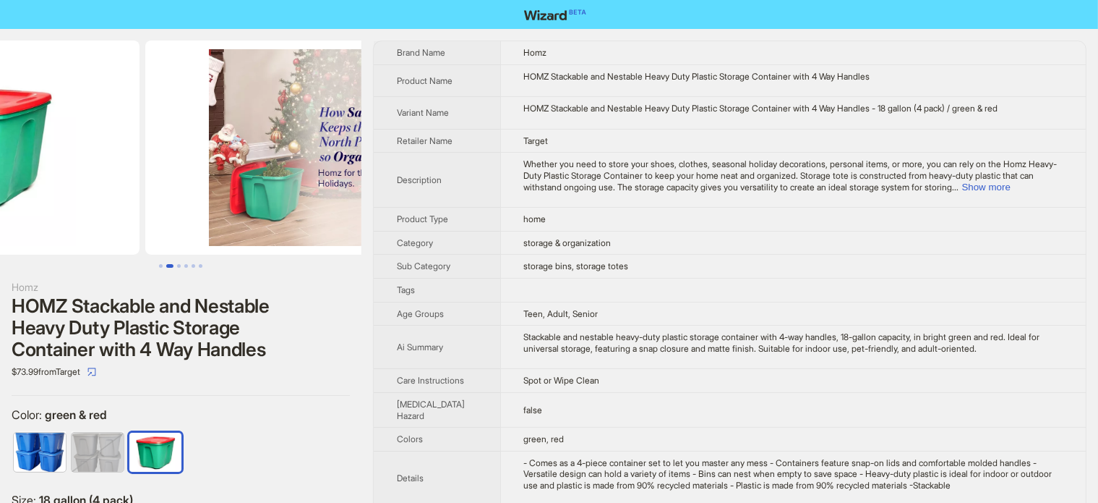
drag, startPoint x: 202, startPoint y: 173, endPoint x: 92, endPoint y: 173, distance: 110.6
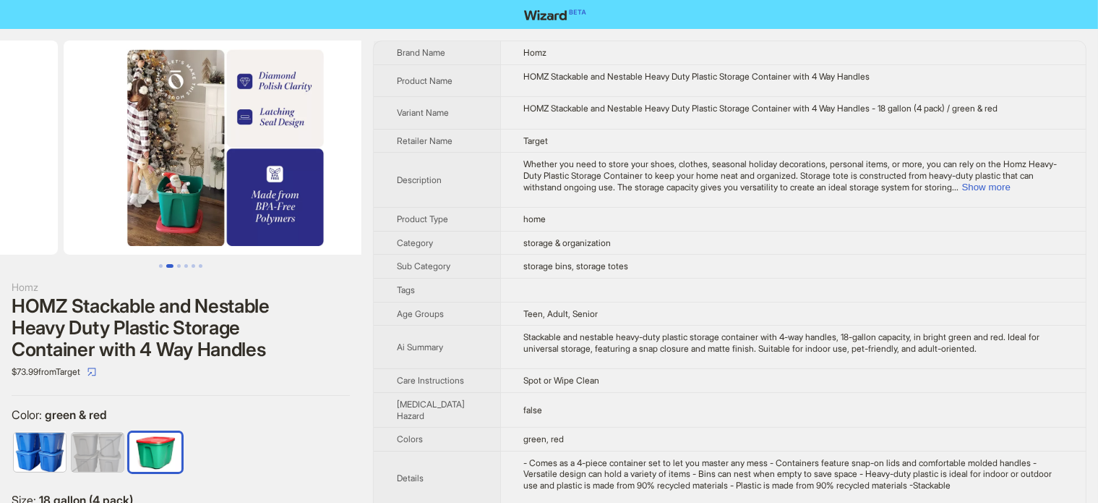
drag, startPoint x: 253, startPoint y: 164, endPoint x: 80, endPoint y: 164, distance: 173.5
click at [80, 164] on ul at bounding box center [181, 147] width 362 height 214
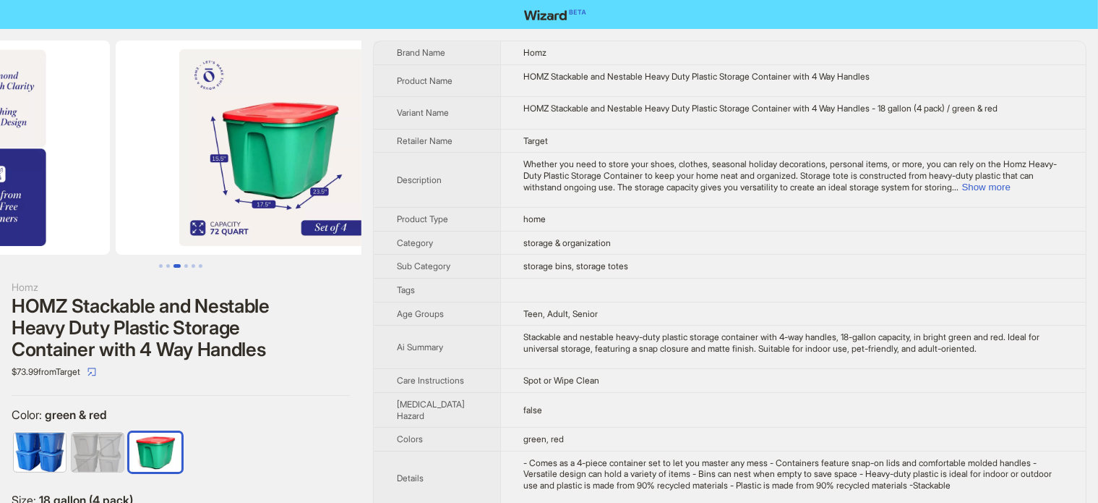
drag, startPoint x: 248, startPoint y: 152, endPoint x: 56, endPoint y: 158, distance: 191.7
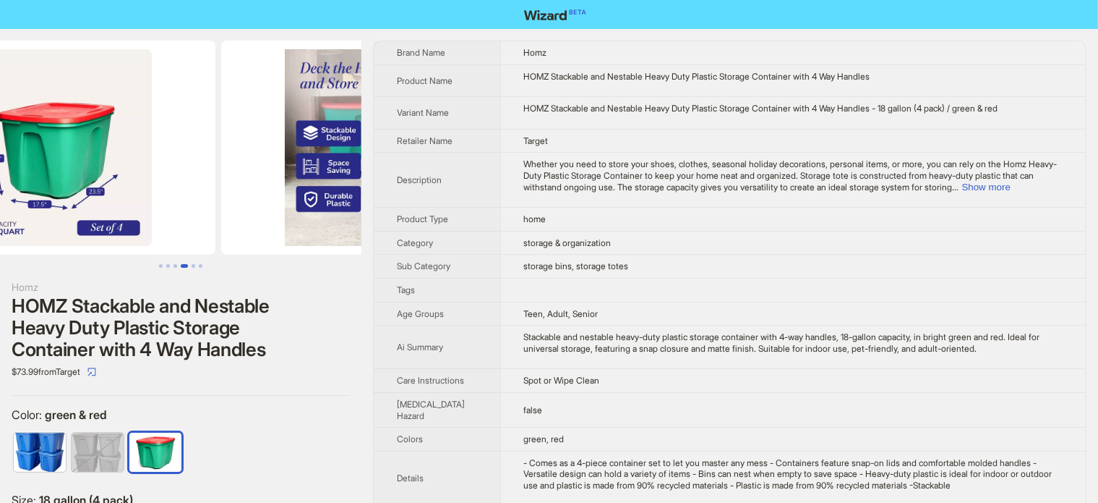
drag, startPoint x: 240, startPoint y: 169, endPoint x: 107, endPoint y: 167, distance: 133.1
click at [149, 165] on img at bounding box center [54, 147] width 324 height 214
click at [116, 167] on img at bounding box center [54, 147] width 324 height 214
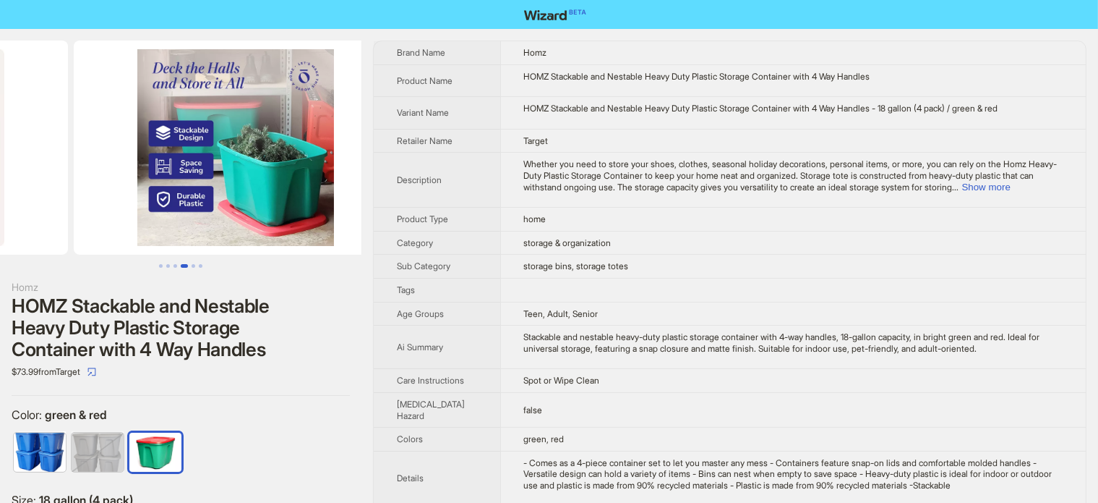
drag, startPoint x: 268, startPoint y: 148, endPoint x: 82, endPoint y: 175, distance: 187.8
click at [83, 175] on ul at bounding box center [181, 147] width 362 height 214
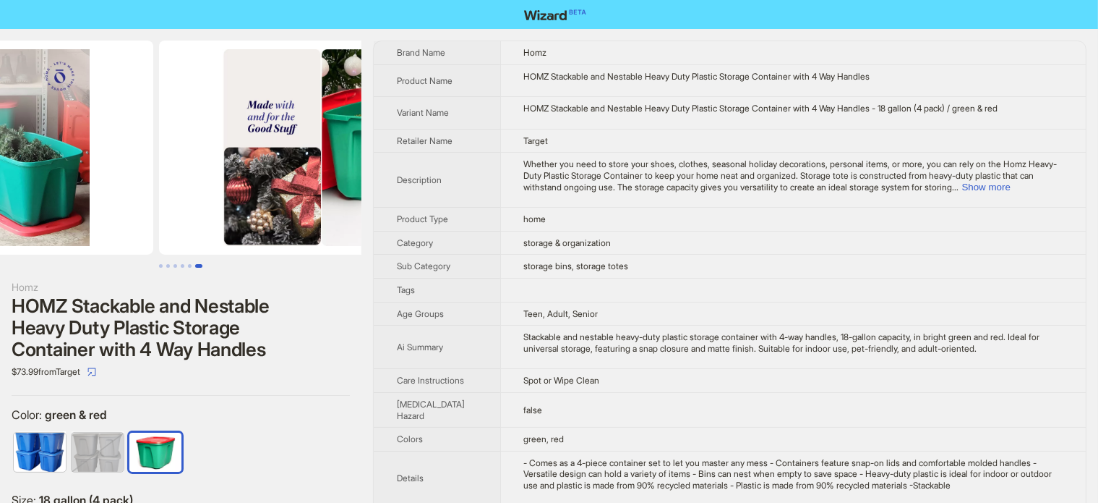
drag, startPoint x: 259, startPoint y: 158, endPoint x: 72, endPoint y: 155, distance: 186.6
click at [75, 155] on ul at bounding box center [181, 147] width 362 height 214
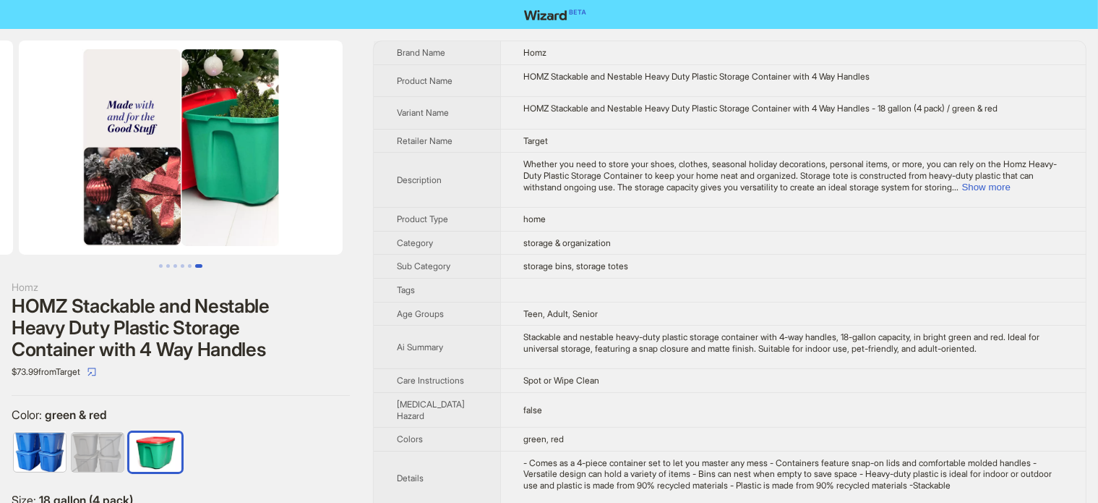
drag, startPoint x: 197, startPoint y: 170, endPoint x: 40, endPoint y: 170, distance: 156.9
click at [40, 170] on img at bounding box center [181, 147] width 324 height 214
click at [106, 161] on img at bounding box center [181, 147] width 324 height 214
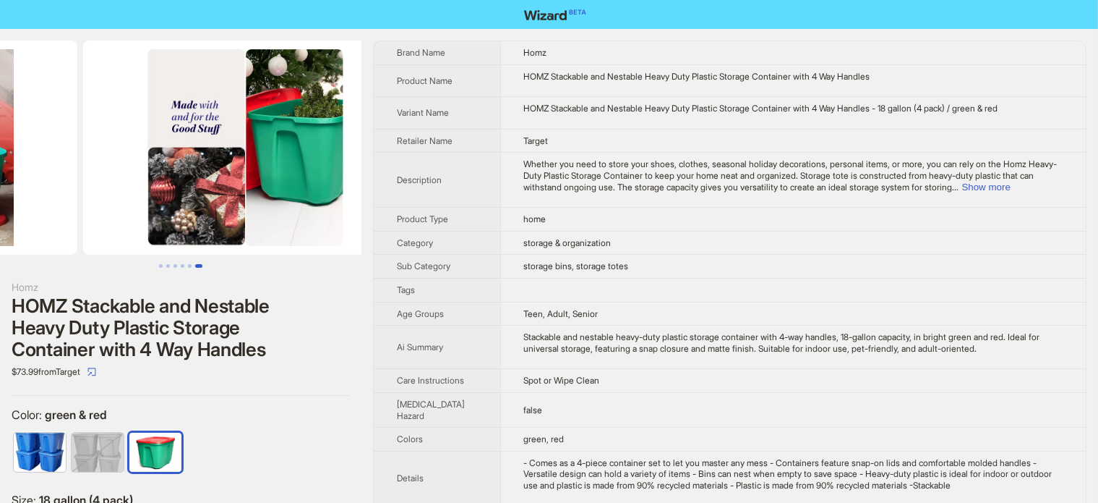
drag, startPoint x: 168, startPoint y: 171, endPoint x: 285, endPoint y: 168, distance: 117.2
click at [285, 168] on img at bounding box center [245, 147] width 324 height 214
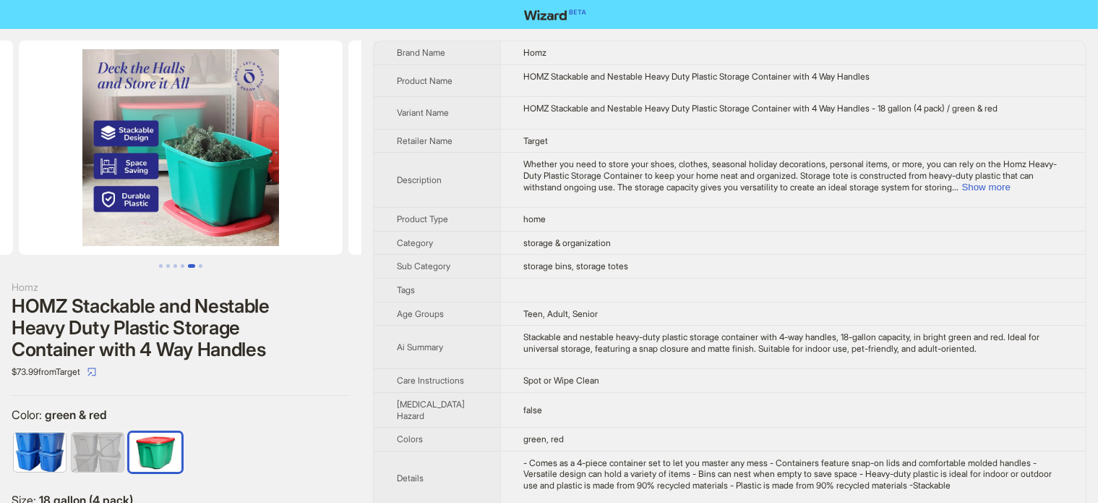
click at [210, 147] on img at bounding box center [181, 147] width 324 height 214
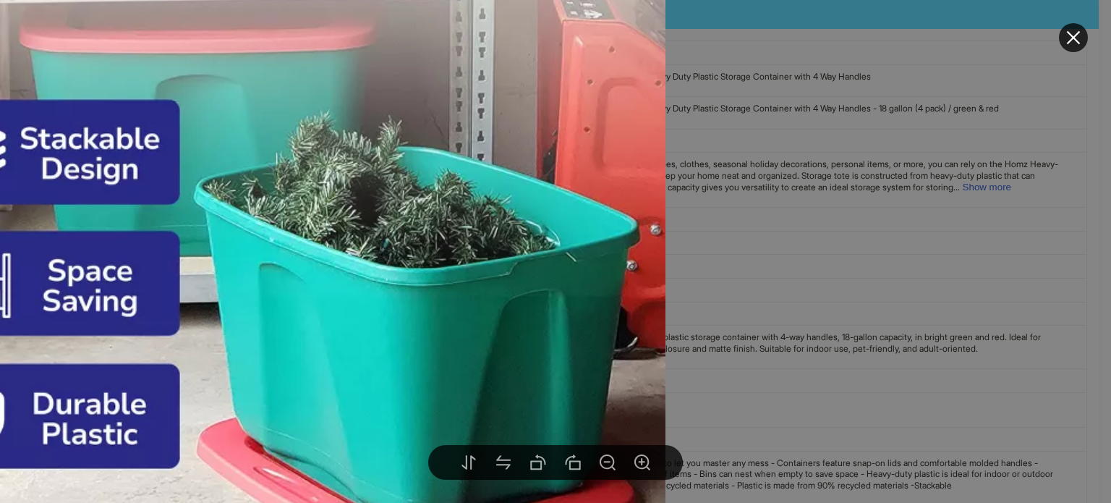
click at [914, 108] on div at bounding box center [555, 251] width 1111 height 503
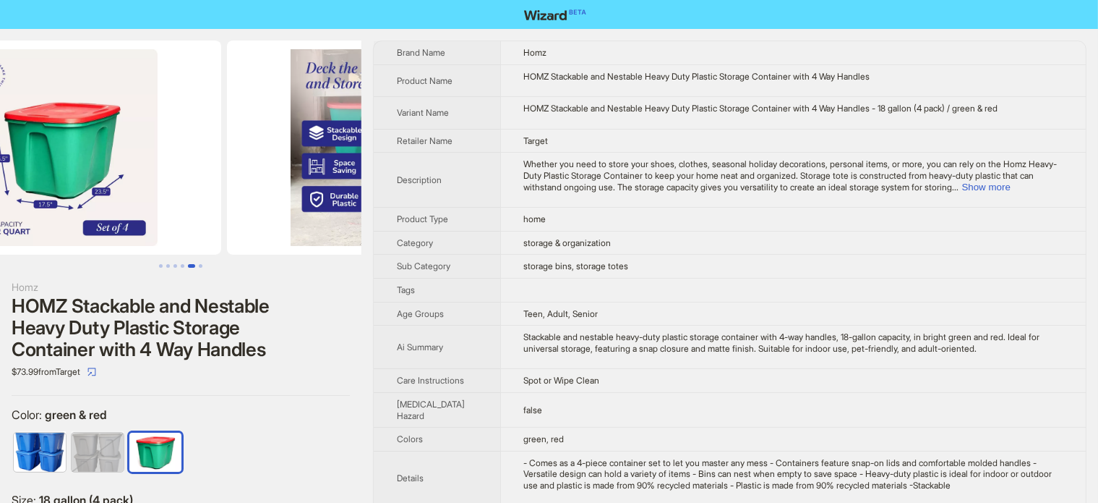
drag, startPoint x: 140, startPoint y: 171, endPoint x: 330, endPoint y: 179, distance: 190.3
click at [330, 179] on img at bounding box center [389, 147] width 324 height 214
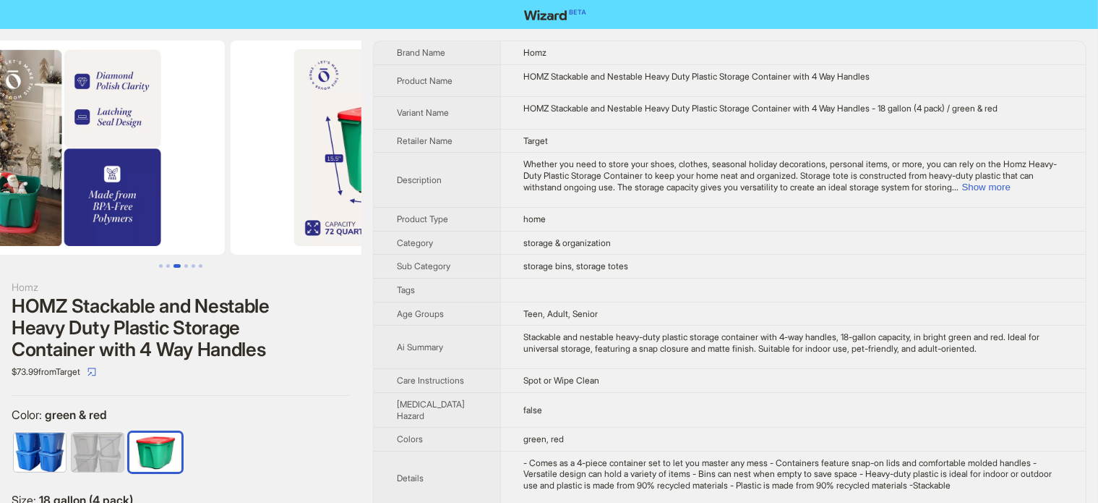
drag, startPoint x: 134, startPoint y: 183, endPoint x: 257, endPoint y: 176, distance: 123.1
click at [251, 180] on ul at bounding box center [181, 147] width 362 height 214
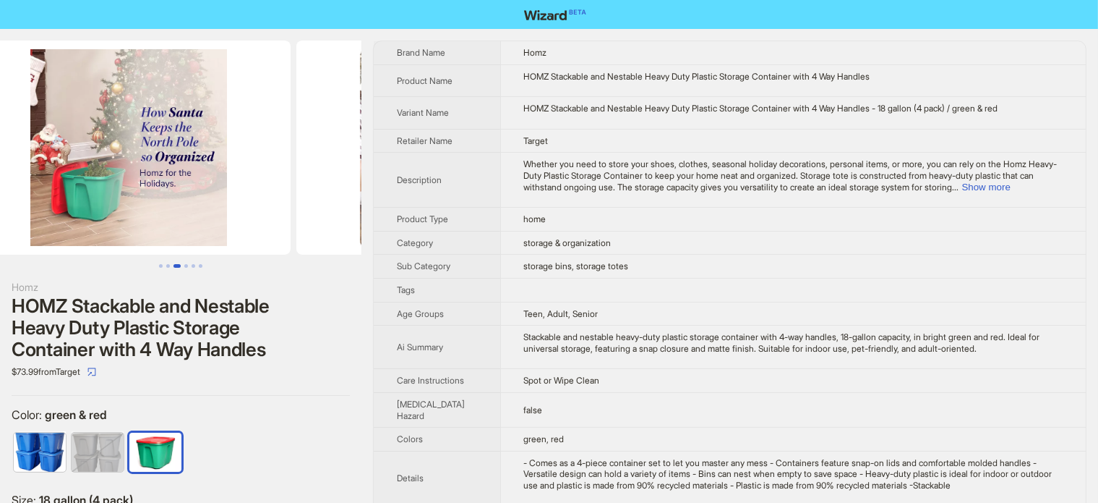
drag, startPoint x: 62, startPoint y: 172, endPoint x: 309, endPoint y: 158, distance: 247.7
click at [306, 159] on ul at bounding box center [181, 147] width 362 height 214
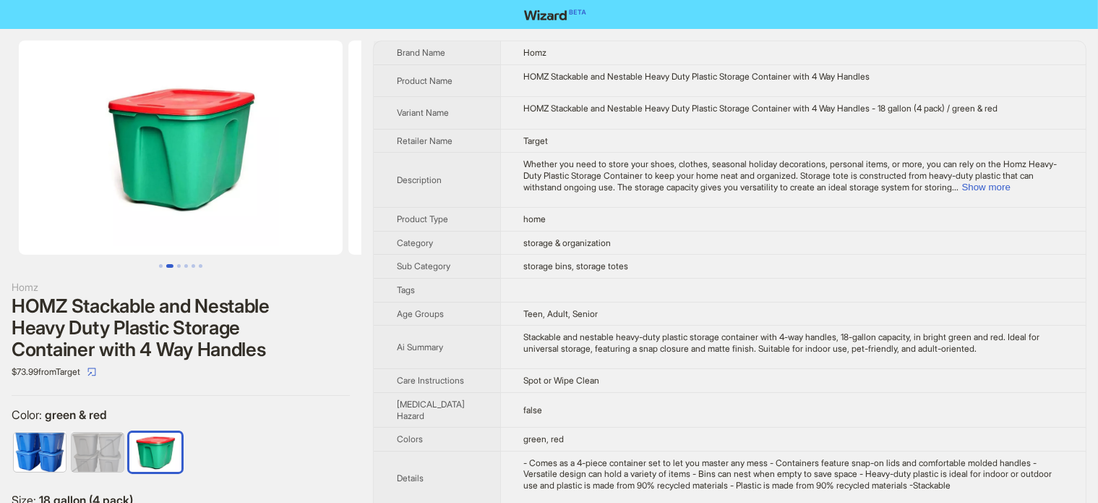
drag, startPoint x: 163, startPoint y: 129, endPoint x: 428, endPoint y: 116, distance: 265.7
drag, startPoint x: 133, startPoint y: 115, endPoint x: 521, endPoint y: 38, distance: 395.2
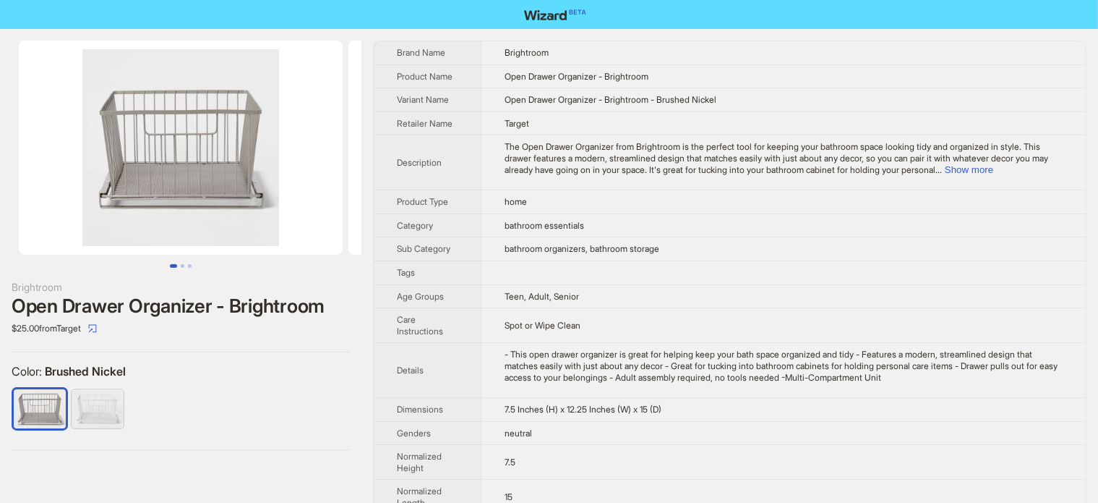
click at [396, 149] on th "Description" at bounding box center [427, 162] width 107 height 55
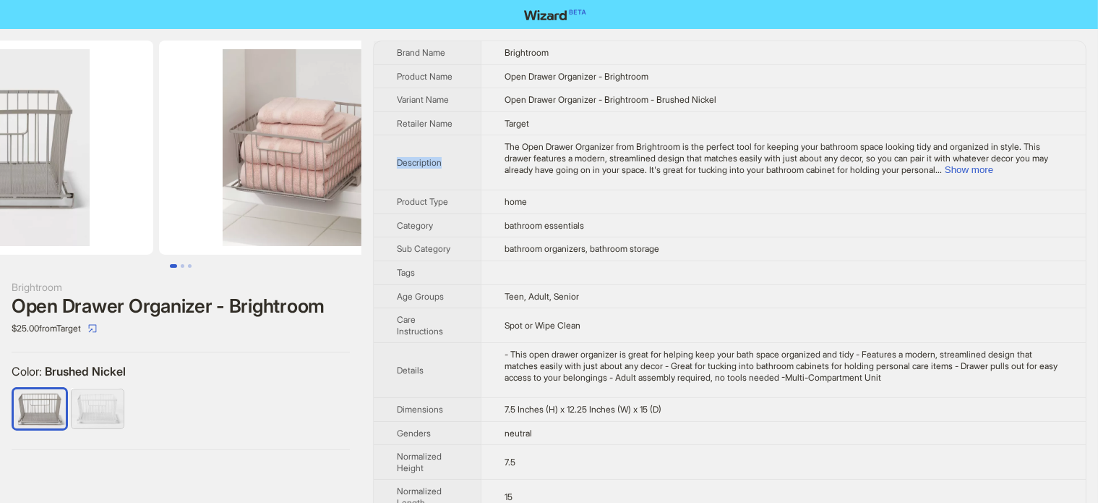
drag, startPoint x: 268, startPoint y: 166, endPoint x: 133, endPoint y: 183, distance: 135.6
click at [136, 183] on ul at bounding box center [181, 147] width 362 height 214
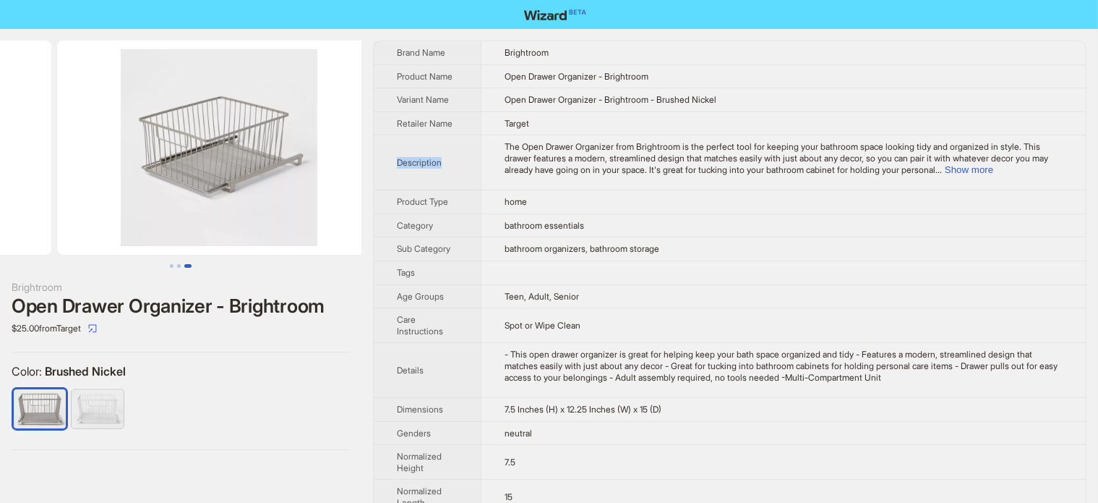
drag, startPoint x: 261, startPoint y: 174, endPoint x: 35, endPoint y: 184, distance: 226.6
click at [49, 184] on ul at bounding box center [181, 147] width 362 height 214
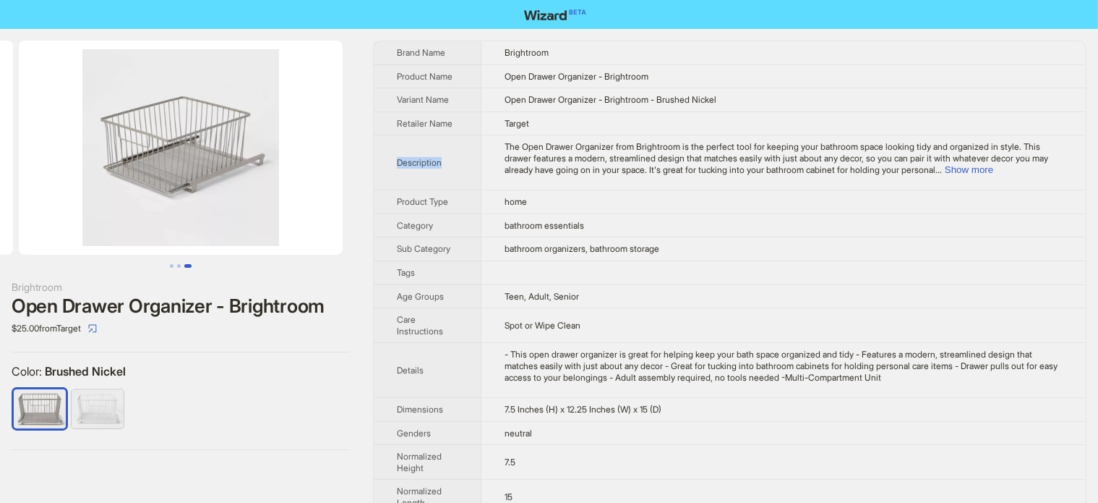
drag, startPoint x: 183, startPoint y: 173, endPoint x: 29, endPoint y: 181, distance: 154.3
click at [34, 180] on img at bounding box center [181, 147] width 324 height 214
drag, startPoint x: 223, startPoint y: 169, endPoint x: 278, endPoint y: 193, distance: 60.6
click at [278, 193] on img at bounding box center [181, 147] width 324 height 214
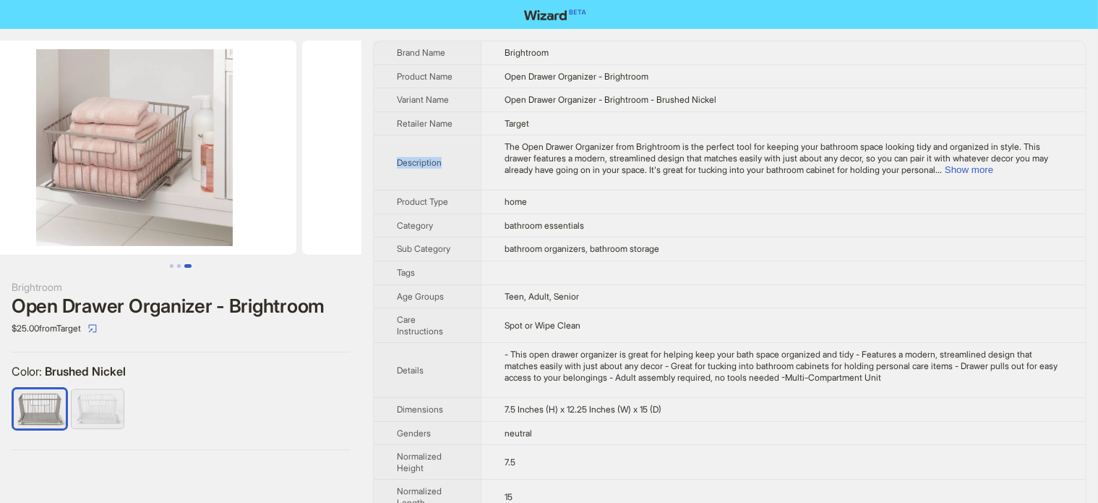
drag, startPoint x: 144, startPoint y: 179, endPoint x: 362, endPoint y: 193, distance: 218.1
click at [362, 193] on div "Brightroom Open Drawer Organizer - Brightroom $25.00 from Target Color : Brushe…" at bounding box center [549, 399] width 1098 height 740
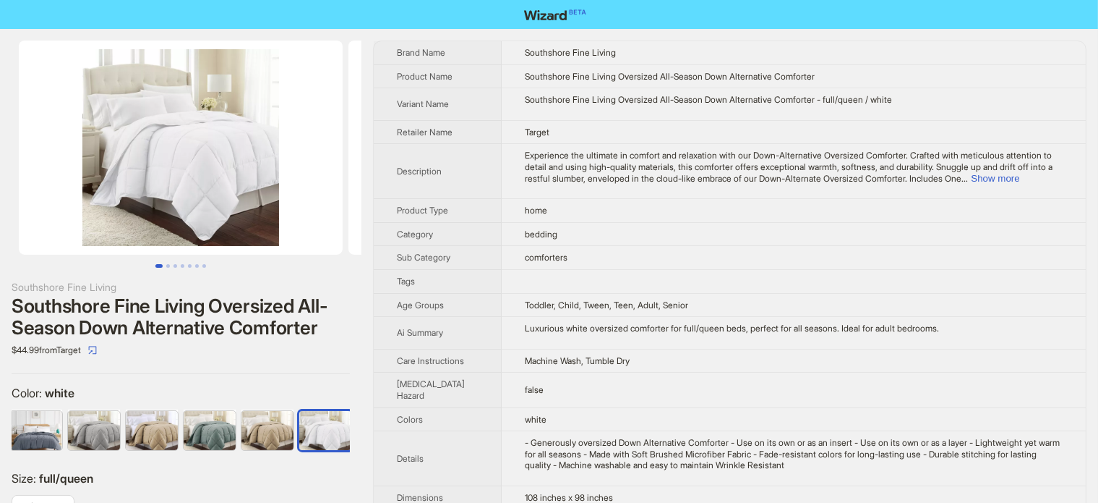
scroll to position [0, 1050]
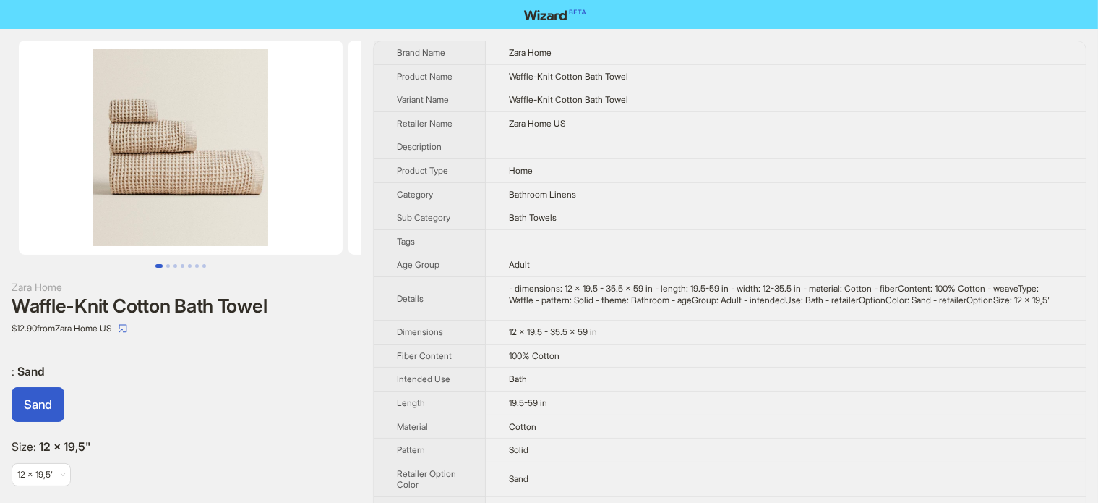
click at [204, 305] on div "Waffle-Knit Cotton Bath Towel" at bounding box center [181, 306] width 338 height 22
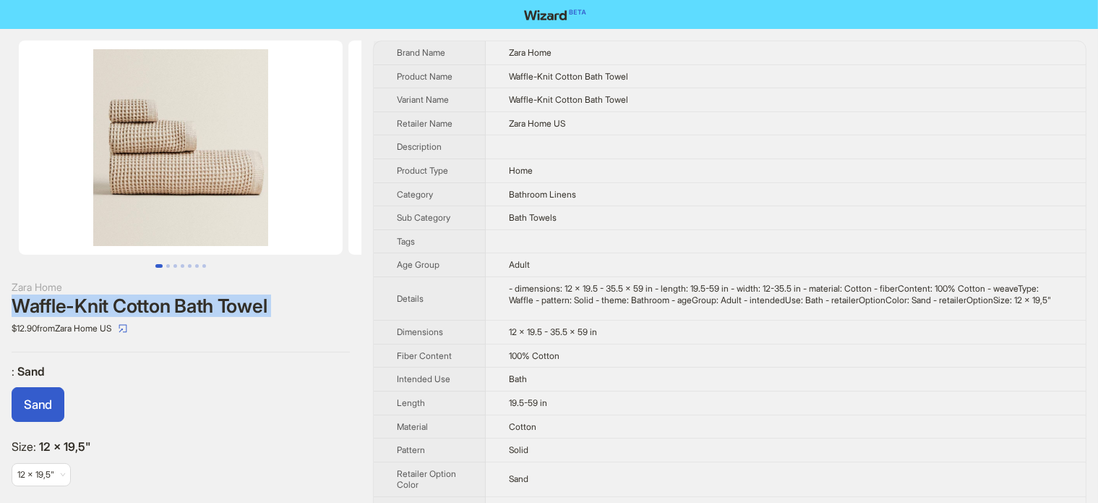
click at [204, 305] on div "Waffle-Knit Cotton Bath Towel" at bounding box center [181, 306] width 338 height 22
copy div "Waffle-Knit Cotton Bath Towel"
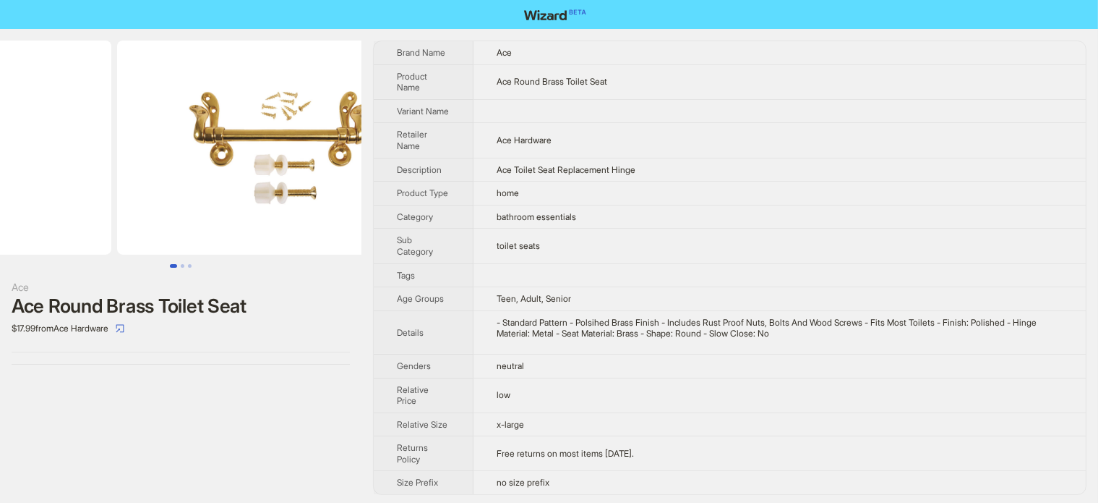
drag, startPoint x: 103, startPoint y: 171, endPoint x: 42, endPoint y: 173, distance: 60.8
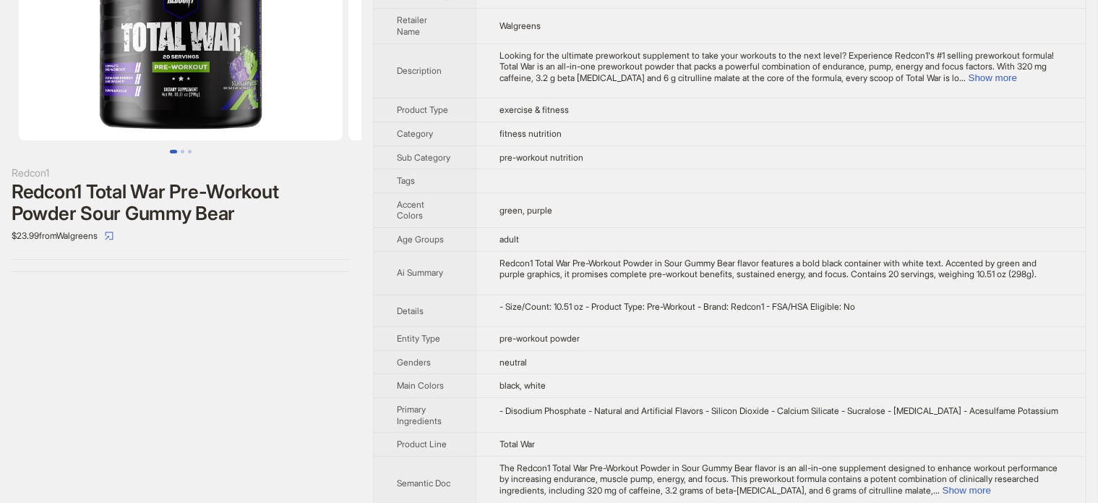
scroll to position [199, 0]
